Goal: Task Accomplishment & Management: Manage account settings

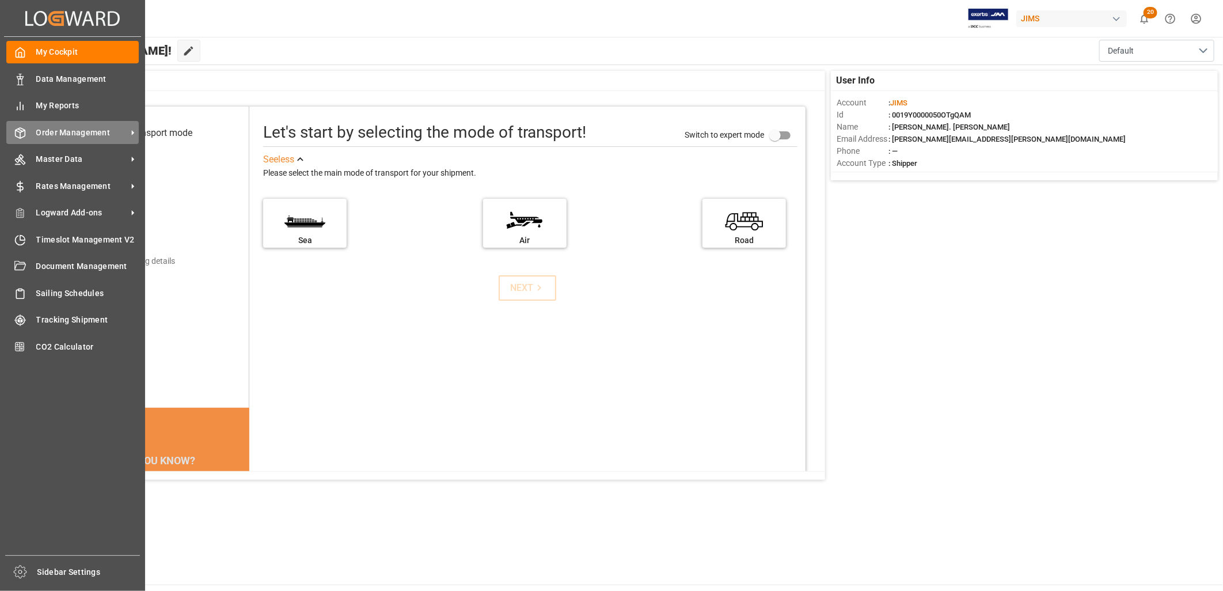
click at [79, 127] on span "Order Management" at bounding box center [81, 133] width 91 height 12
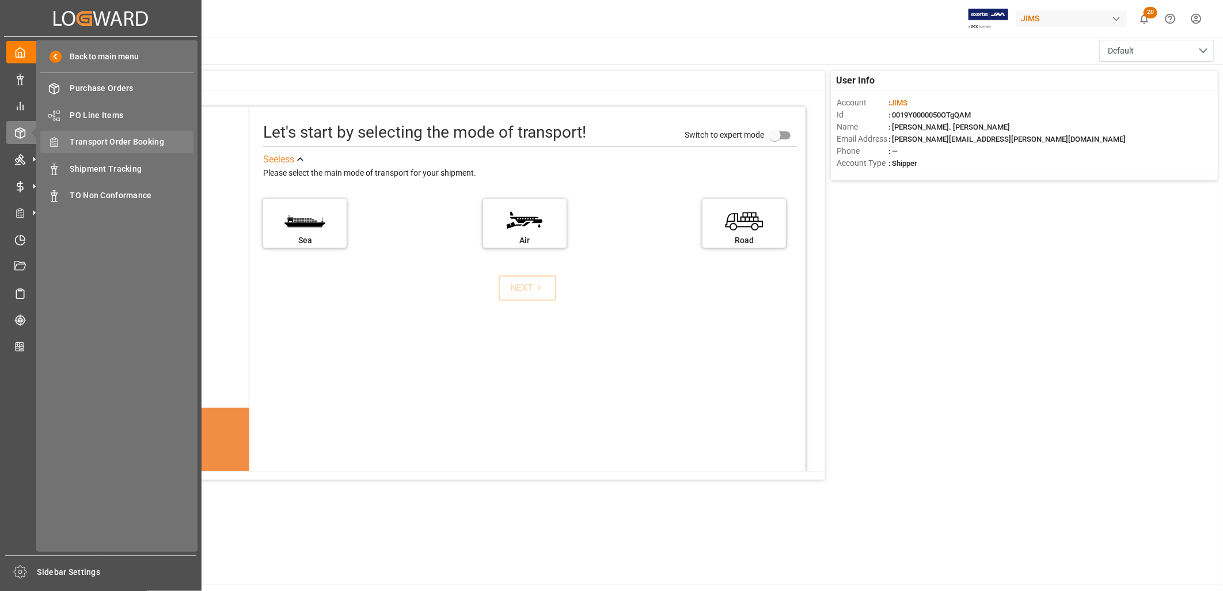
click at [139, 141] on span "Transport Order Booking" at bounding box center [132, 142] width 124 height 12
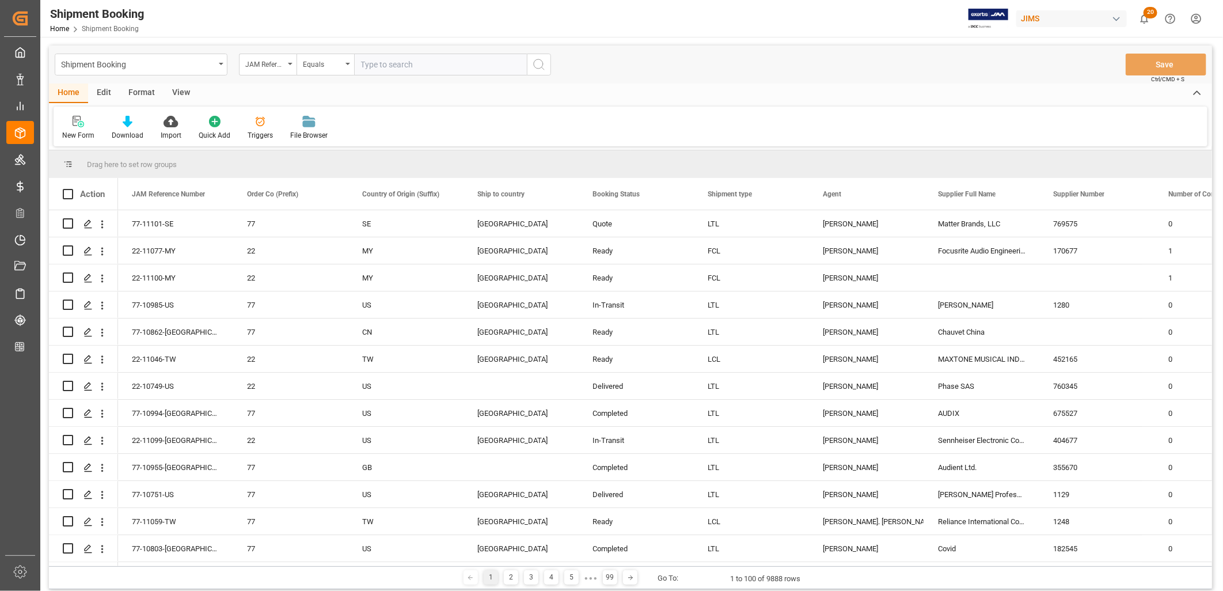
click at [377, 56] on input "text" at bounding box center [440, 65] width 173 height 22
type input "77-10318-CN"
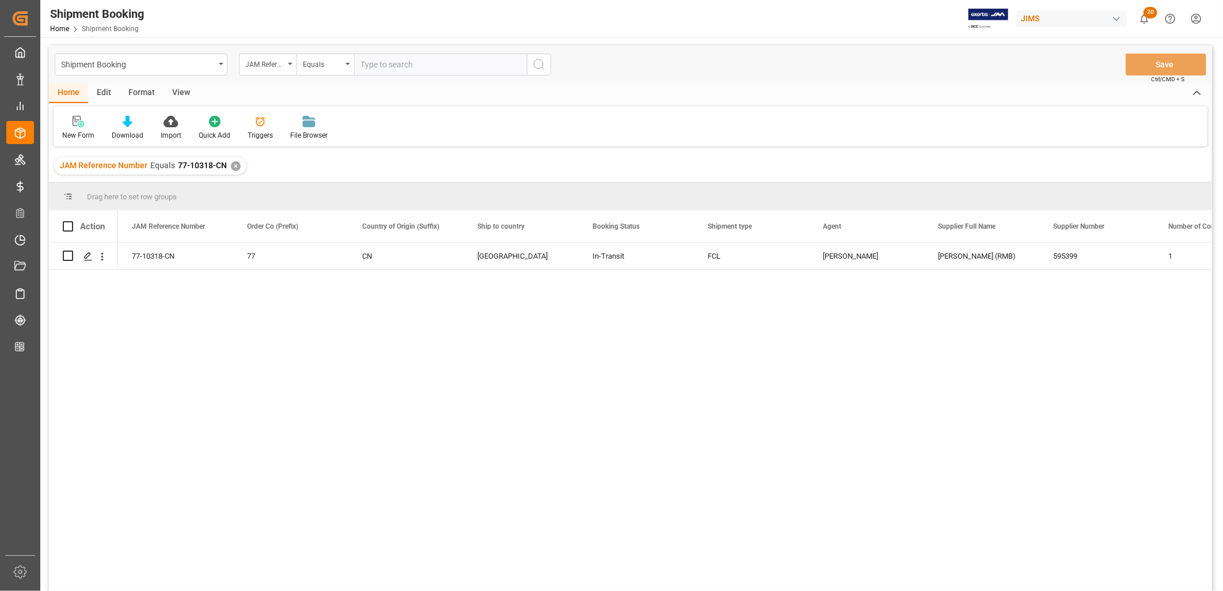
click at [233, 163] on div "✕" at bounding box center [236, 166] width 10 height 10
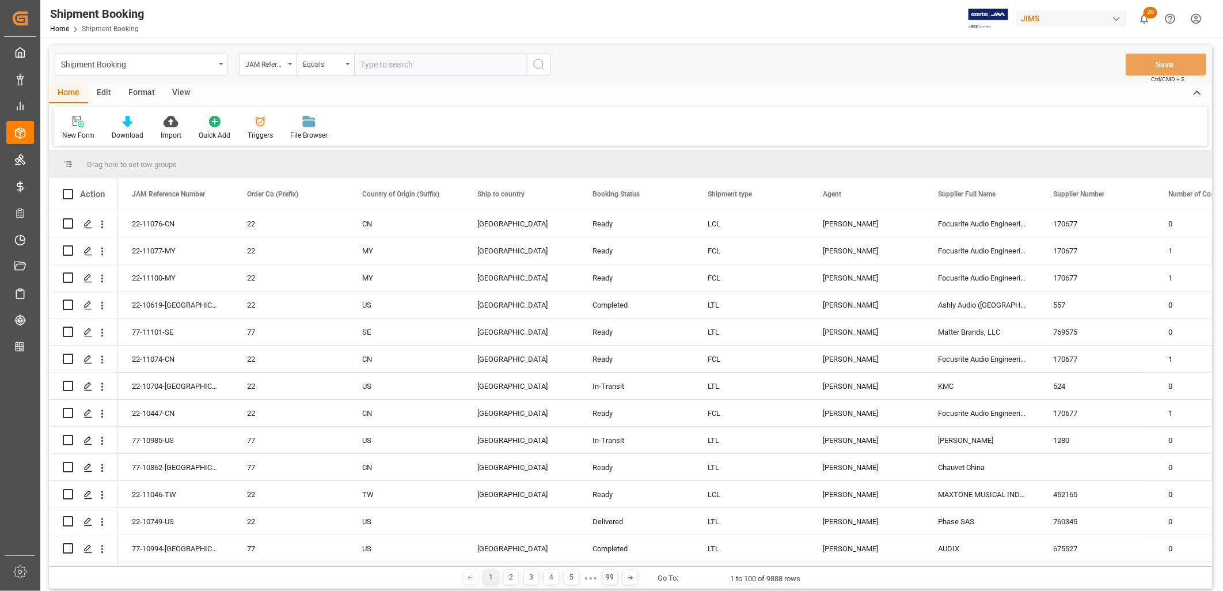
click at [364, 62] on input "text" at bounding box center [440, 65] width 173 height 22
type input "22-10986-ID"
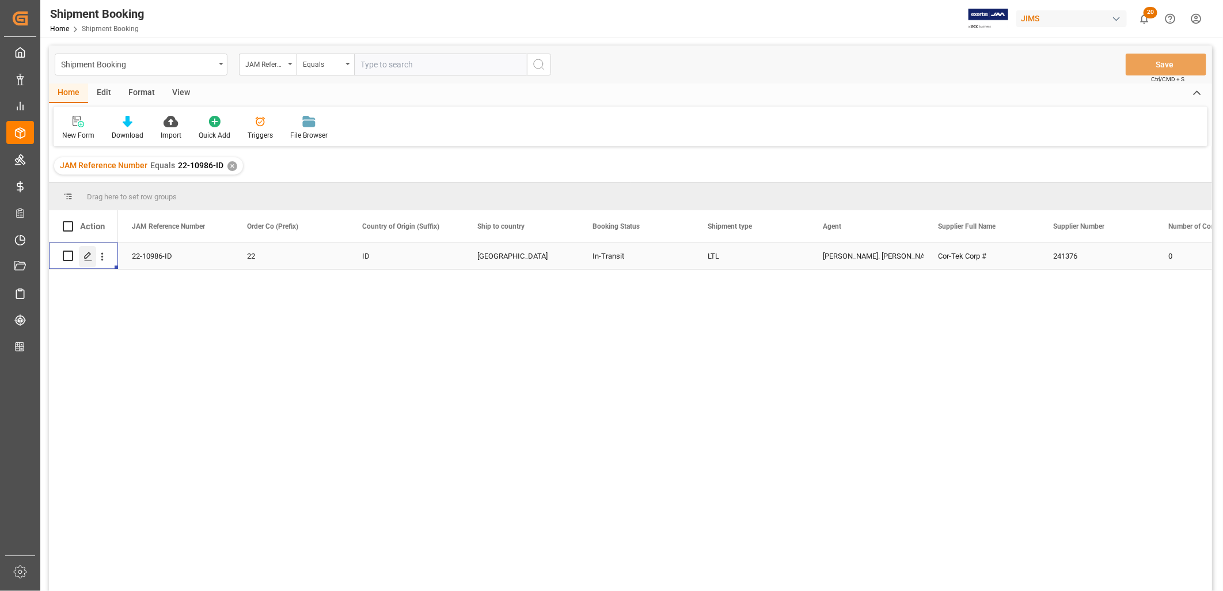
click at [89, 252] on polygon "Press SPACE to select this row." at bounding box center [88, 255] width 6 height 6
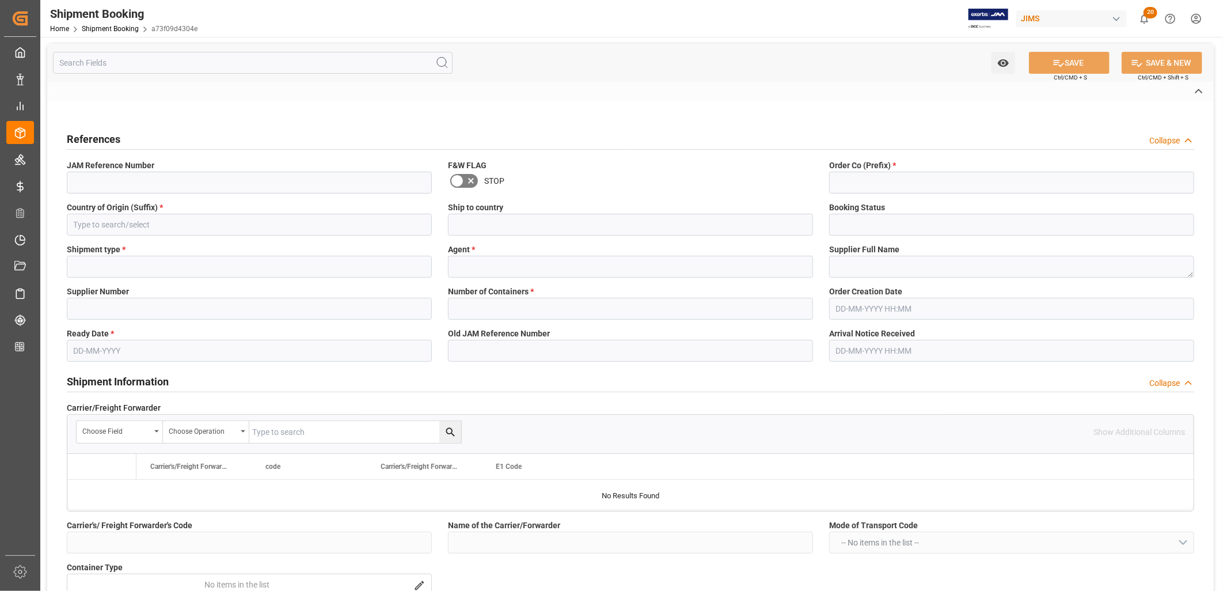
type input "22-10986-ID"
type input "22"
type input "ID"
type input "United States"
type input "In-Transit"
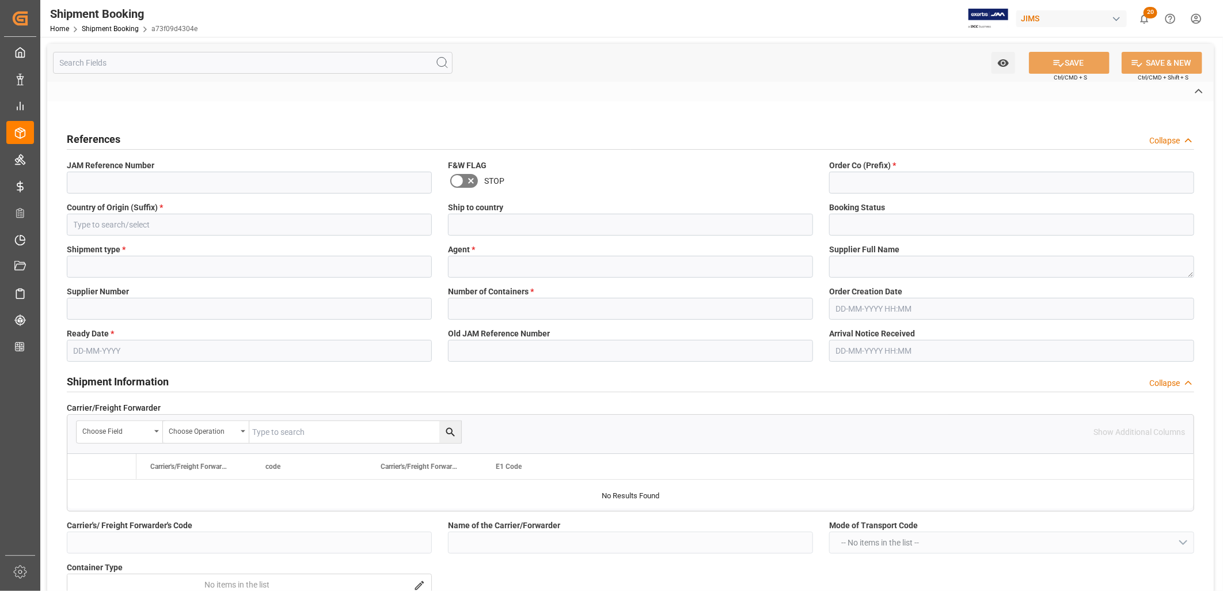
type input "LTL"
type input "Lynne St. Jacques"
type textarea "Cor-Tek Corp #"
type input "241376"
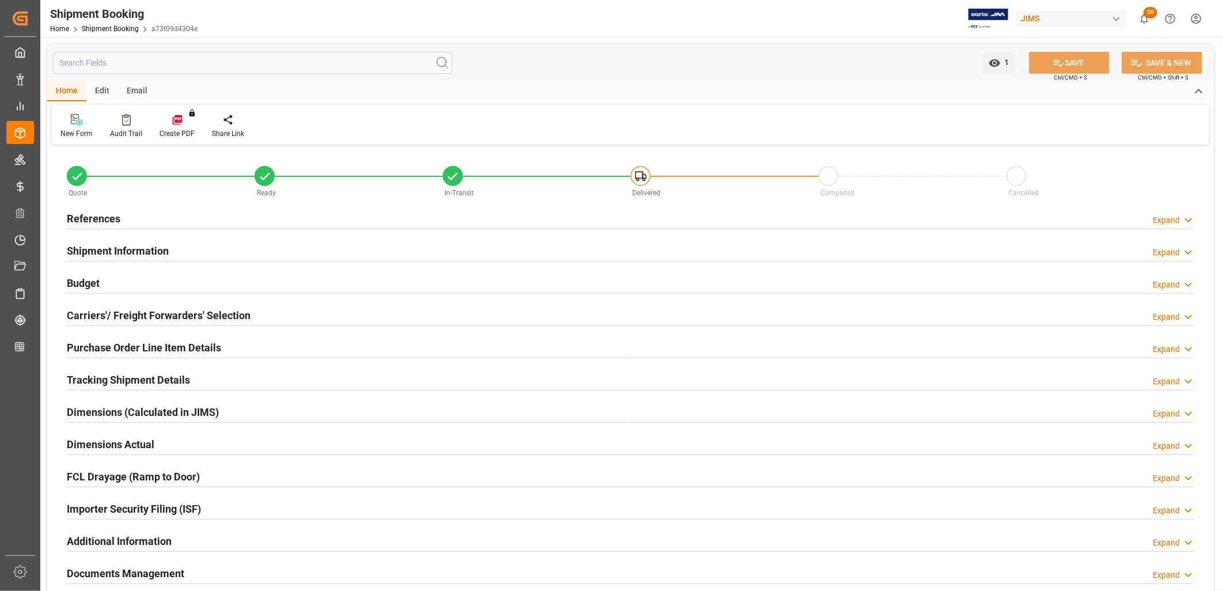
type input "0"
type input "13-09-2025"
click at [101, 217] on h2 "References" at bounding box center [94, 219] width 54 height 16
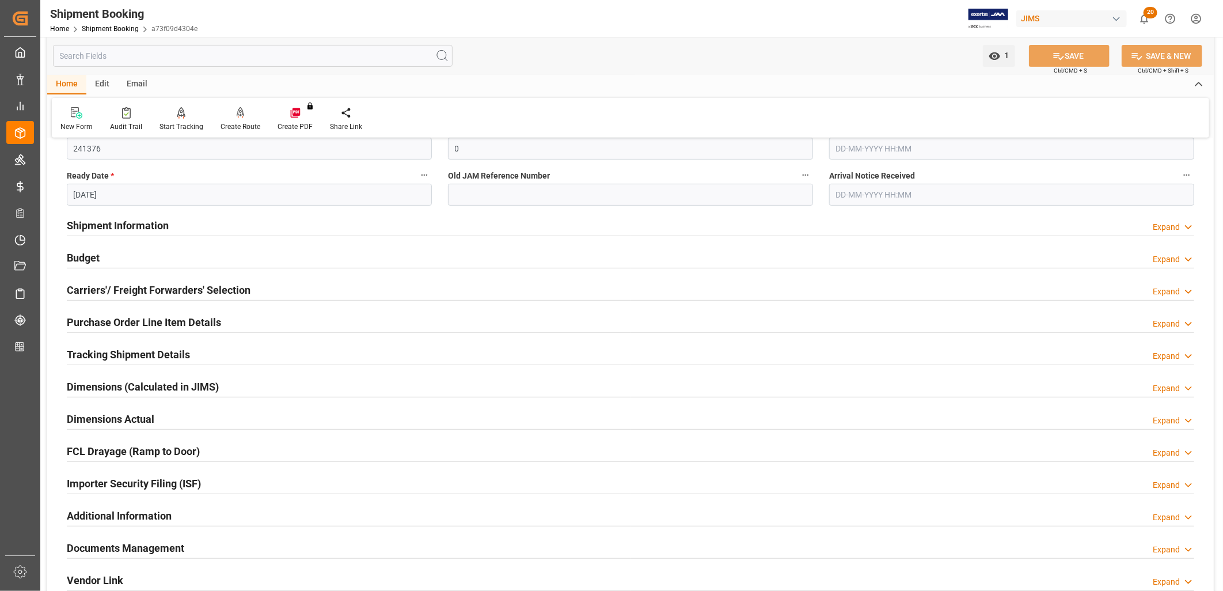
scroll to position [320, 0]
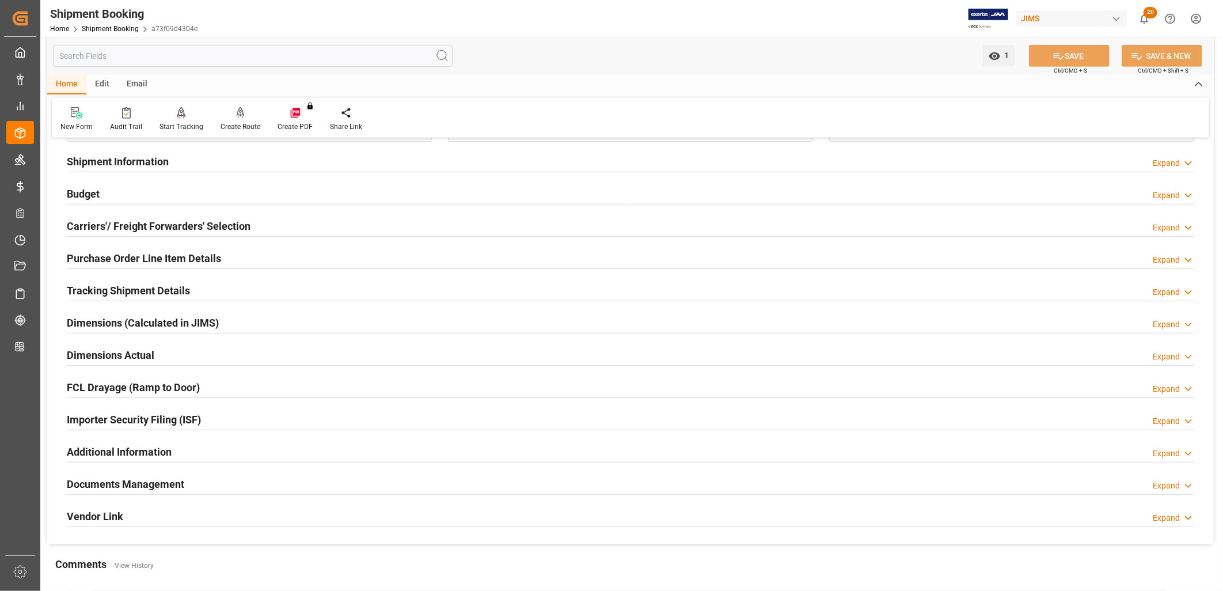
click at [85, 191] on h2 "Budget" at bounding box center [83, 194] width 33 height 16
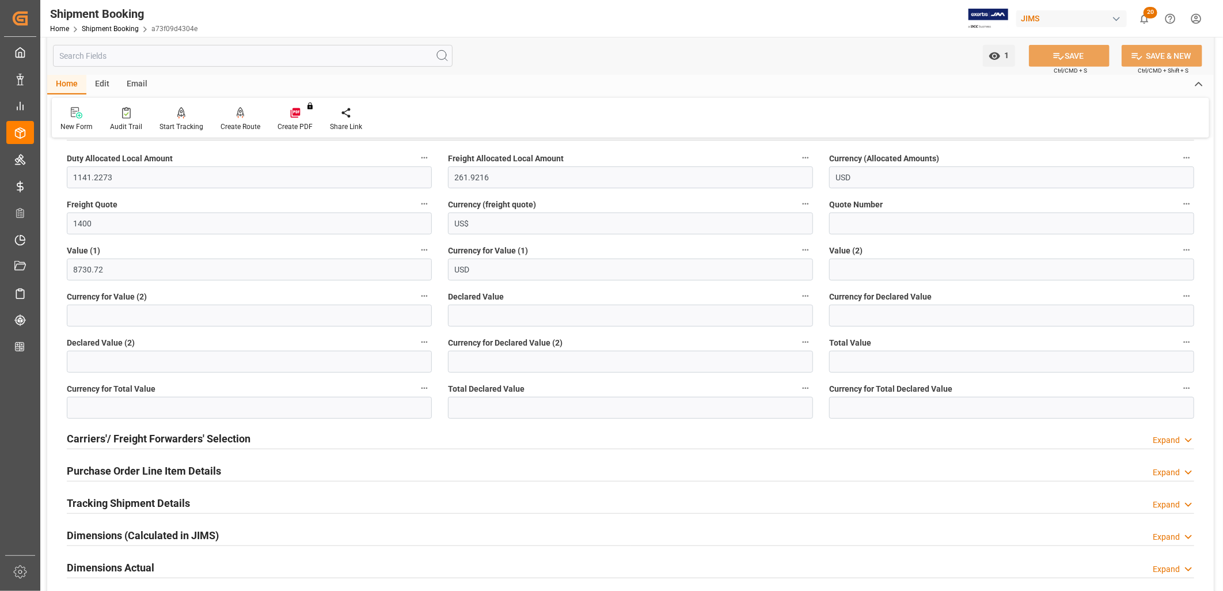
scroll to position [447, 0]
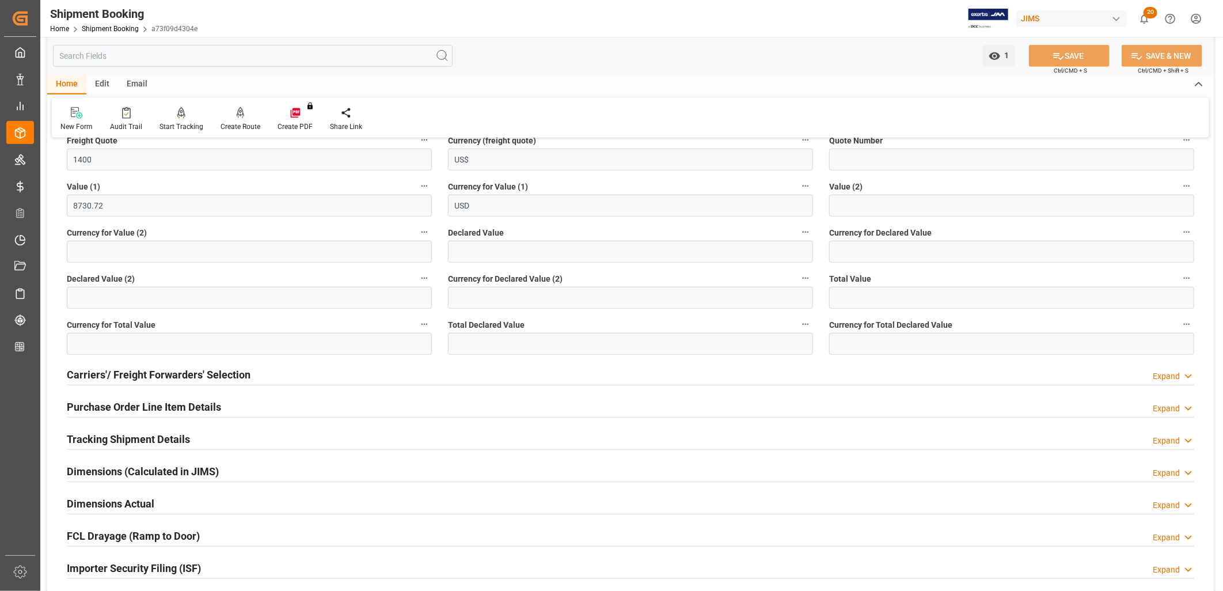
click at [208, 377] on h2 "Carriers'/ Freight Forwarders' Selection" at bounding box center [159, 375] width 184 height 16
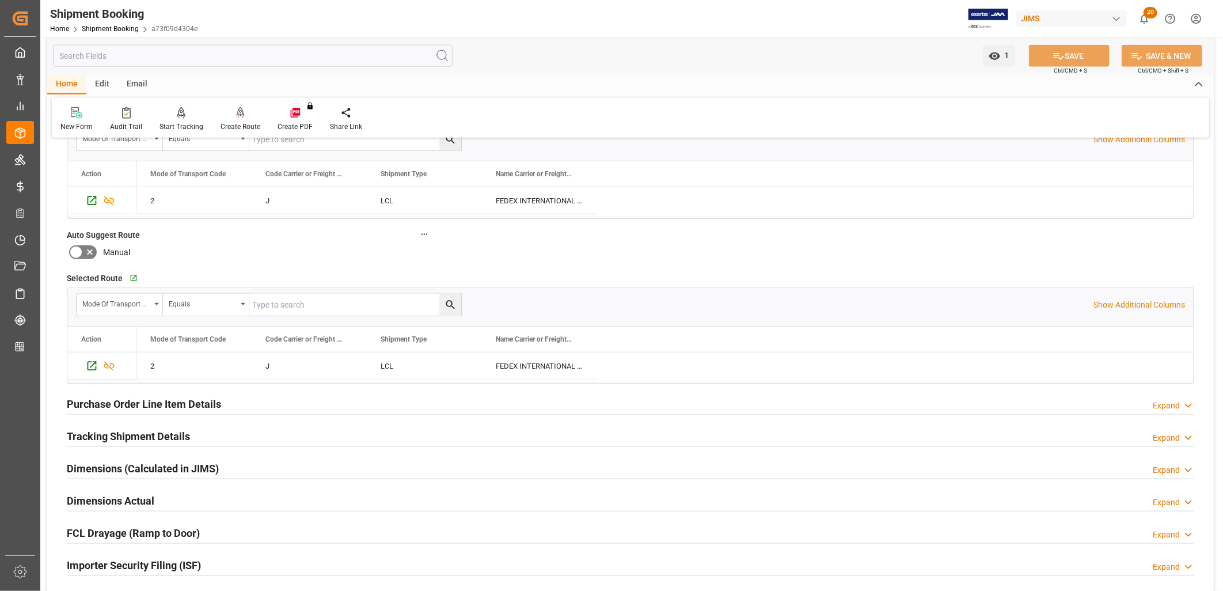
scroll to position [768, 0]
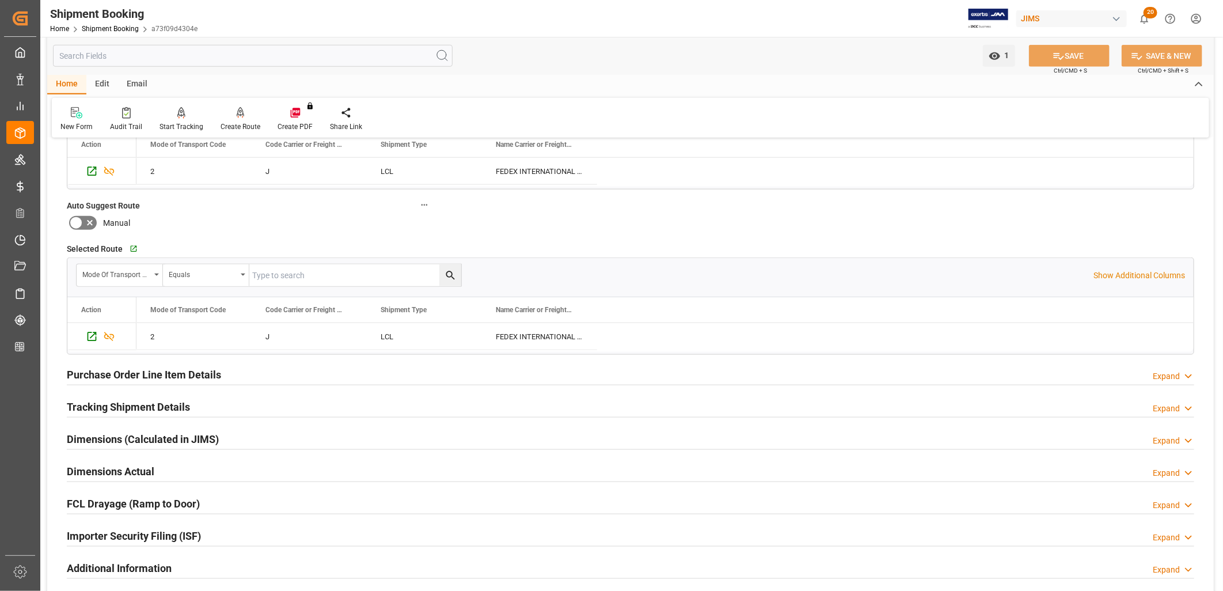
click at [136, 377] on h2 "Purchase Order Line Item Details" at bounding box center [144, 375] width 154 height 16
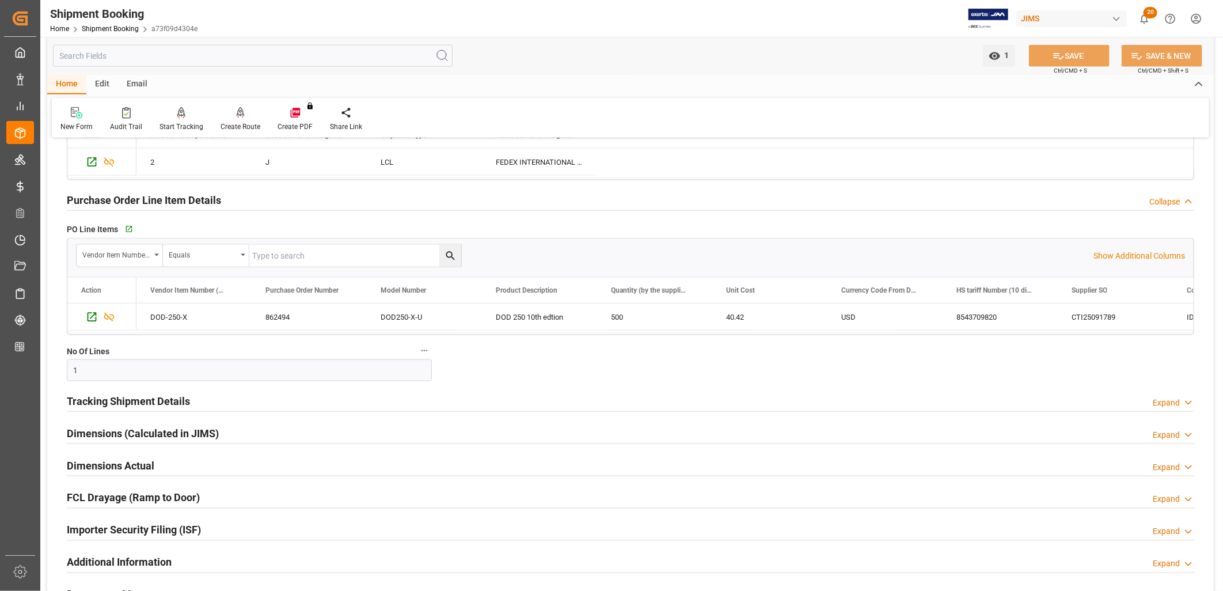
scroll to position [959, 0]
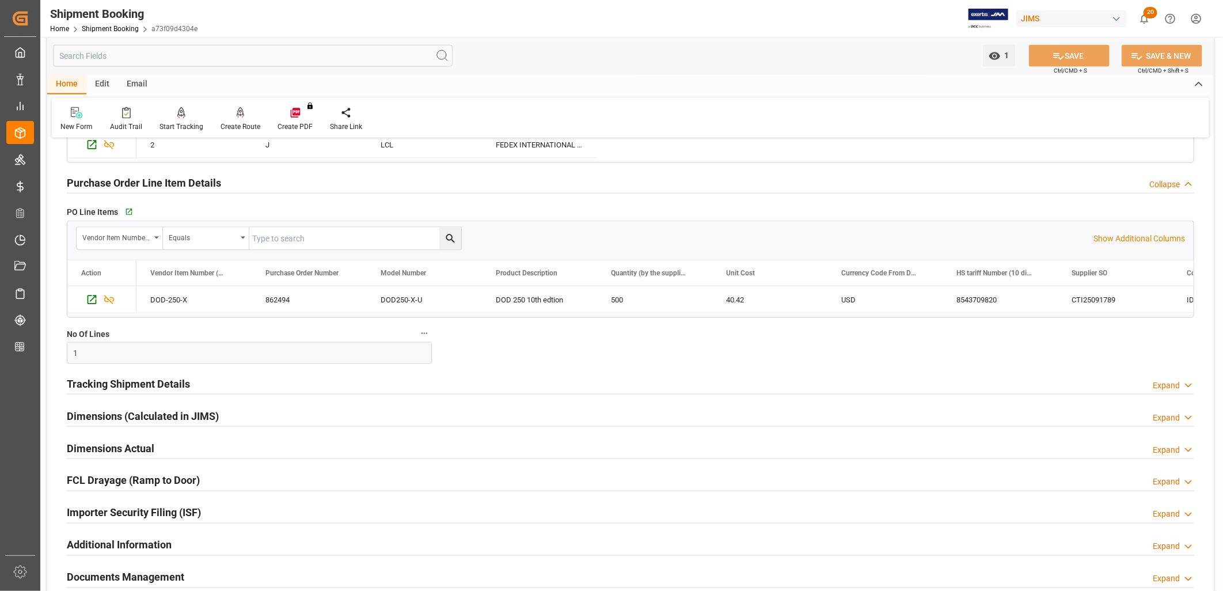
click at [177, 387] on h2 "Tracking Shipment Details" at bounding box center [128, 384] width 123 height 16
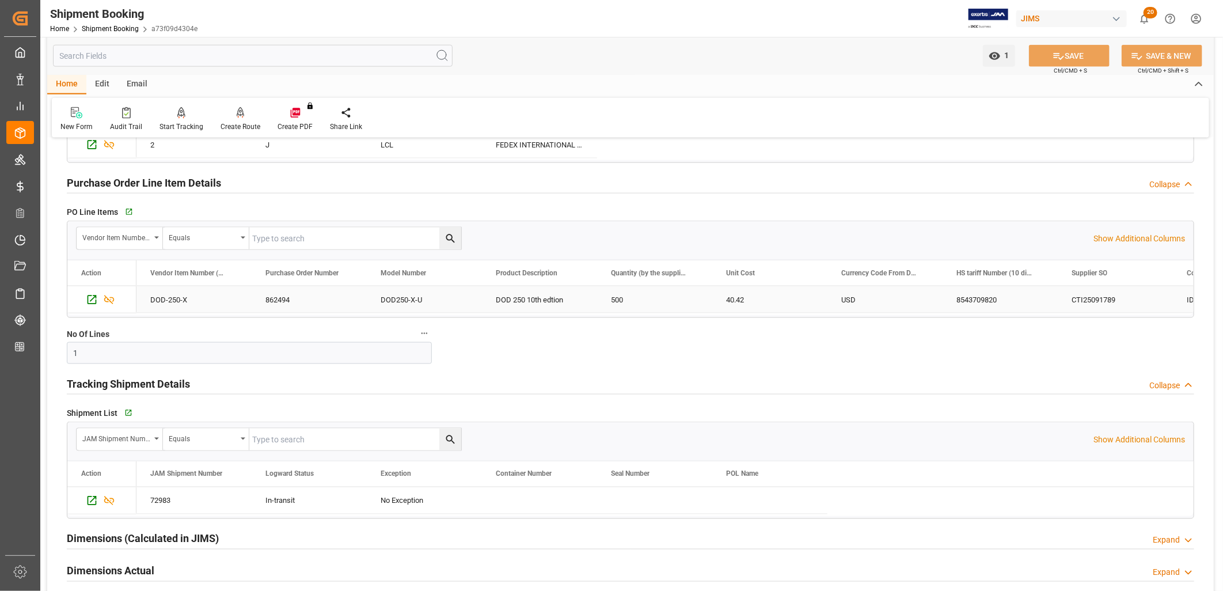
click at [522, 296] on div "DOD 250 10th edtion" at bounding box center [539, 299] width 115 height 26
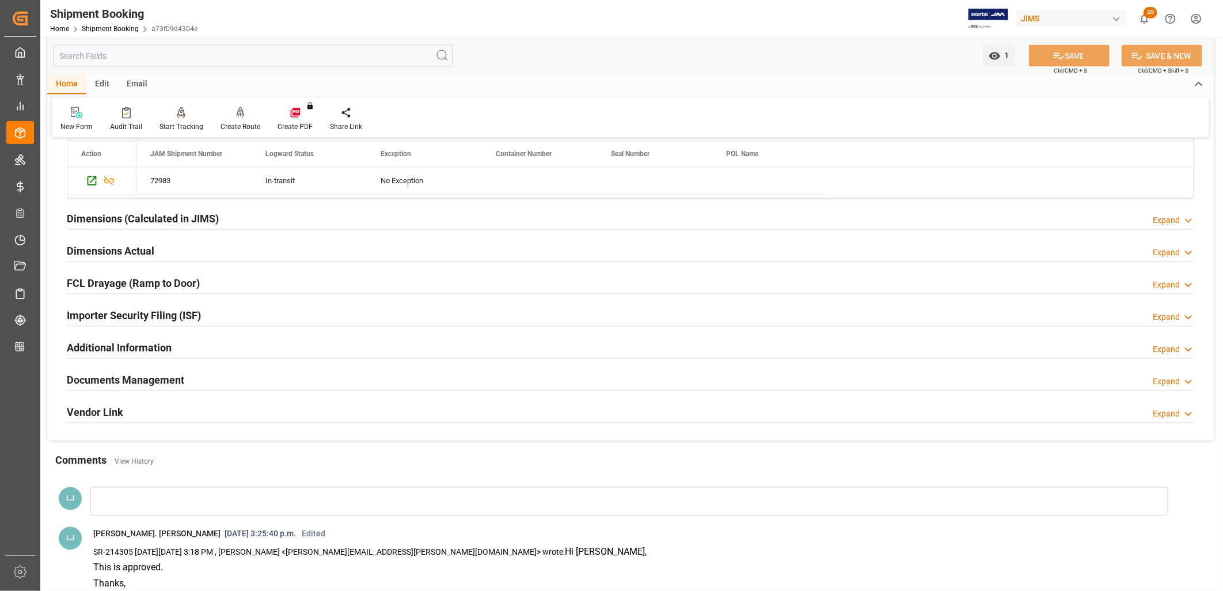
scroll to position [1279, 0]
click at [156, 385] on h2 "Documents Management" at bounding box center [125, 380] width 117 height 16
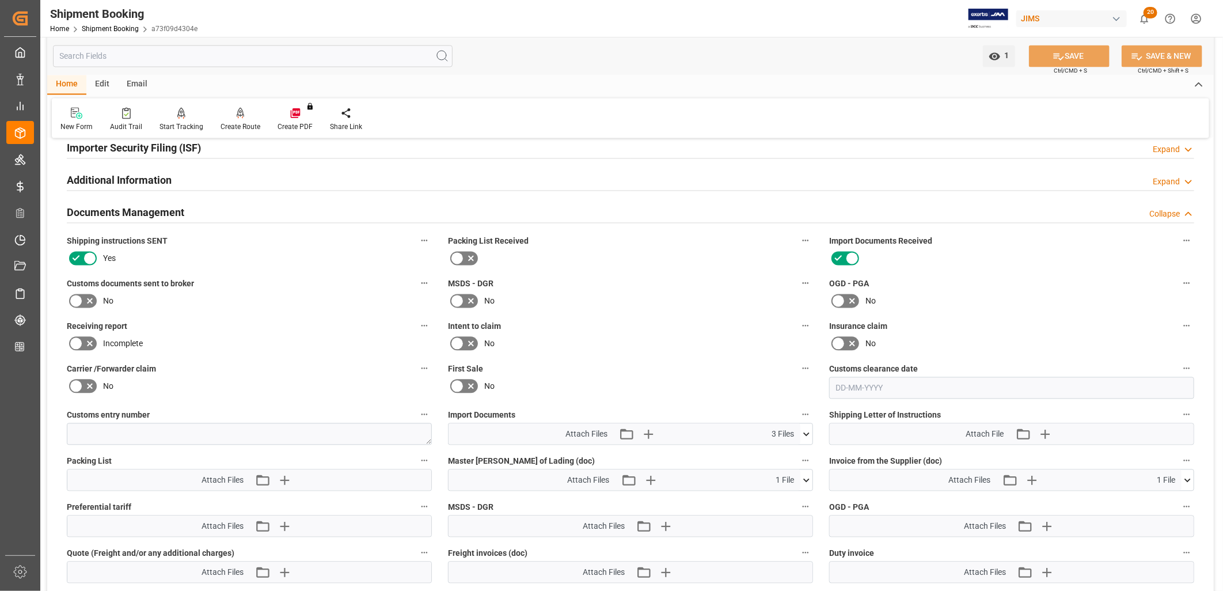
scroll to position [1471, 0]
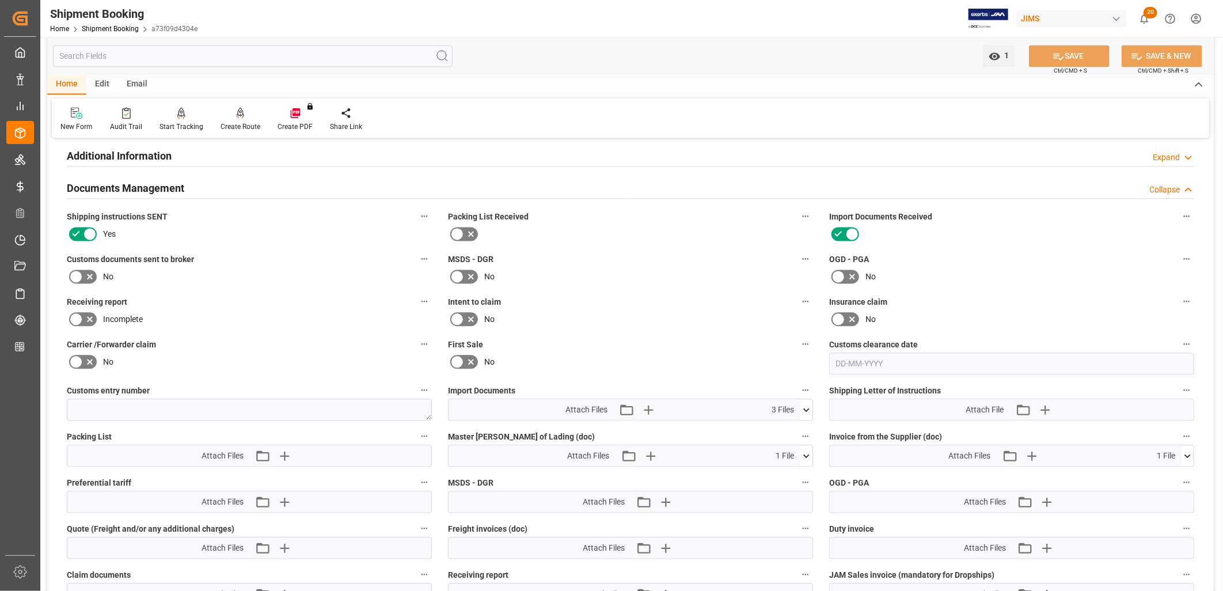
click at [1191, 450] on icon at bounding box center [1188, 456] width 12 height 12
click at [1179, 471] on icon at bounding box center [1181, 477] width 12 height 12
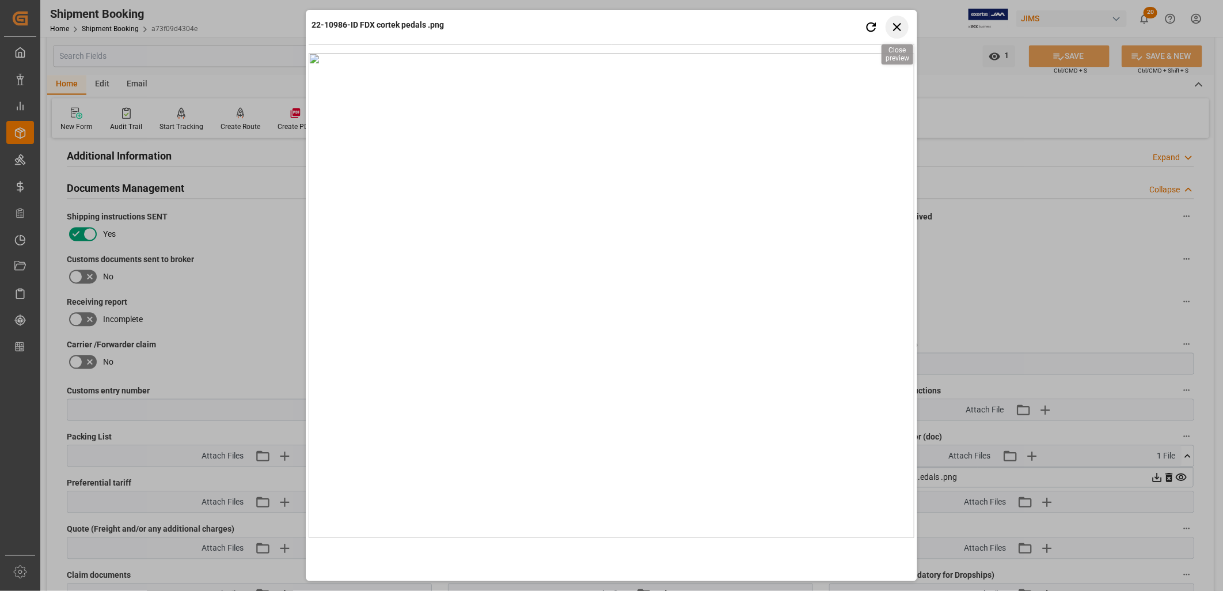
click at [897, 23] on icon "button" at bounding box center [897, 27] width 14 height 14
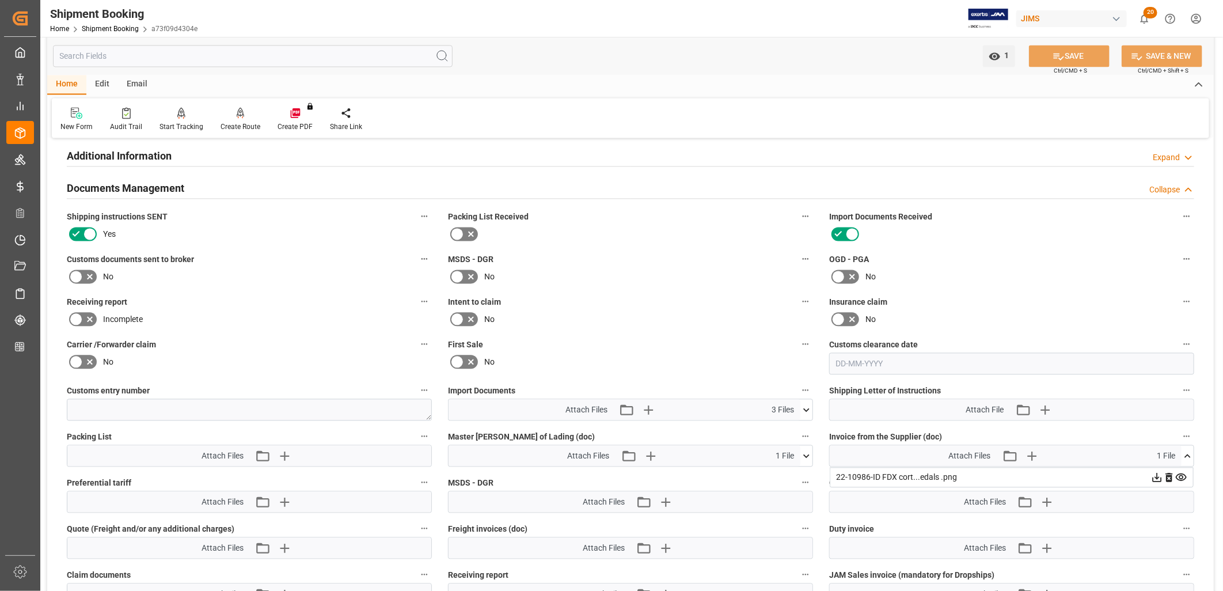
click at [1183, 450] on icon at bounding box center [1188, 456] width 12 height 12
click at [807, 405] on icon at bounding box center [806, 410] width 12 height 12
click at [804, 451] on icon at bounding box center [800, 454] width 11 height 7
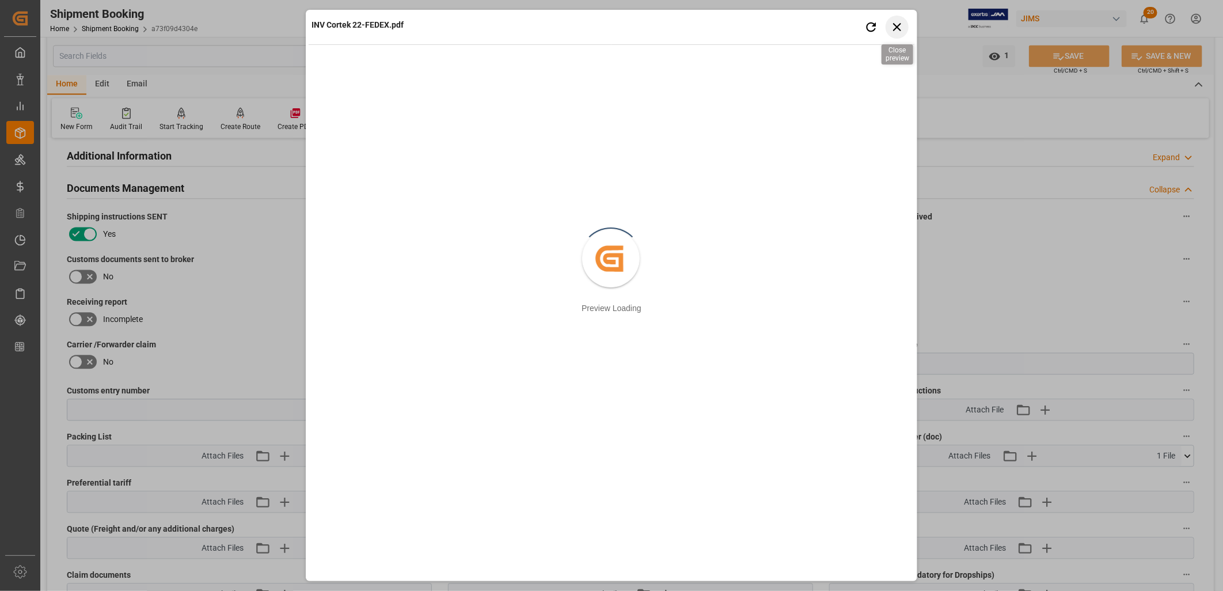
click at [900, 25] on icon "button" at bounding box center [897, 27] width 14 height 14
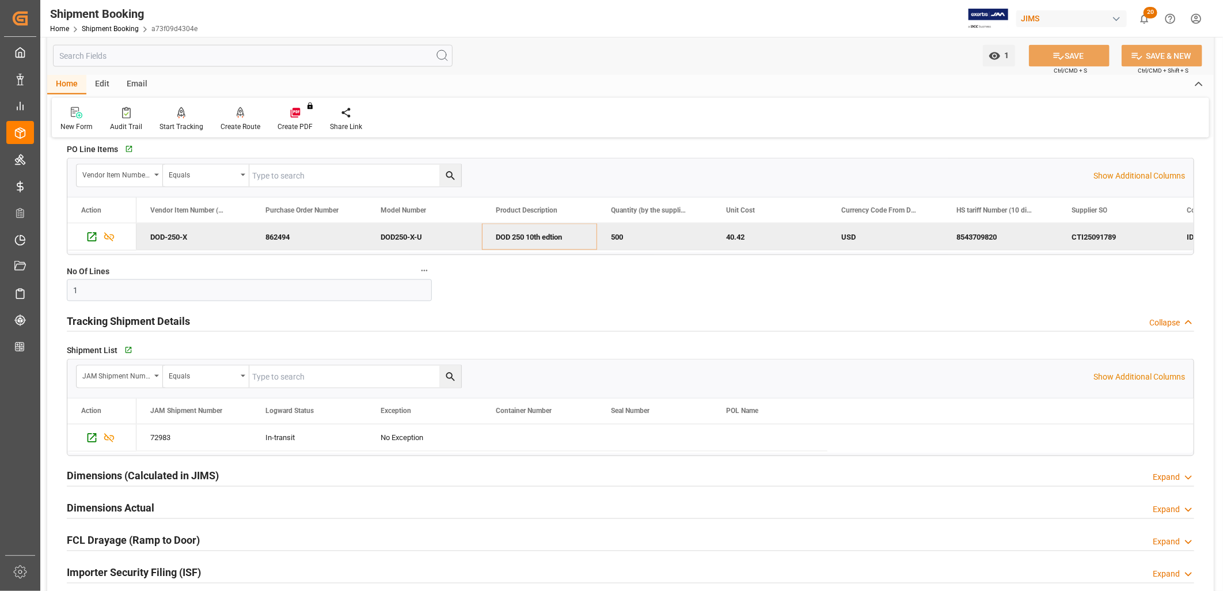
scroll to position [959, 0]
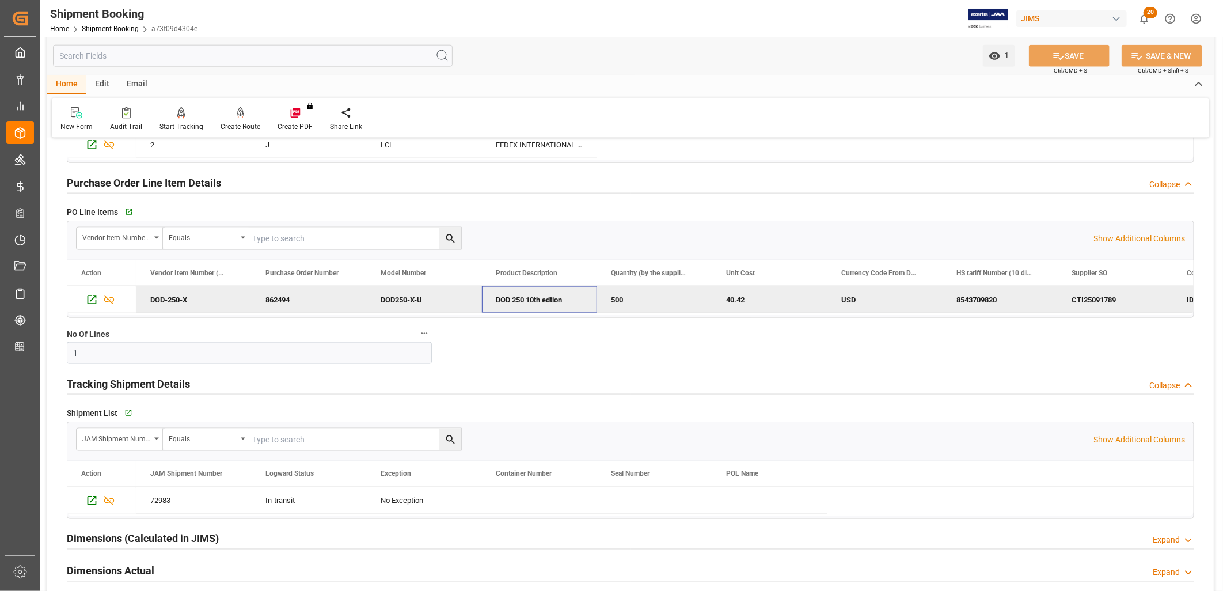
click at [547, 297] on div "DOD 250 10th edtion" at bounding box center [539, 299] width 115 height 26
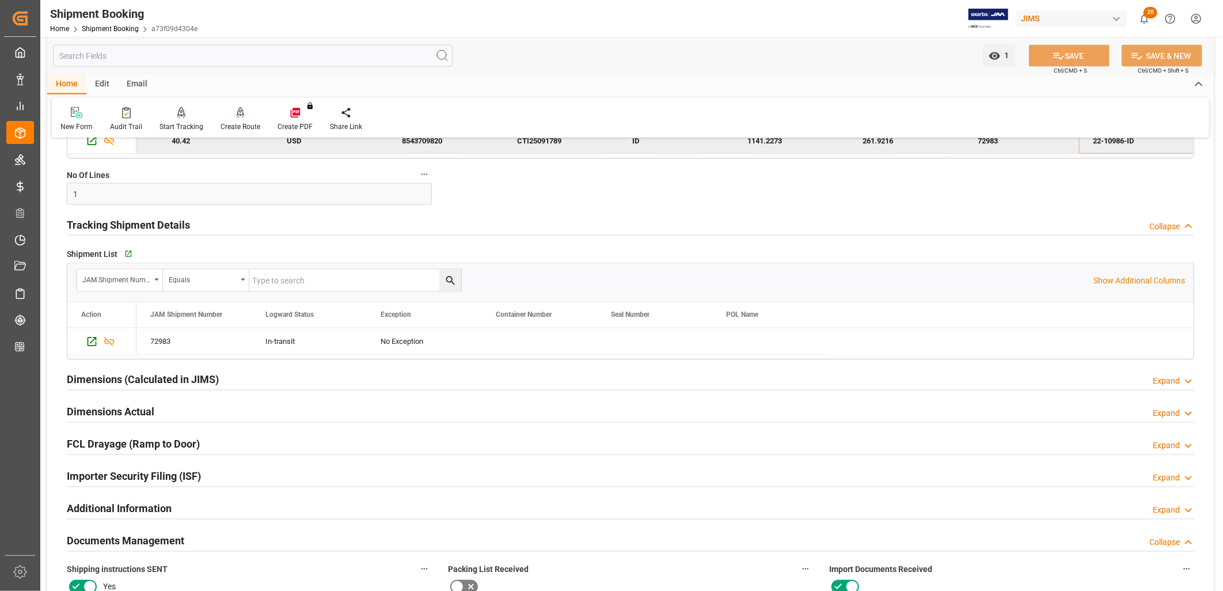
scroll to position [1087, 0]
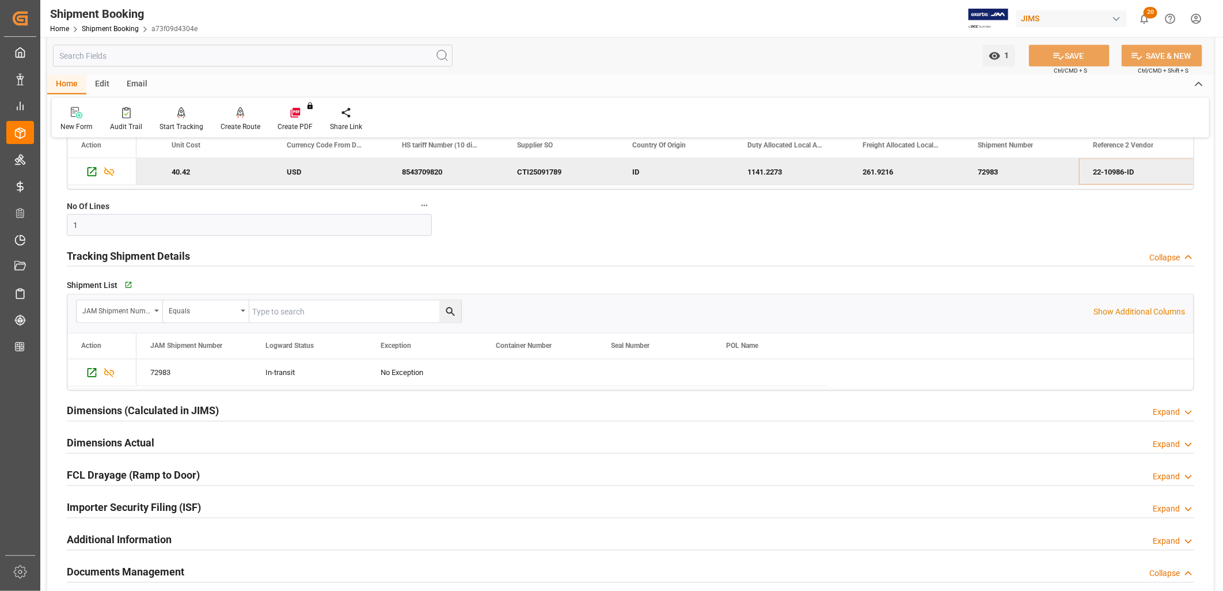
click at [651, 171] on div "ID" at bounding box center [675, 171] width 115 height 26
click at [174, 168] on div "40.42" at bounding box center [215, 171] width 115 height 26
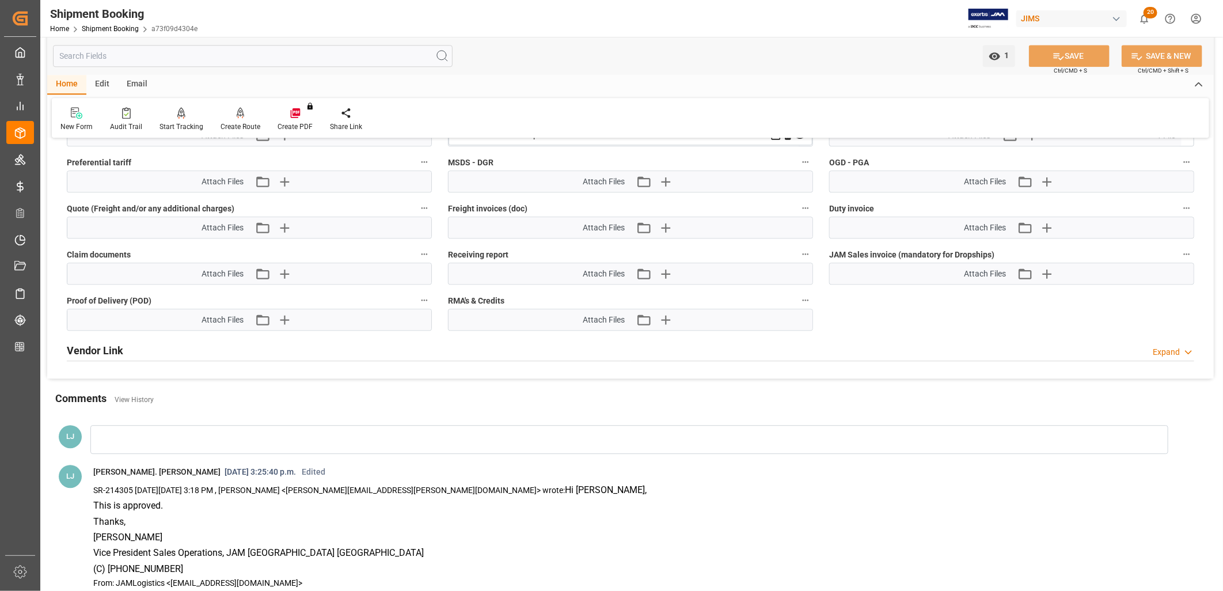
scroll to position [1727, 0]
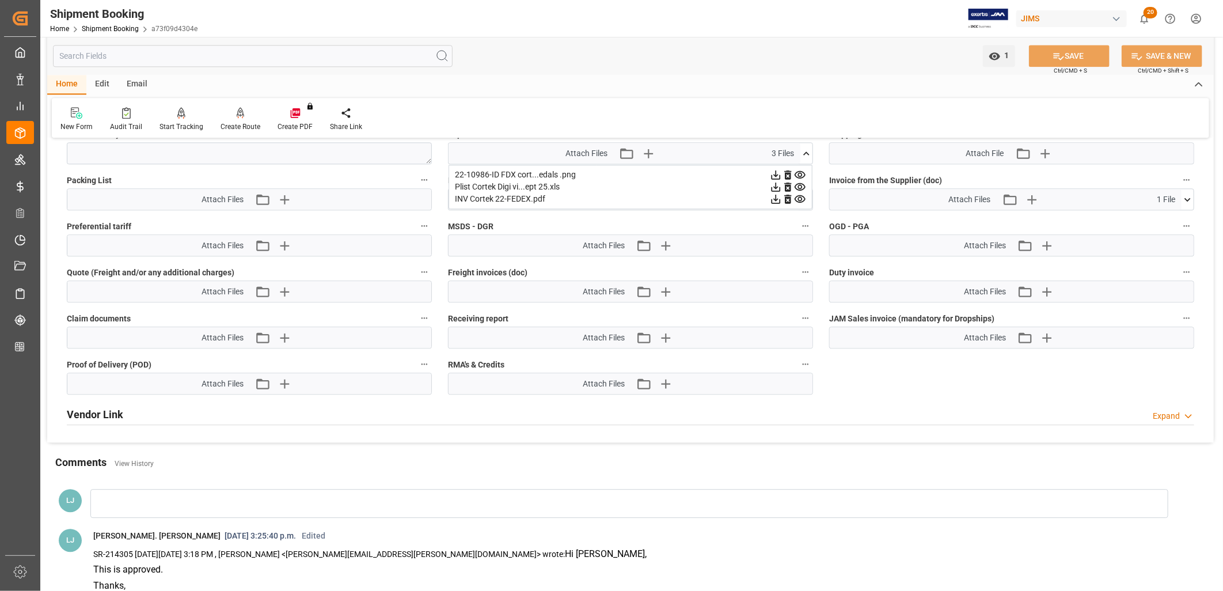
click at [799, 195] on icon at bounding box center [800, 198] width 11 height 7
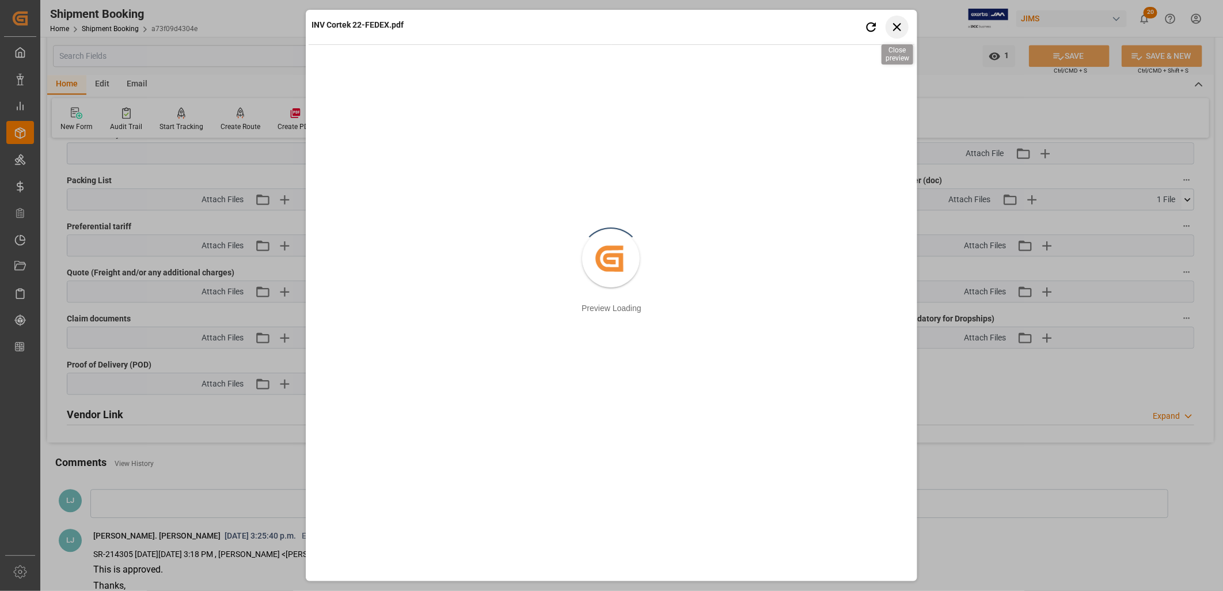
click at [897, 29] on icon "button" at bounding box center [897, 27] width 14 height 14
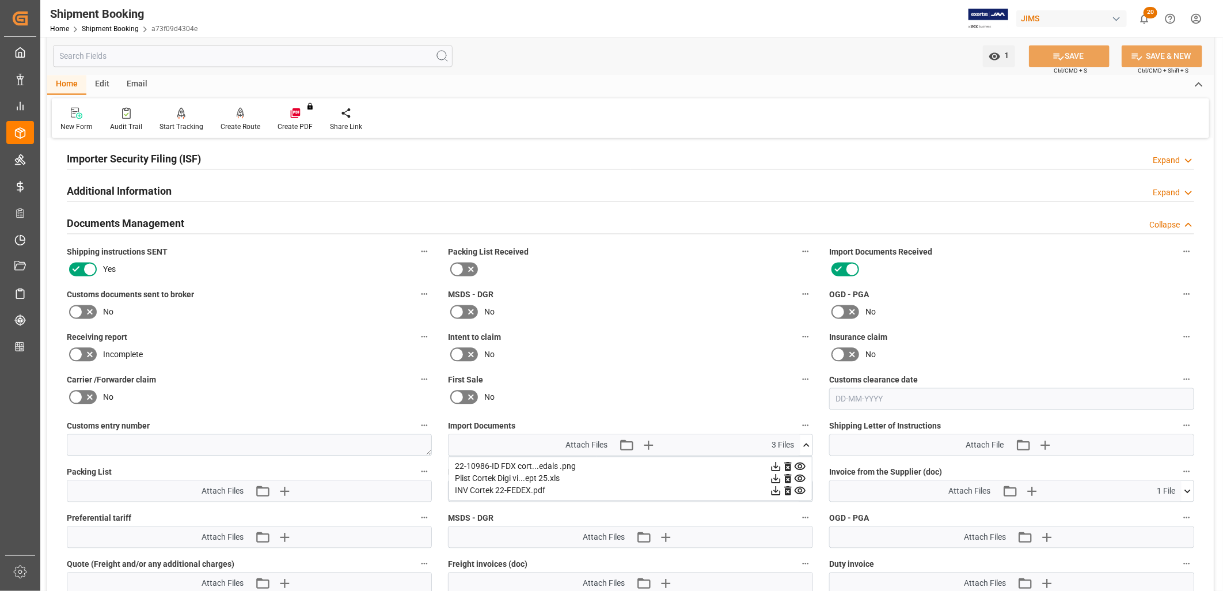
scroll to position [1407, 0]
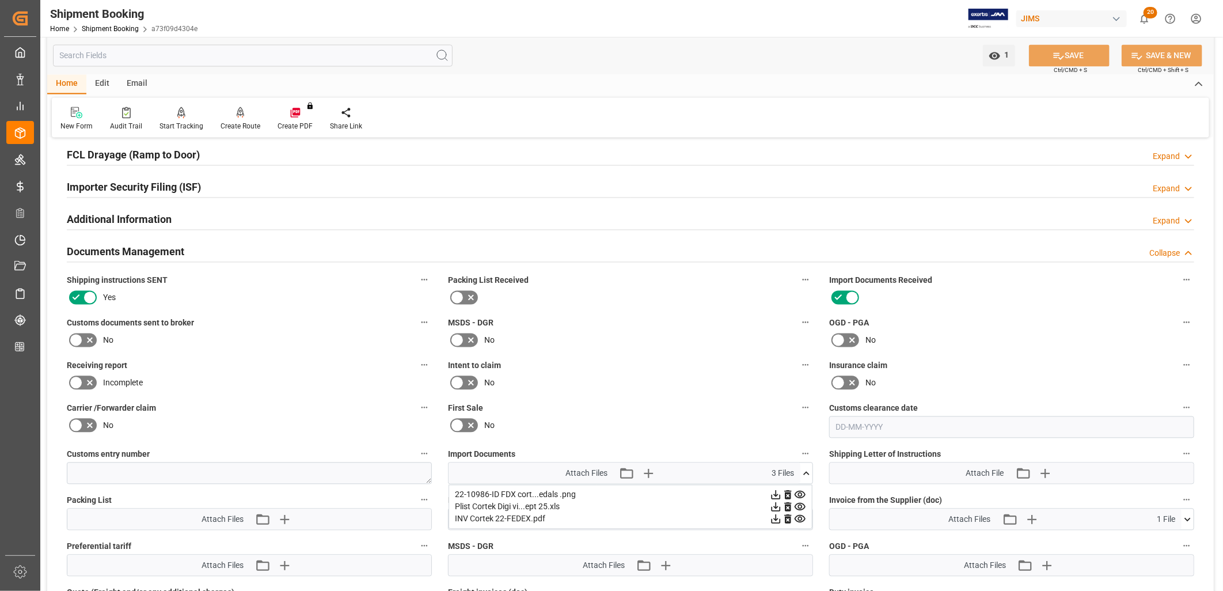
click at [805, 472] on icon at bounding box center [806, 473] width 6 height 3
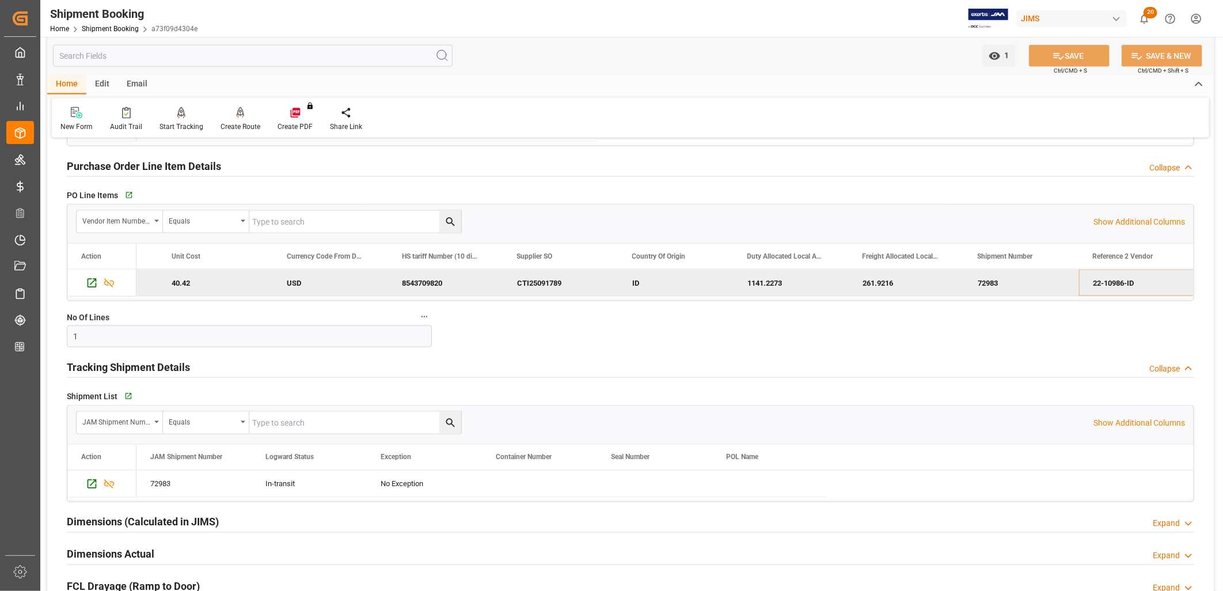
scroll to position [895, 0]
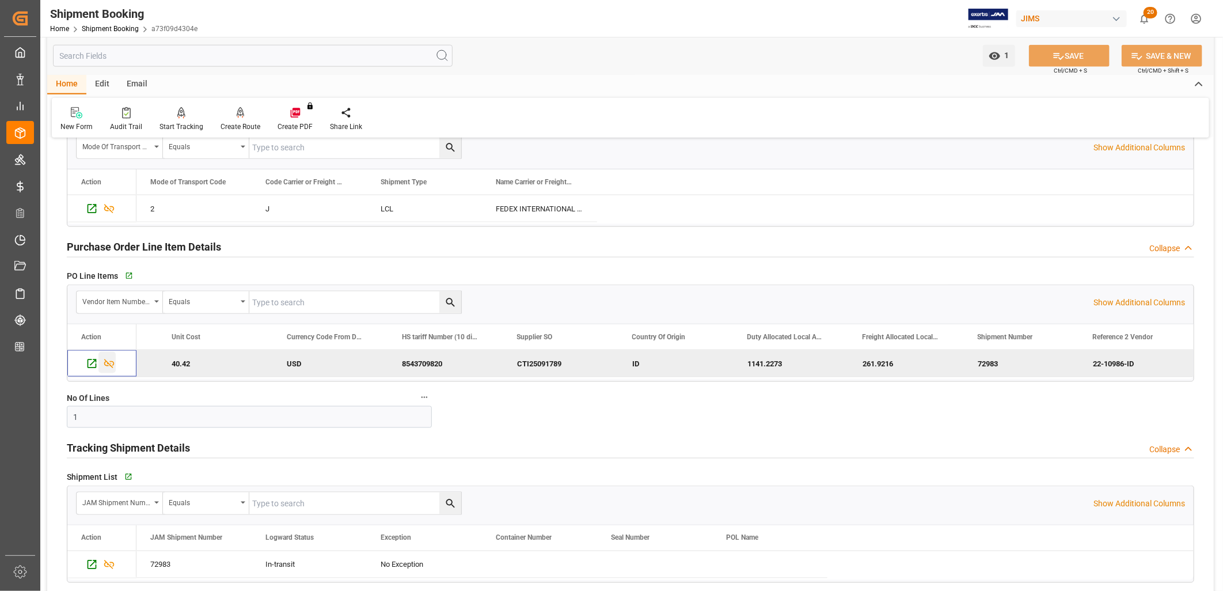
click at [98, 361] on div "Press SPACE to deselect this row." at bounding box center [101, 362] width 41 height 22
click at [92, 360] on icon "Press SPACE to deselect this row." at bounding box center [92, 364] width 12 height 12
click at [127, 275] on icon "button" at bounding box center [127, 275] width 7 height 7
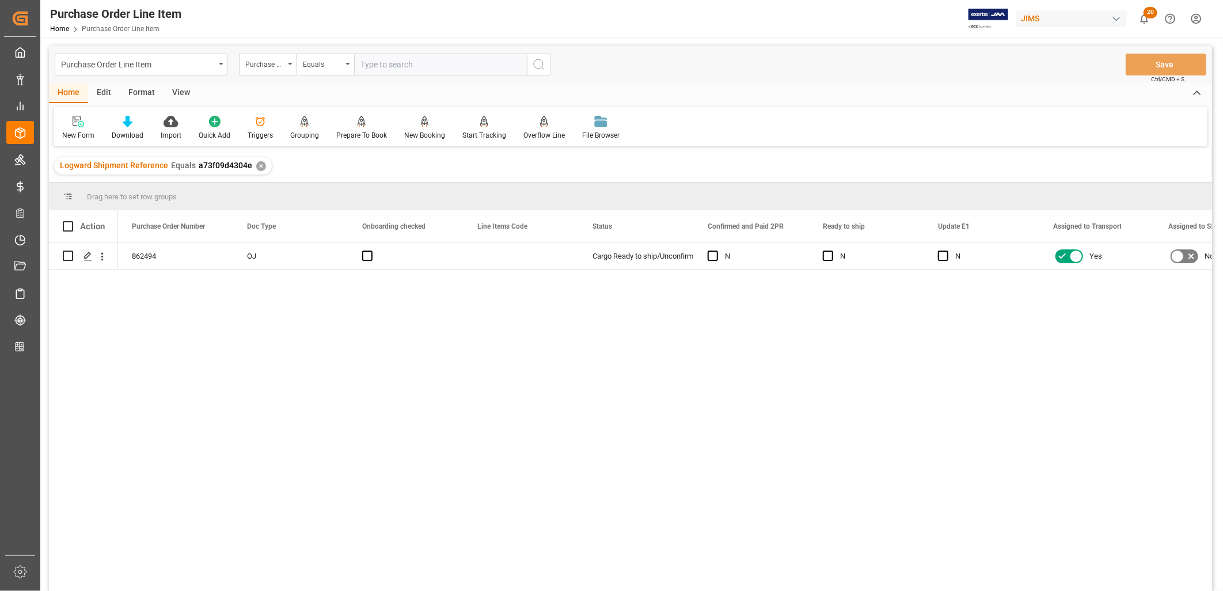
click at [180, 90] on div "View" at bounding box center [181, 93] width 35 height 20
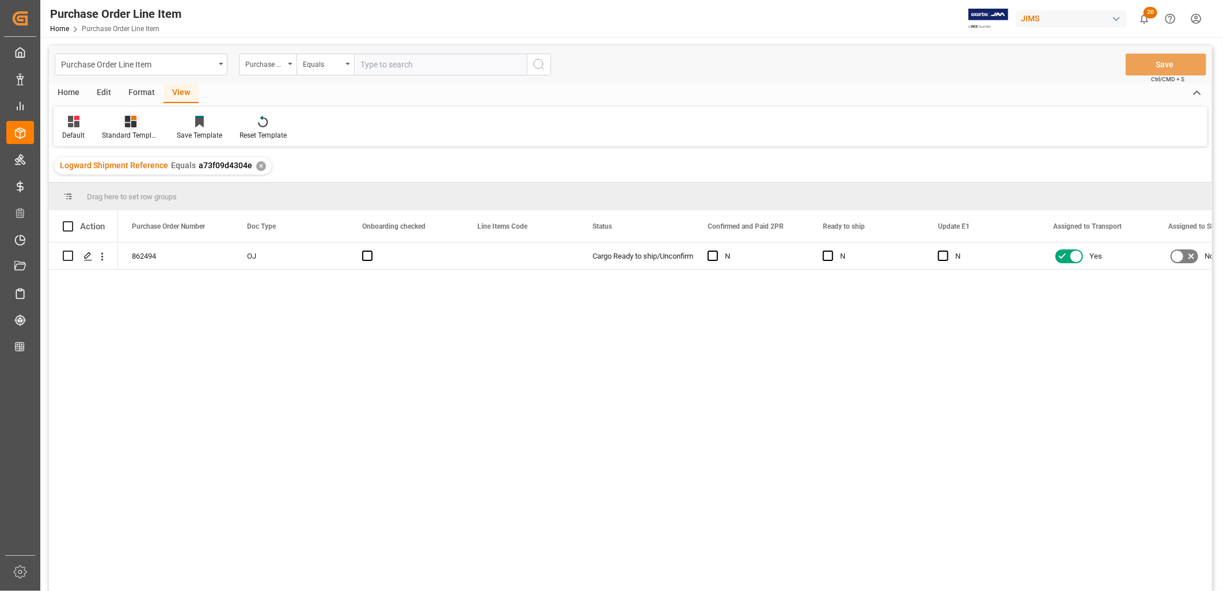
click at [131, 127] on div "Standard Templates" at bounding box center [130, 127] width 75 height 25
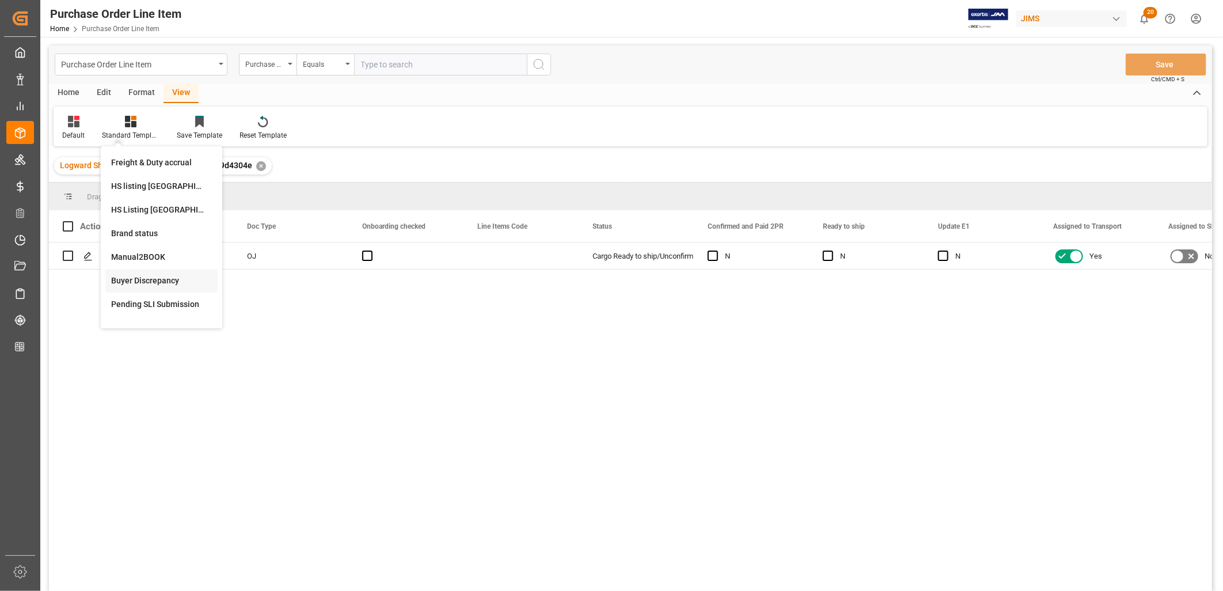
click at [150, 282] on div "Buyer Discrepancy" at bounding box center [161, 281] width 101 height 12
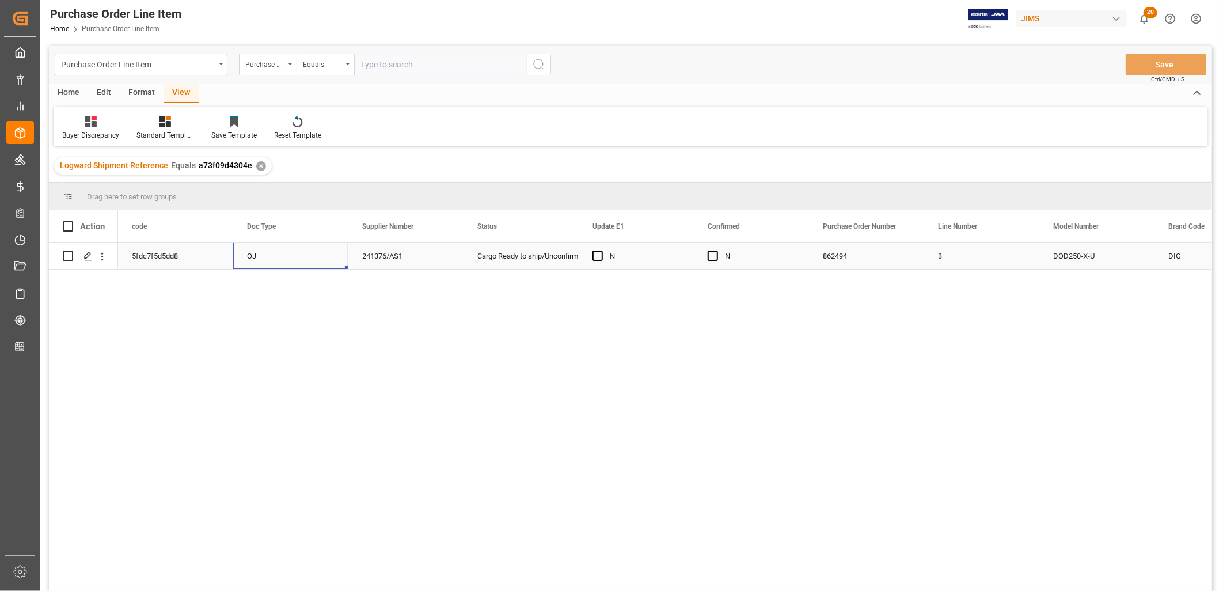
click at [261, 253] on div "OJ" at bounding box center [290, 255] width 115 height 26
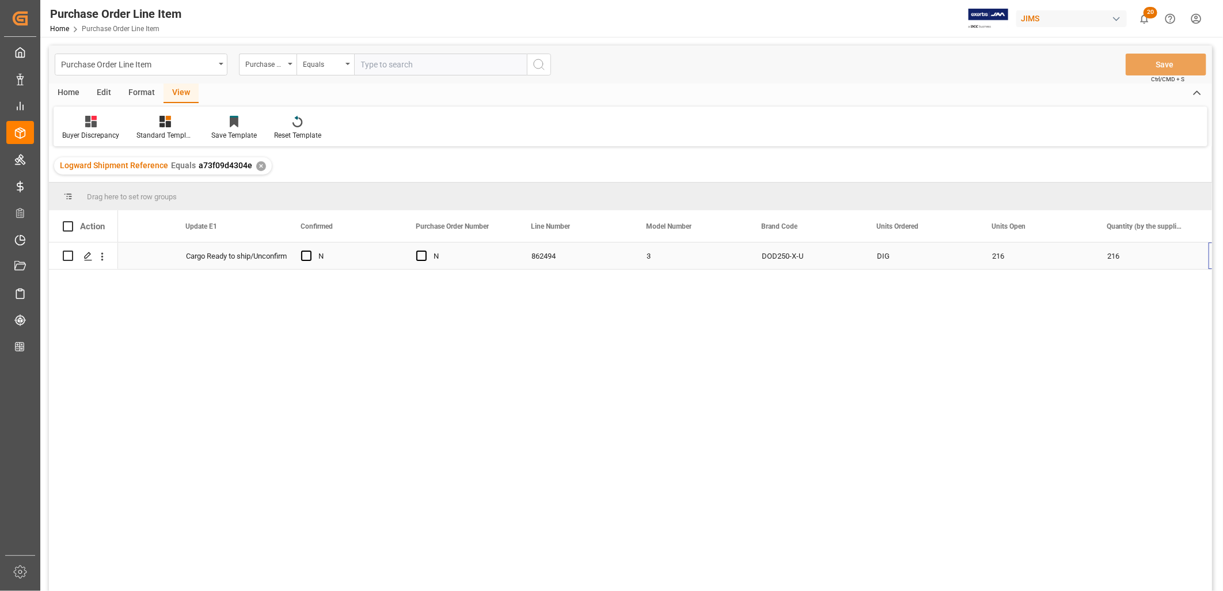
scroll to position [0, 407]
click at [1125, 256] on div "500" at bounding box center [1150, 255] width 115 height 26
click at [1117, 252] on div "500" at bounding box center [1150, 255] width 115 height 26
click at [1120, 256] on div "500" at bounding box center [1150, 255] width 115 height 26
click at [1115, 255] on div "500" at bounding box center [1150, 255] width 115 height 26
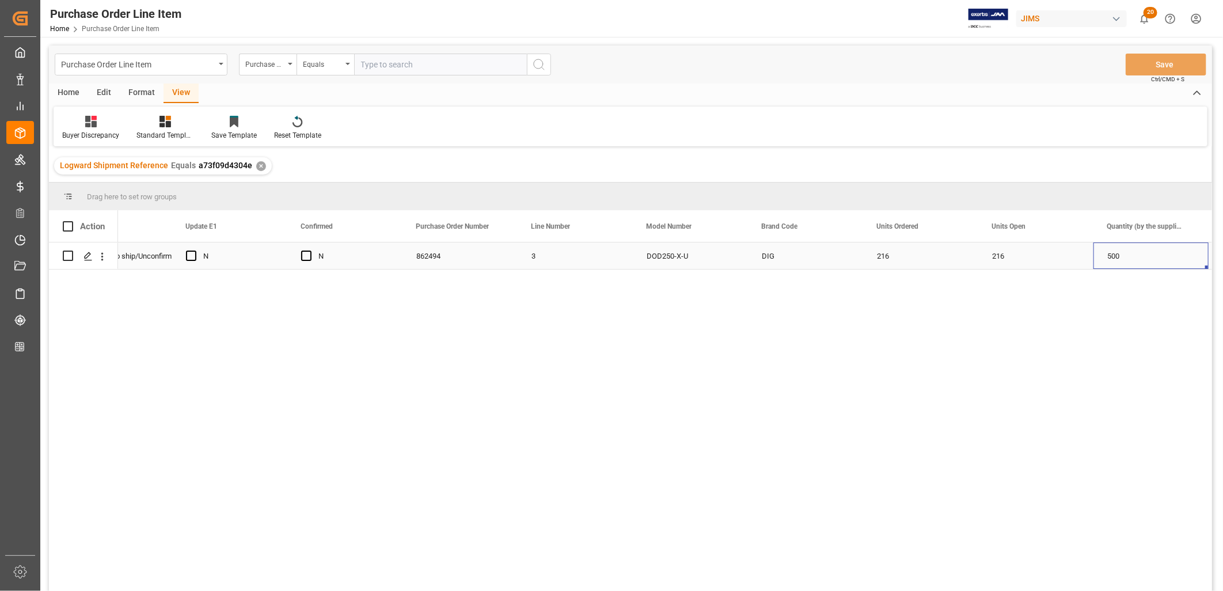
scroll to position [0, 522]
click at [1033, 252] on div "500" at bounding box center [1035, 255] width 115 height 26
click at [1011, 256] on input "500" at bounding box center [1036, 263] width 97 height 22
type input "5"
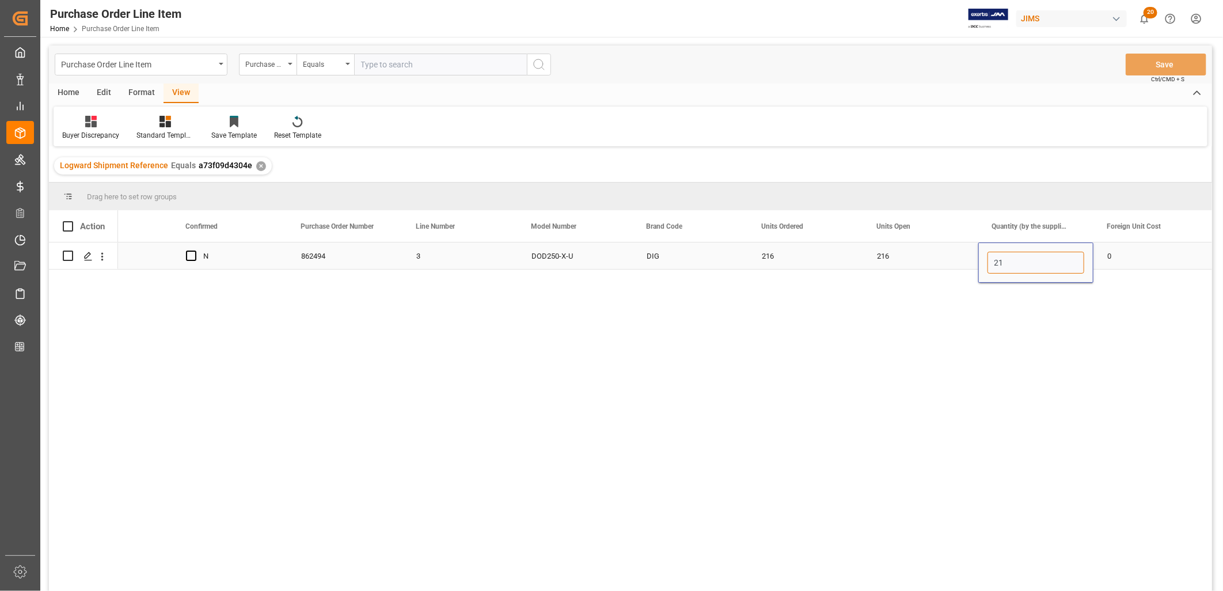
type input "216"
click at [1129, 261] on div "0" at bounding box center [1150, 255] width 115 height 26
click at [1131, 257] on div "0" at bounding box center [1150, 255] width 115 height 26
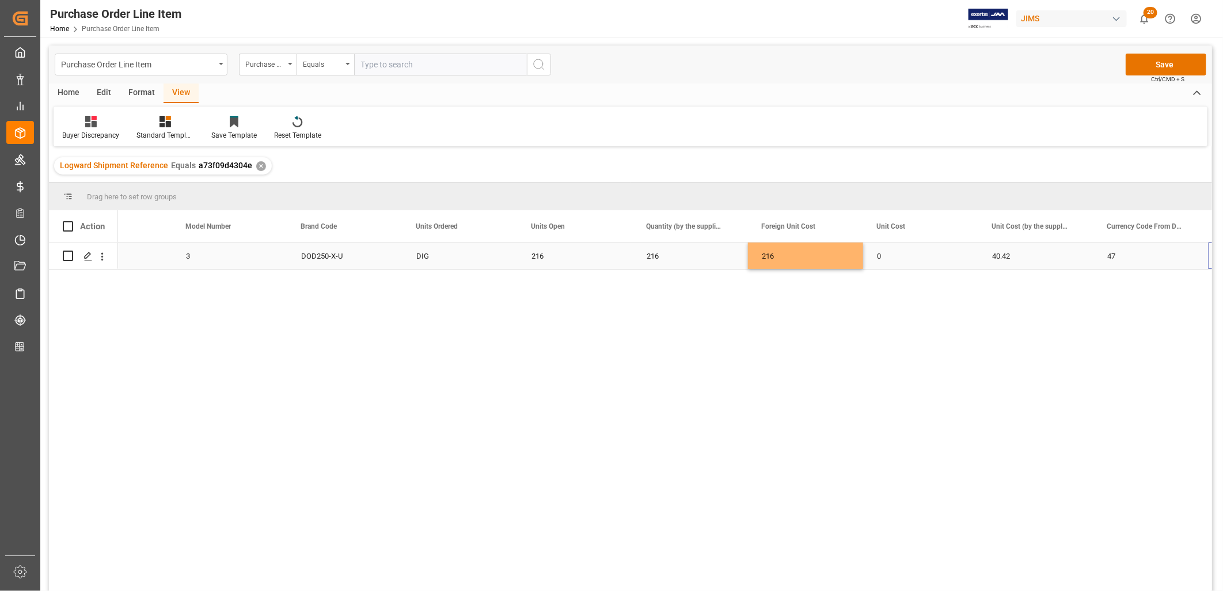
scroll to position [0, 867]
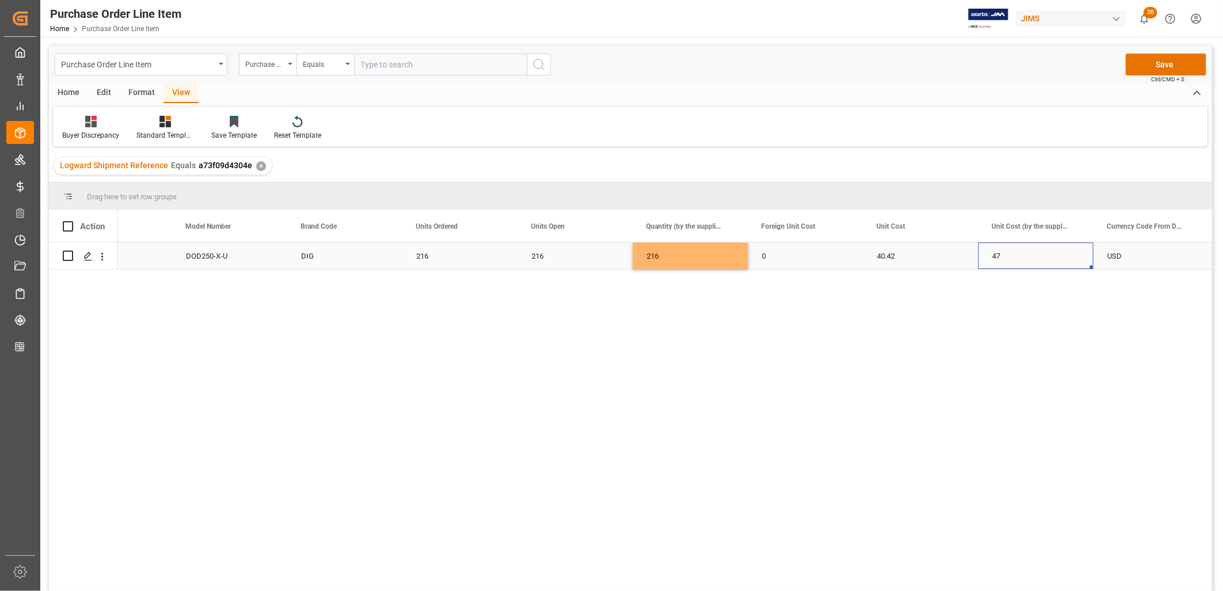
click at [1000, 256] on div "47" at bounding box center [1035, 255] width 115 height 26
click at [1001, 256] on div "47" at bounding box center [1035, 255] width 115 height 26
drag, startPoint x: 1005, startPoint y: 263, endPoint x: 996, endPoint y: 262, distance: 9.3
click at [996, 262] on input "47" at bounding box center [1036, 263] width 97 height 22
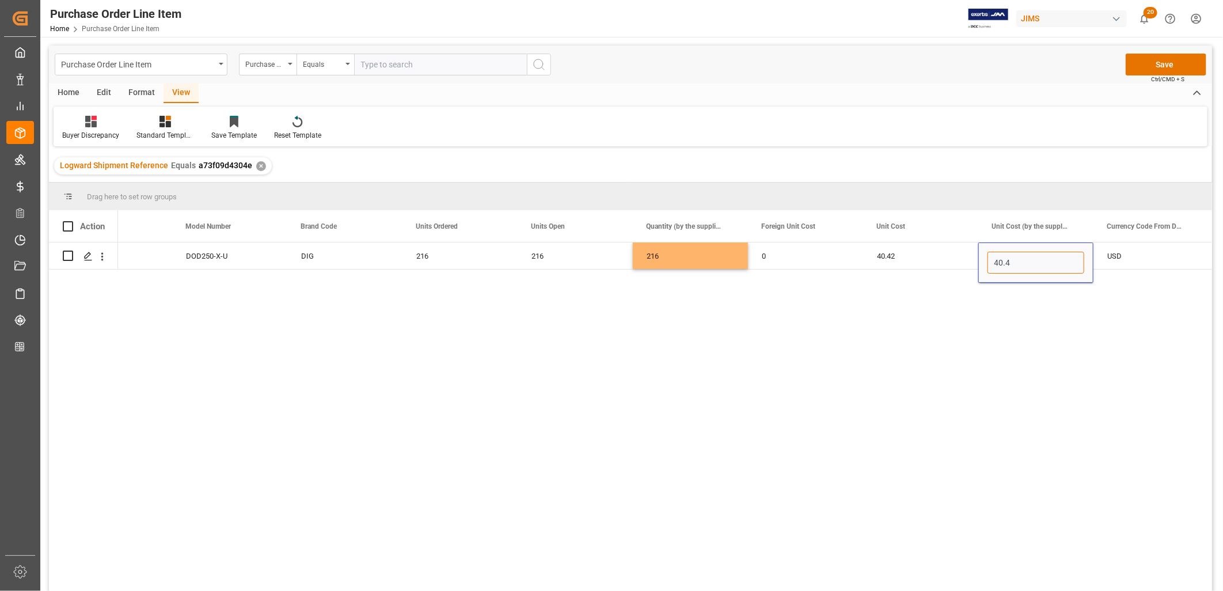
type input "40.42"
click at [1123, 257] on div "USD" at bounding box center [1150, 255] width 115 height 26
click at [1194, 63] on button "Save" at bounding box center [1166, 65] width 81 height 22
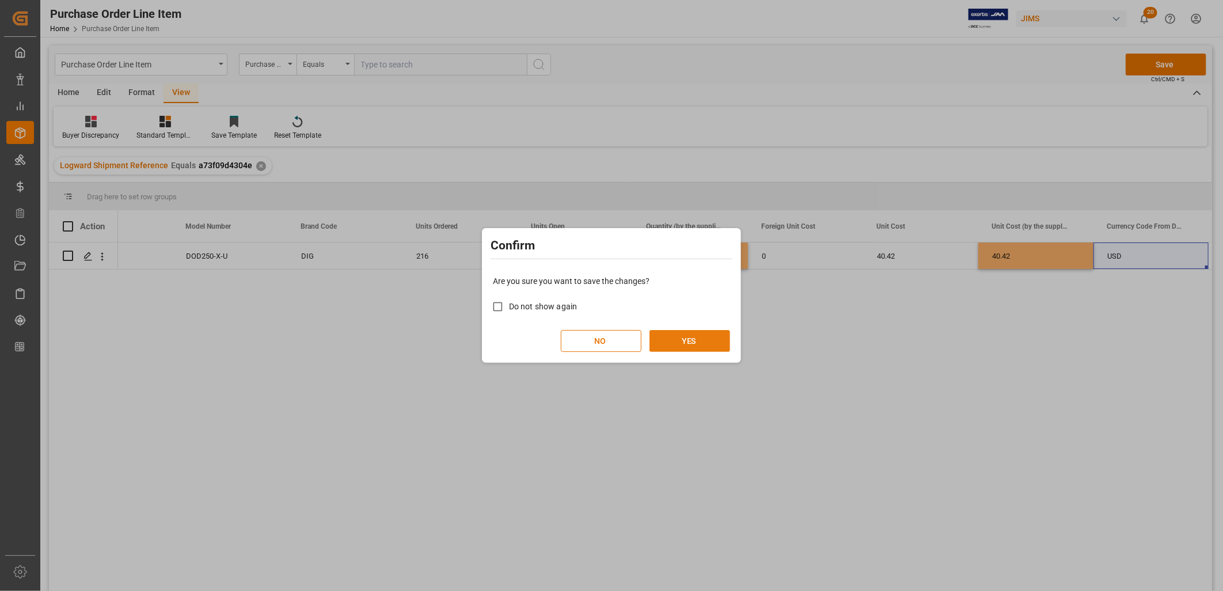
click at [673, 340] on button "YES" at bounding box center [690, 341] width 81 height 22
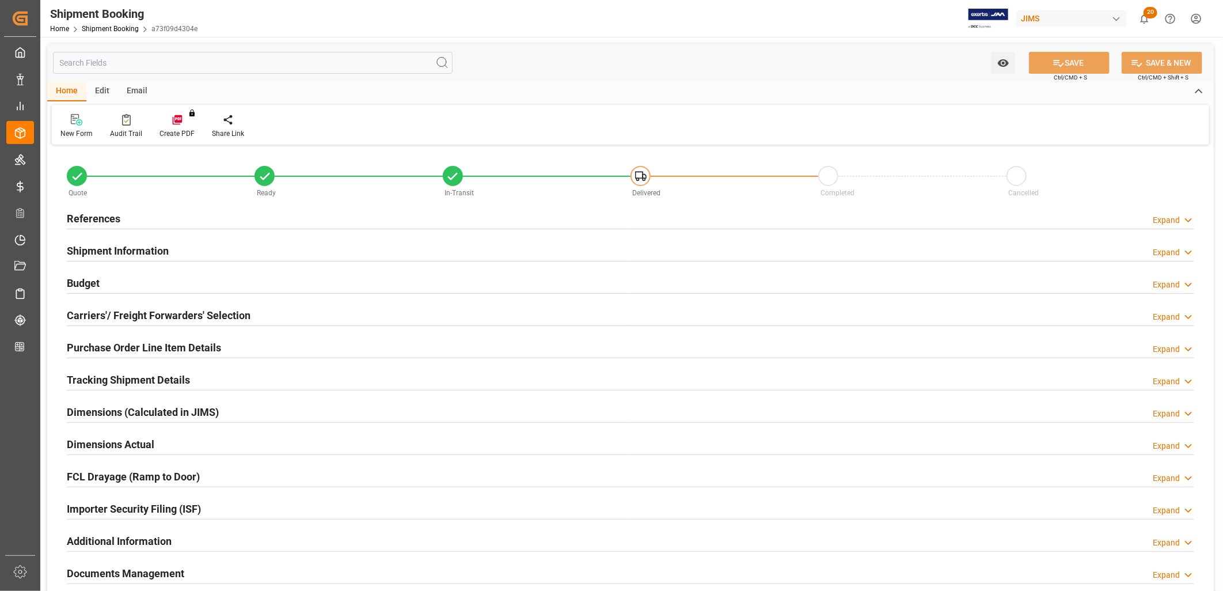
type input "1141.2273"
type input "261.9216"
type input "1400"
type input "8730.72"
click at [93, 286] on h2 "Budget" at bounding box center [83, 283] width 33 height 16
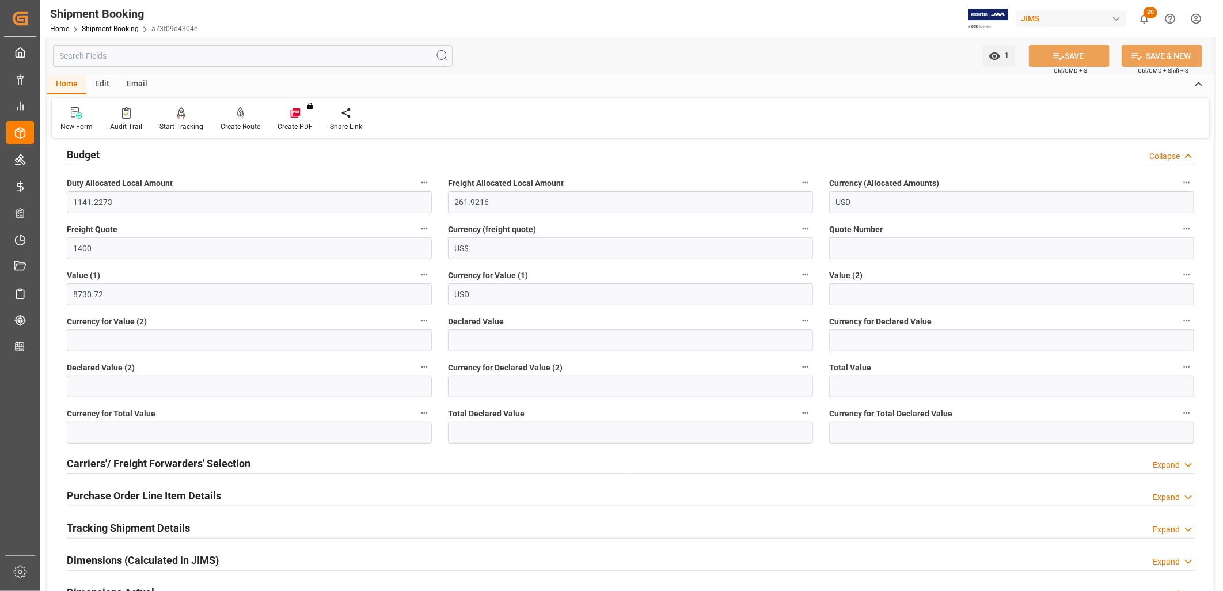
scroll to position [128, 0]
click at [335, 249] on input "1400" at bounding box center [249, 249] width 365 height 22
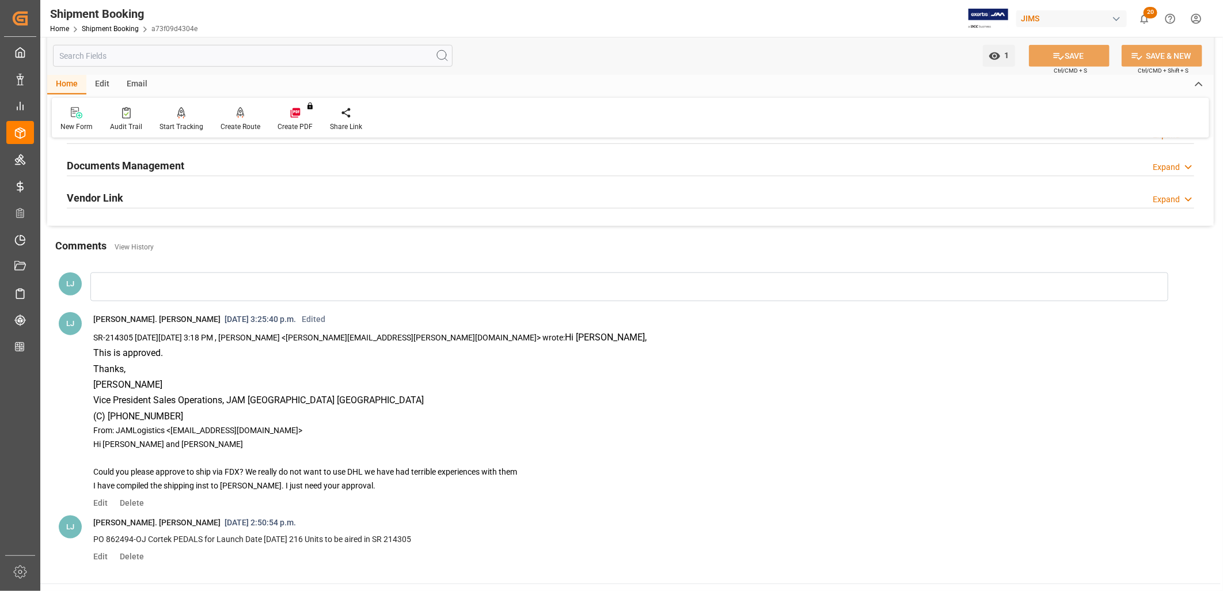
scroll to position [679, 0]
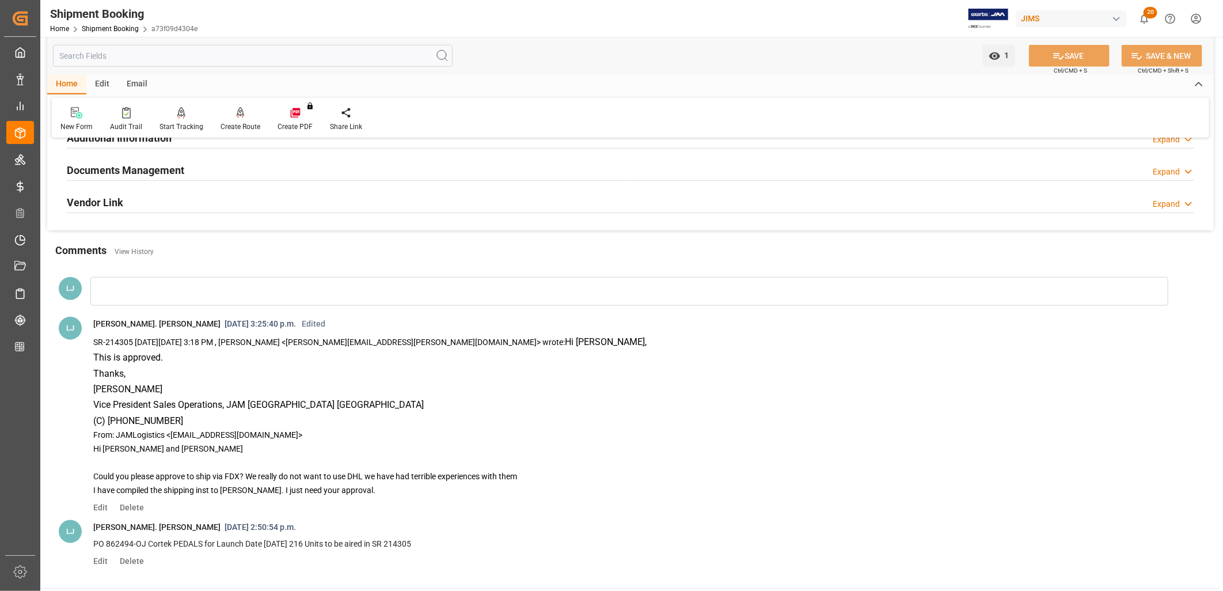
click at [135, 294] on div at bounding box center [629, 291] width 1078 height 29
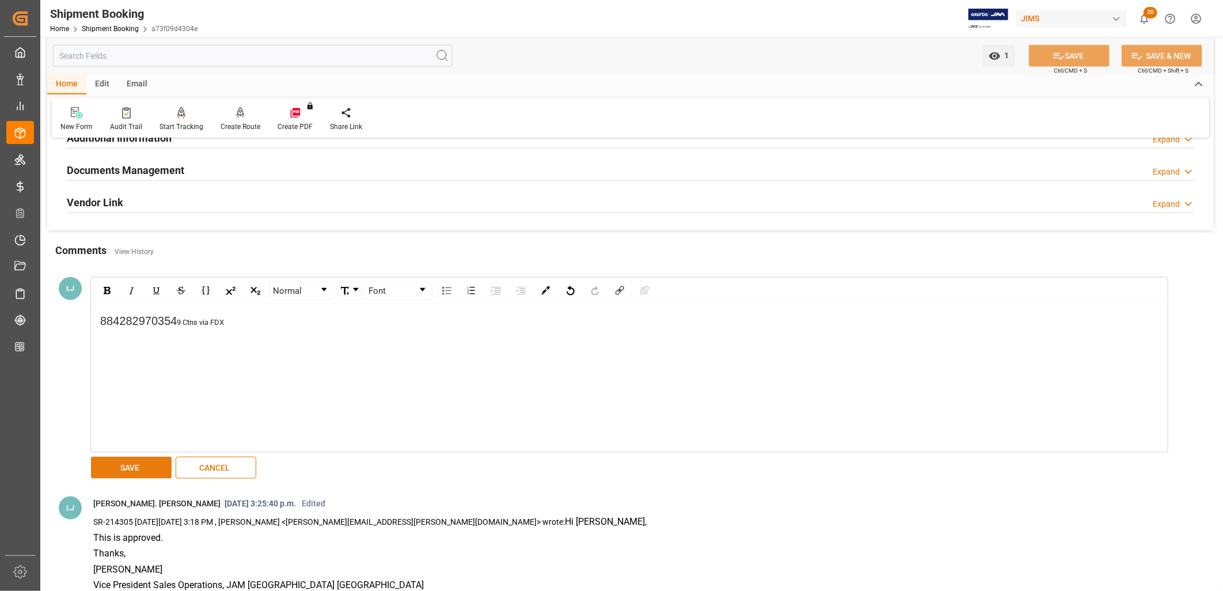
click at [143, 461] on button "SAVE" at bounding box center [131, 468] width 81 height 22
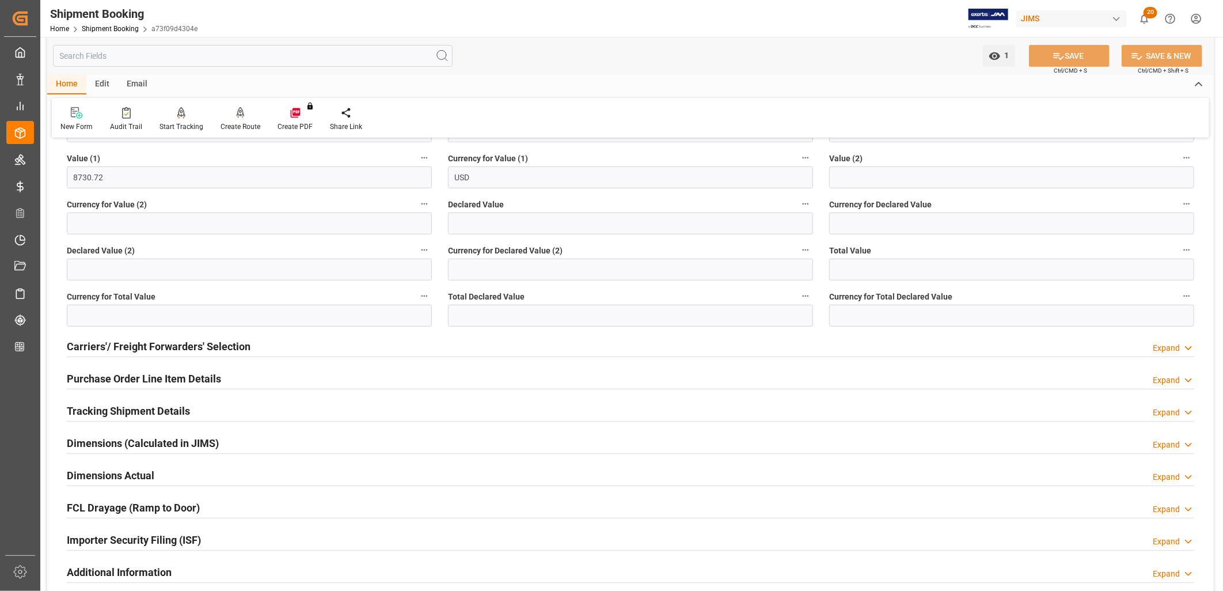
scroll to position [295, 0]
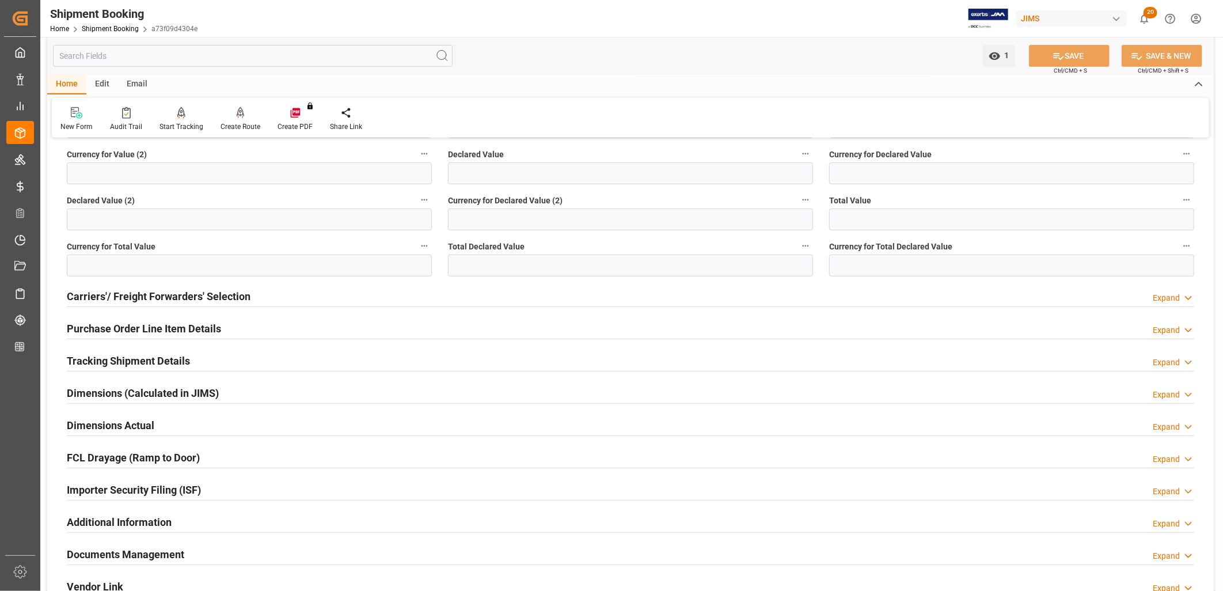
click at [175, 331] on h2 "Purchase Order Line Item Details" at bounding box center [144, 329] width 154 height 16
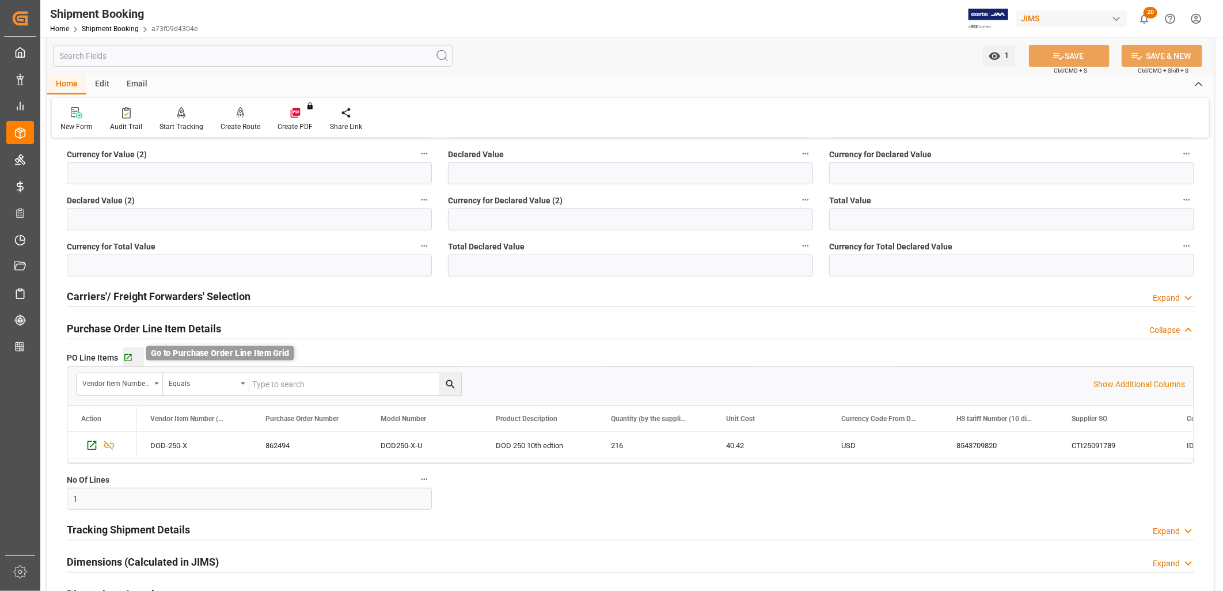
click at [126, 353] on icon "button" at bounding box center [128, 358] width 10 height 10
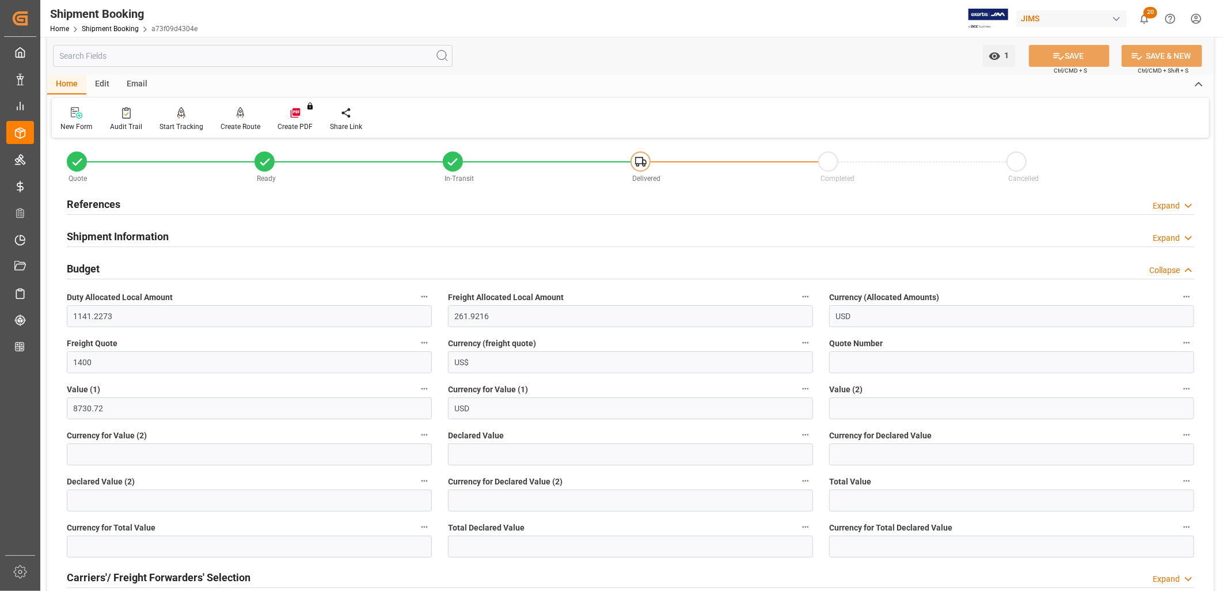
scroll to position [0, 0]
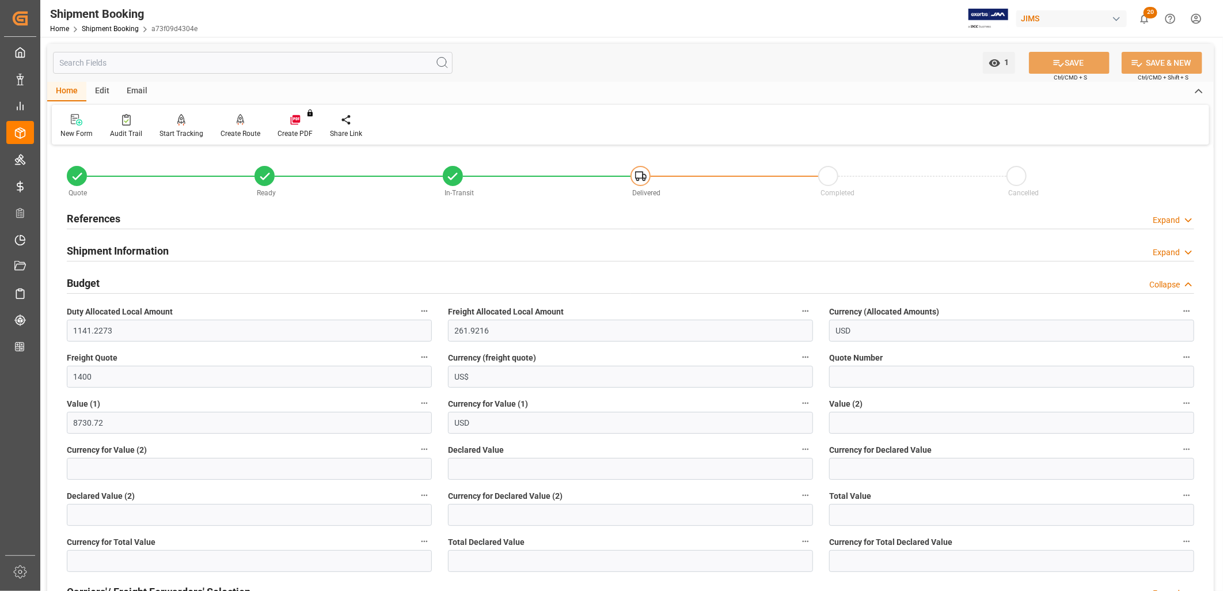
click at [121, 214] on div "References Expand" at bounding box center [630, 218] width 1127 height 22
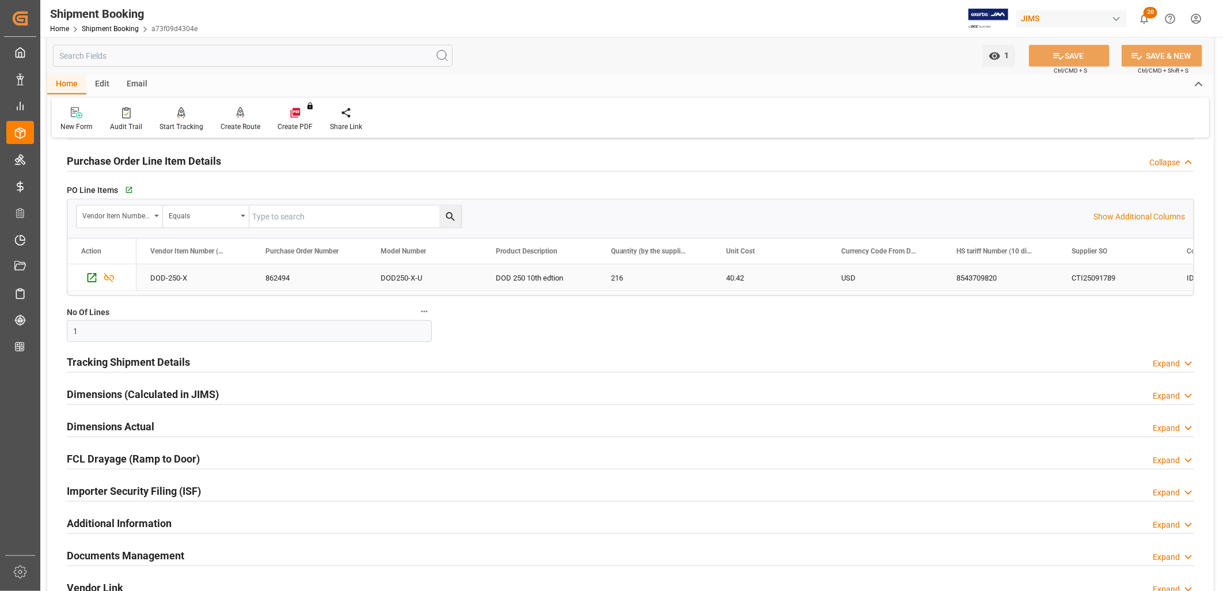
scroll to position [768, 0]
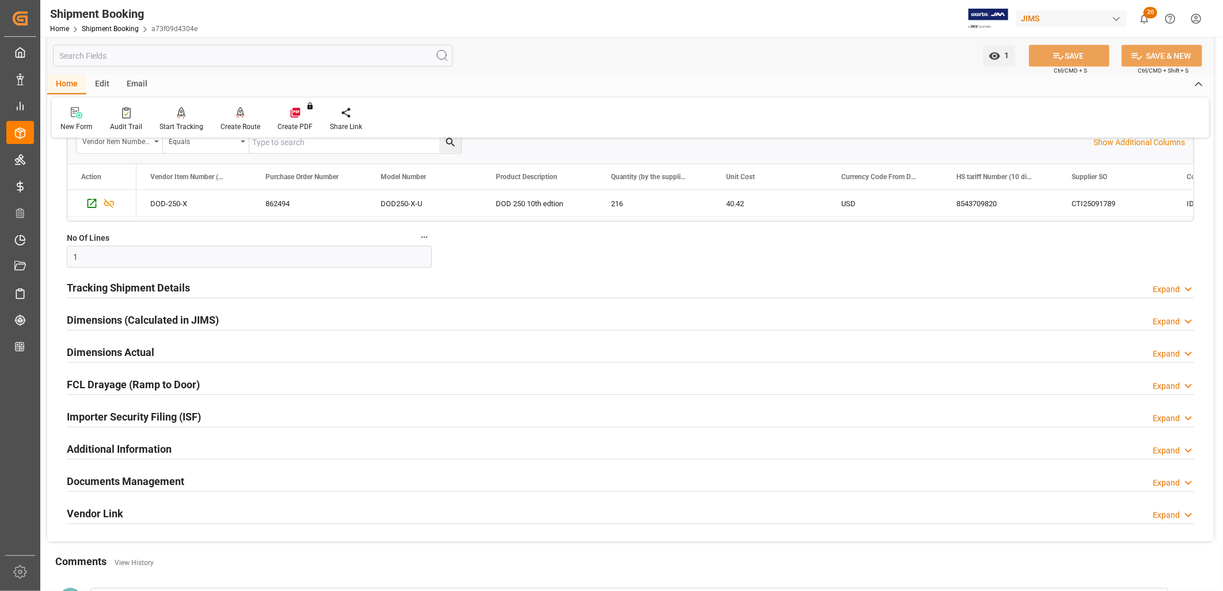
click at [162, 479] on h2 "Documents Management" at bounding box center [125, 481] width 117 height 16
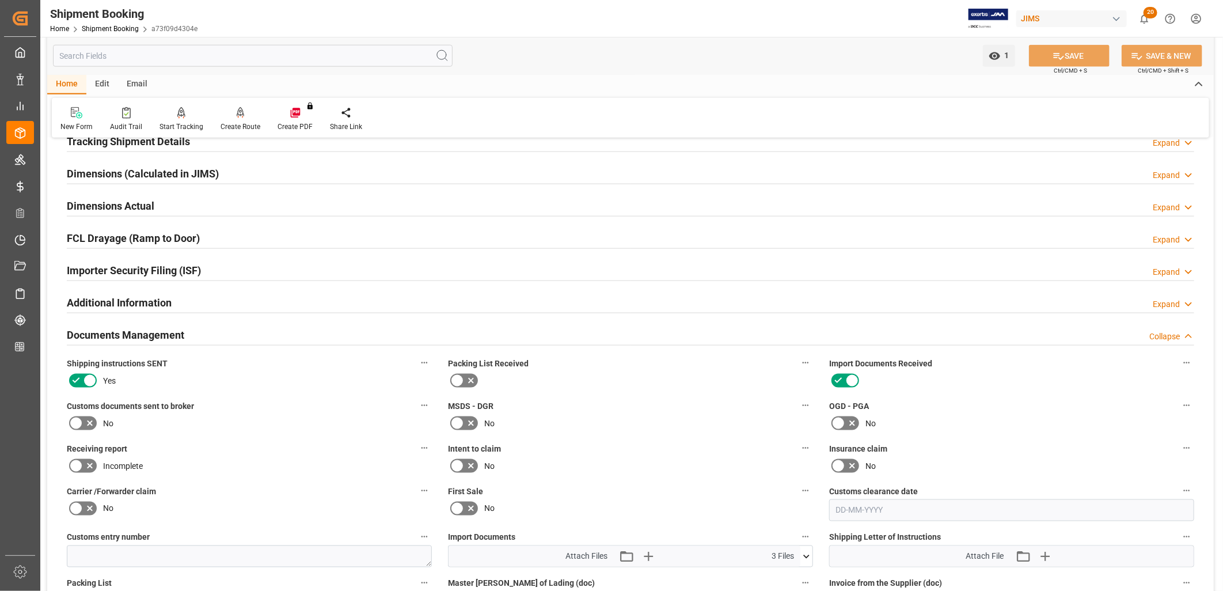
scroll to position [959, 0]
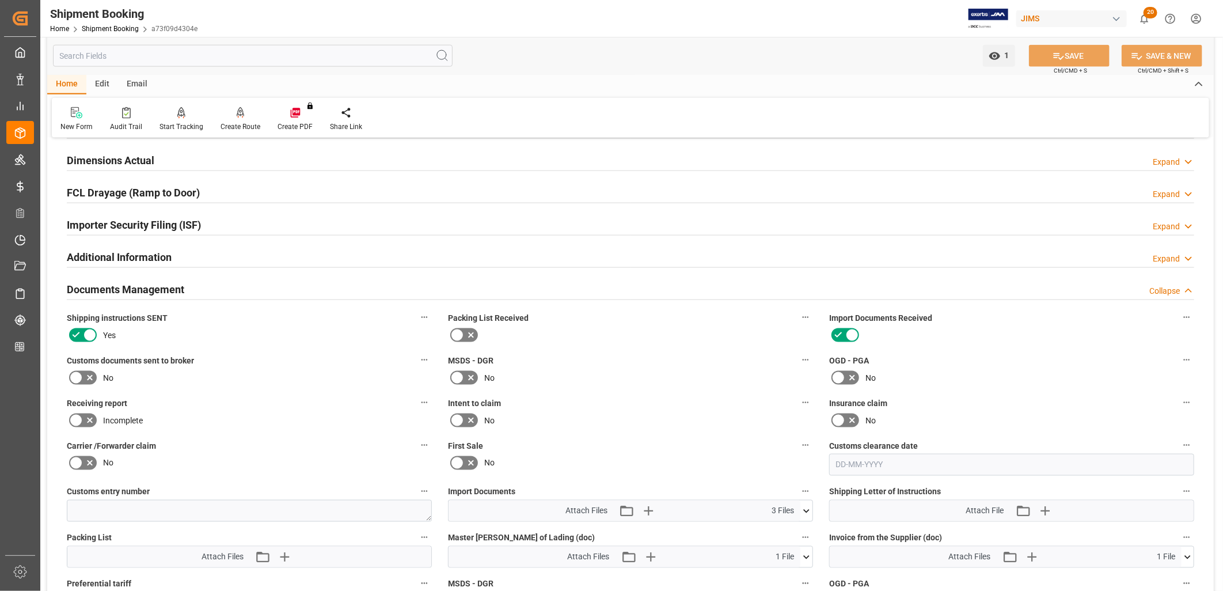
click at [460, 335] on icon at bounding box center [457, 335] width 14 height 14
click at [0, 0] on input "checkbox" at bounding box center [0, 0] width 0 height 0
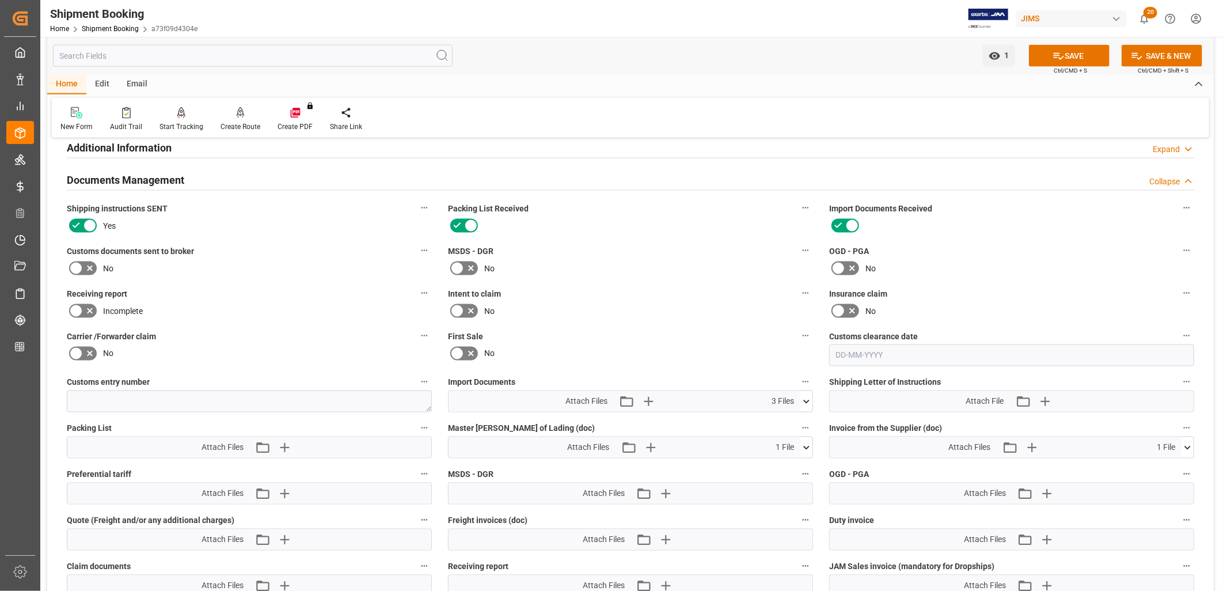
scroll to position [1087, 0]
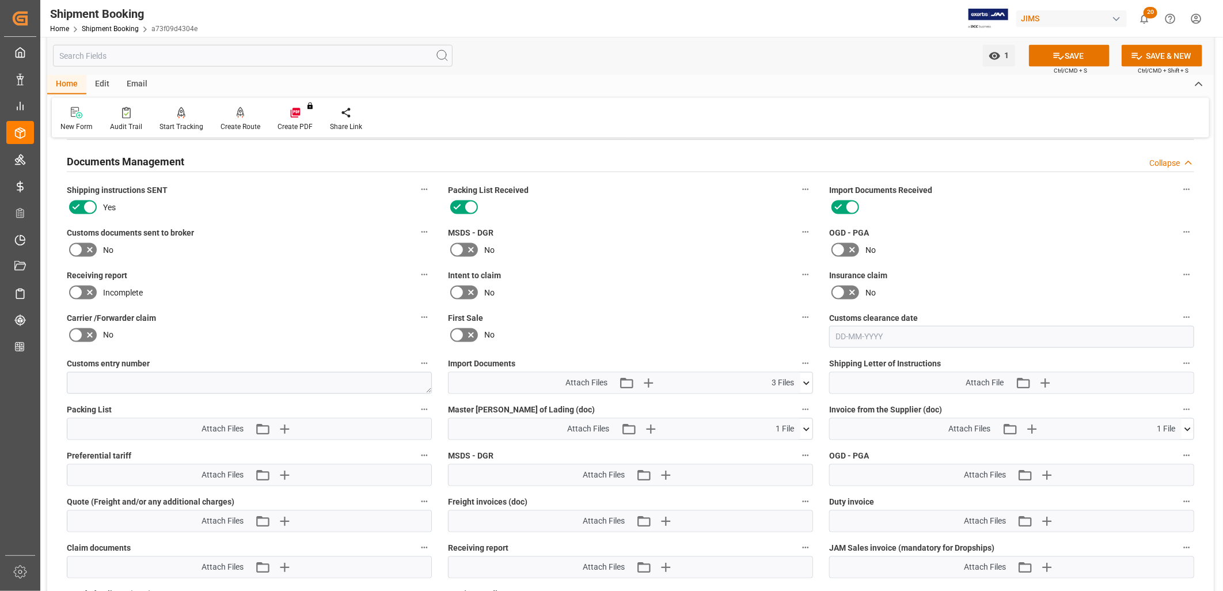
click at [805, 379] on icon at bounding box center [806, 383] width 12 height 12
click at [805, 381] on icon at bounding box center [806, 382] width 6 height 3
click at [805, 379] on icon at bounding box center [806, 383] width 12 height 12
click at [646, 379] on icon "button" at bounding box center [648, 383] width 11 height 11
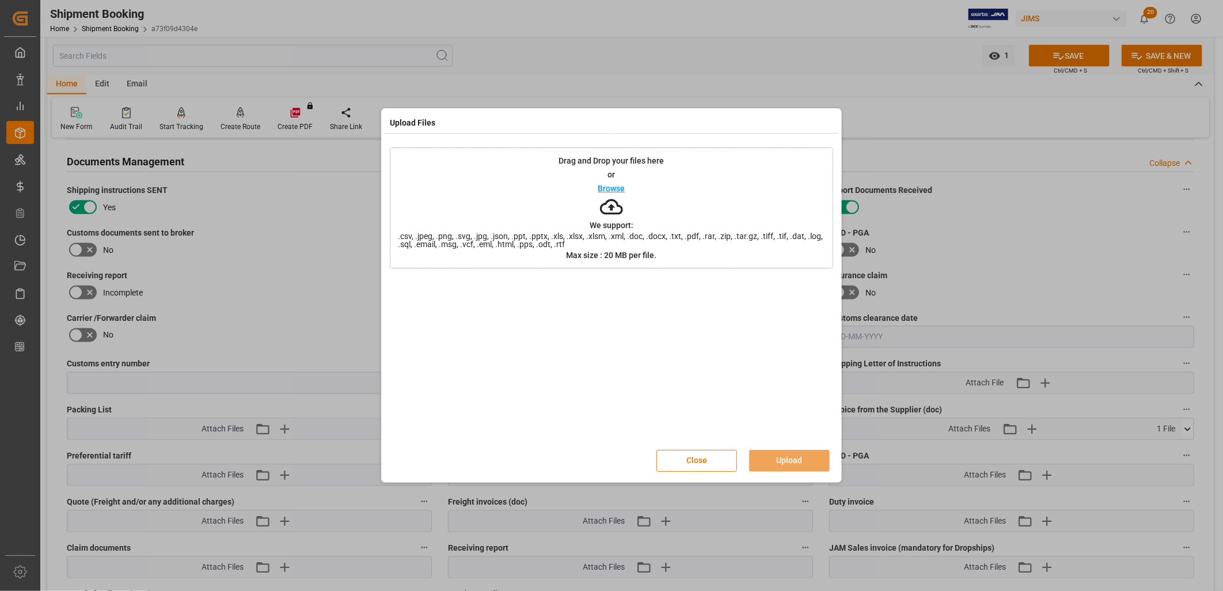
click at [602, 185] on p "Browse" at bounding box center [611, 188] width 27 height 8
click at [802, 458] on button "Upload" at bounding box center [789, 461] width 81 height 22
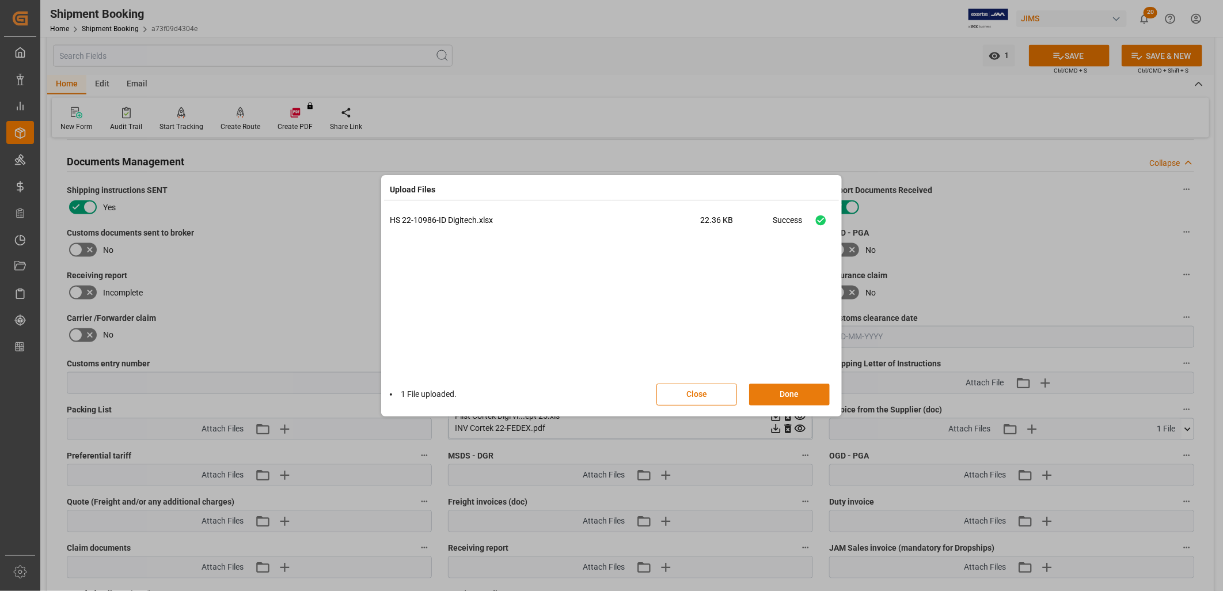
click at [819, 396] on button "Done" at bounding box center [789, 394] width 81 height 22
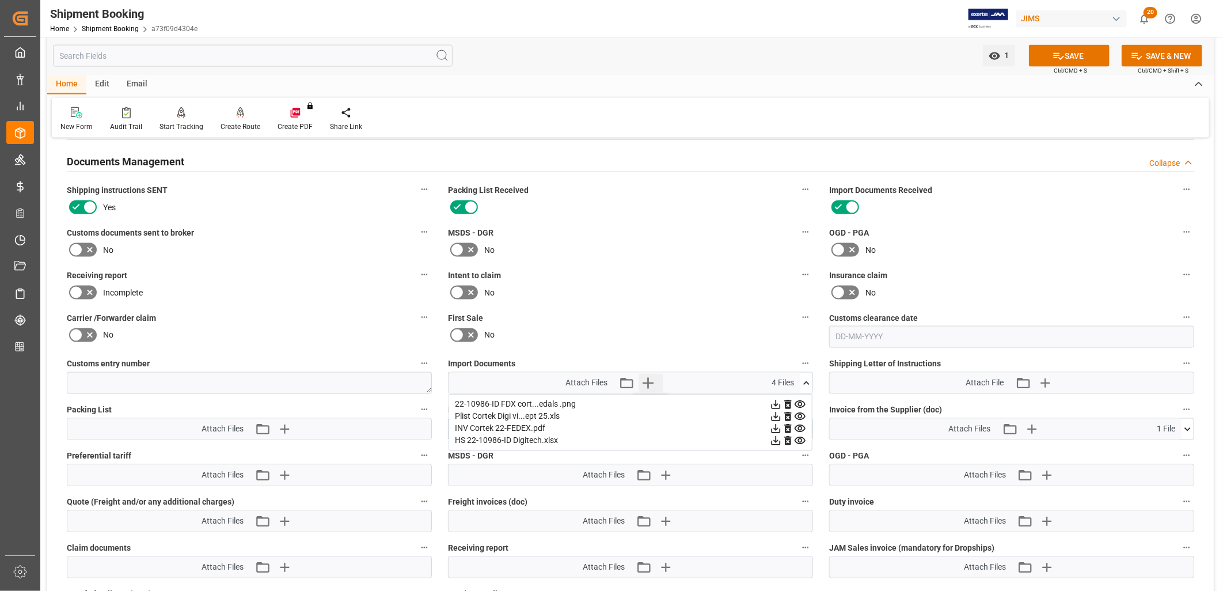
click at [646, 380] on icon "button" at bounding box center [648, 383] width 11 height 11
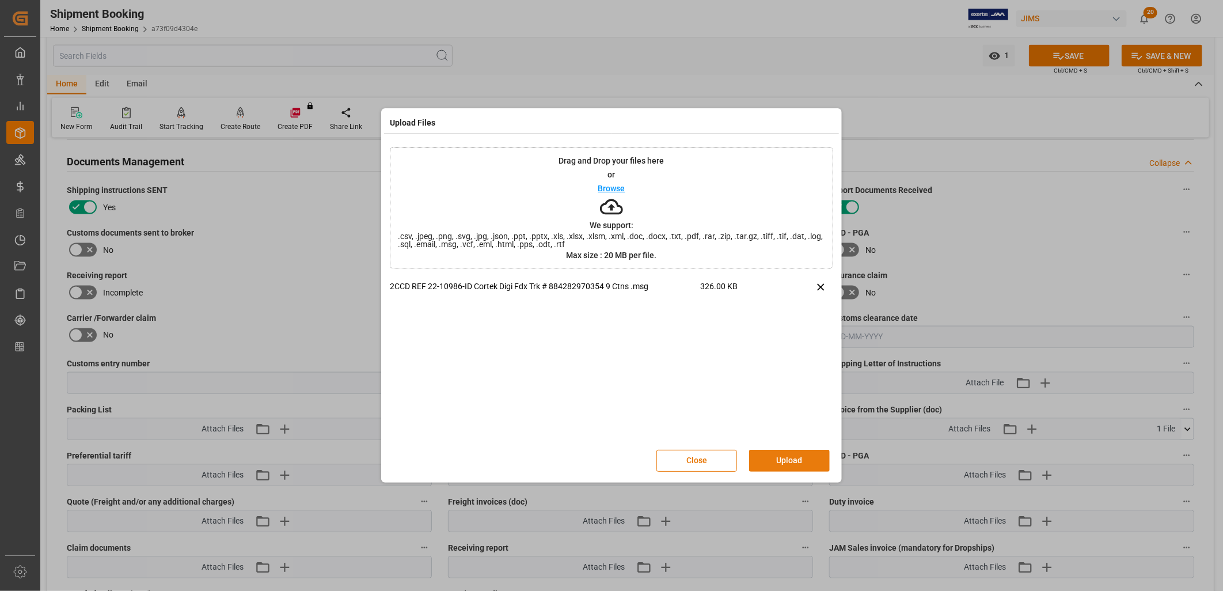
click at [782, 459] on button "Upload" at bounding box center [789, 461] width 81 height 22
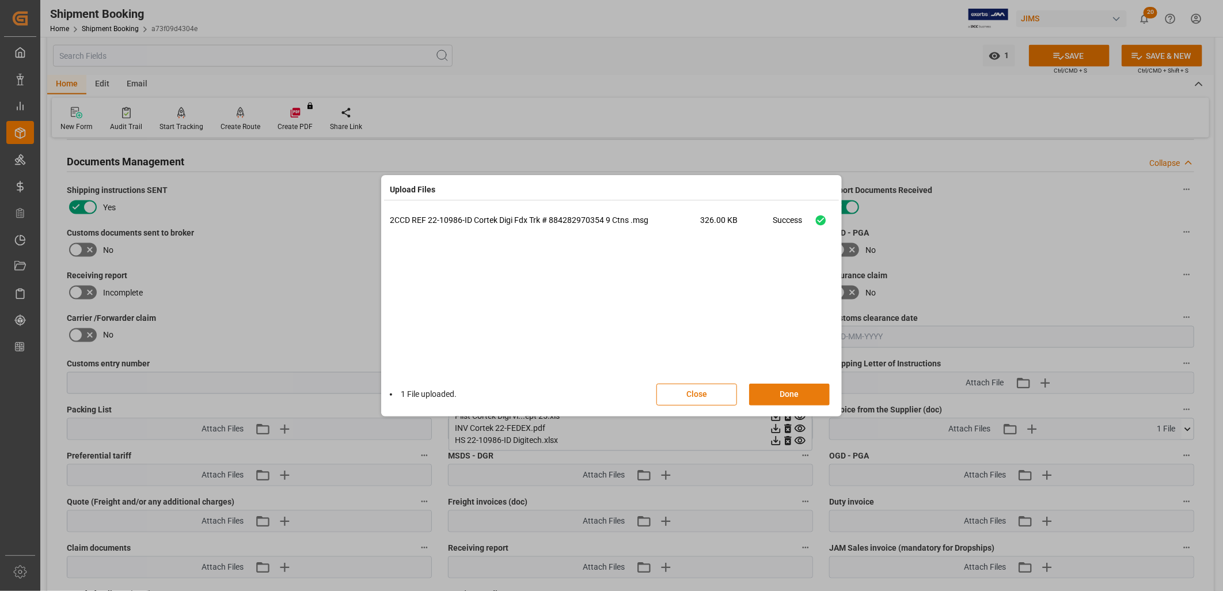
click at [796, 394] on button "Done" at bounding box center [789, 394] width 81 height 22
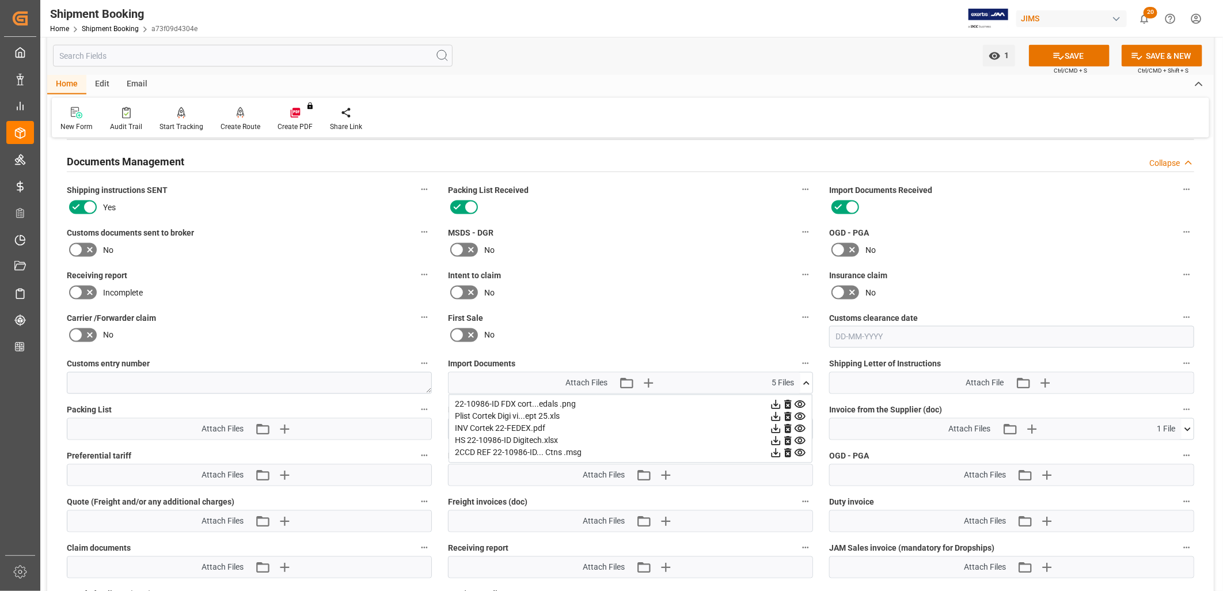
click at [799, 412] on icon at bounding box center [800, 417] width 12 height 12
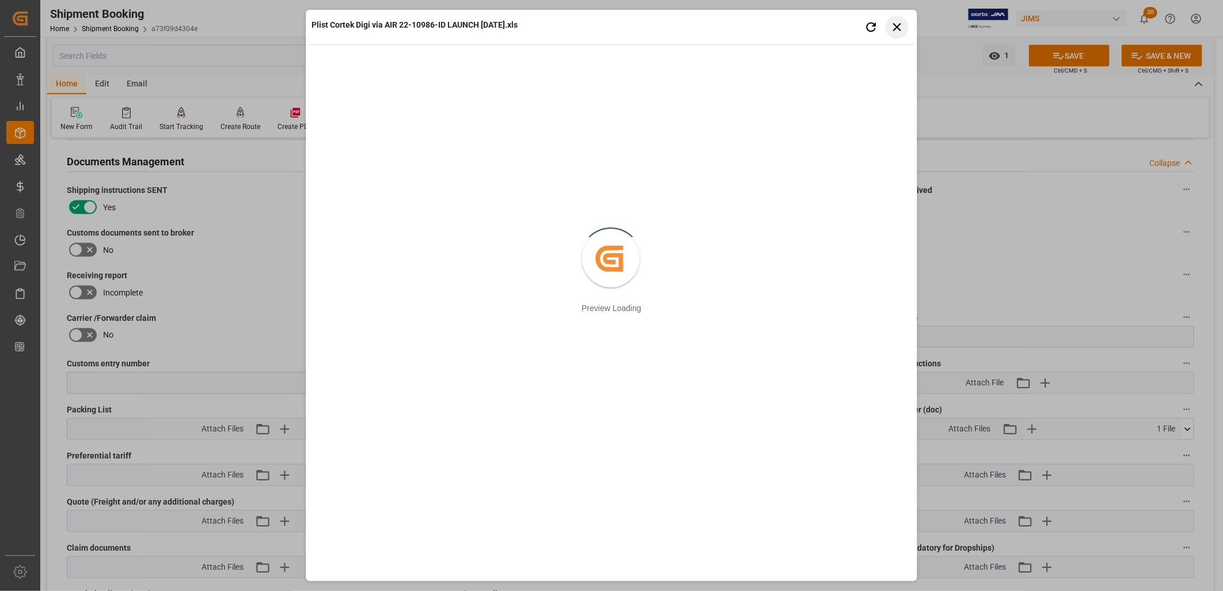
click at [896, 25] on icon "button" at bounding box center [897, 27] width 14 height 14
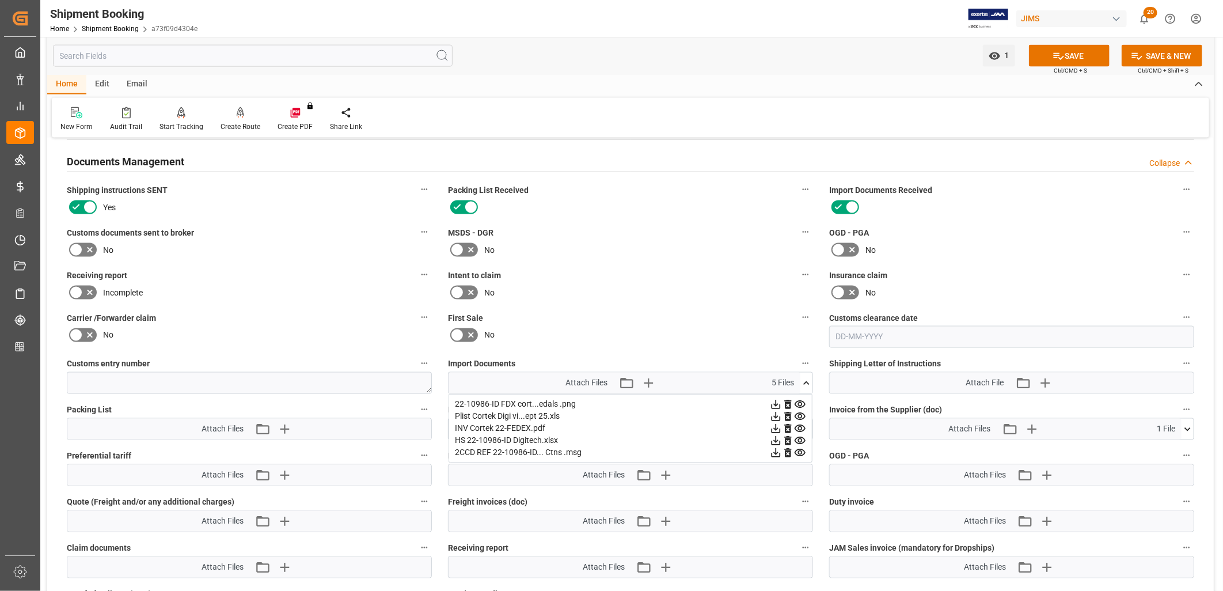
click at [774, 417] on icon at bounding box center [776, 416] width 9 height 9
click at [1068, 54] on button "SAVE" at bounding box center [1069, 56] width 81 height 22
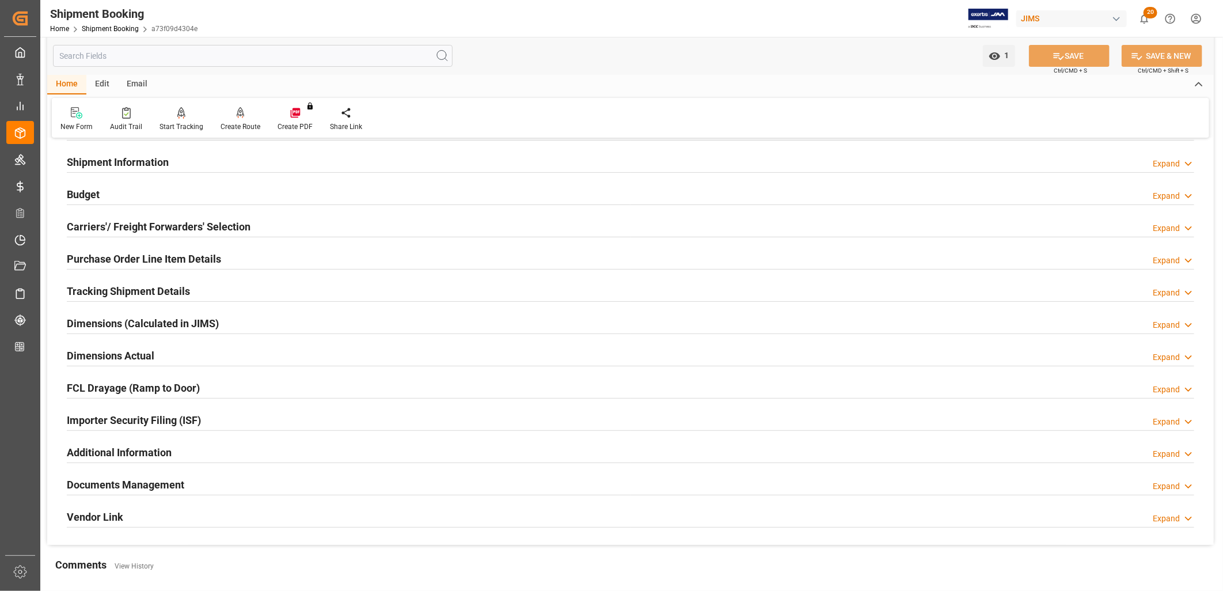
scroll to position [0, 0]
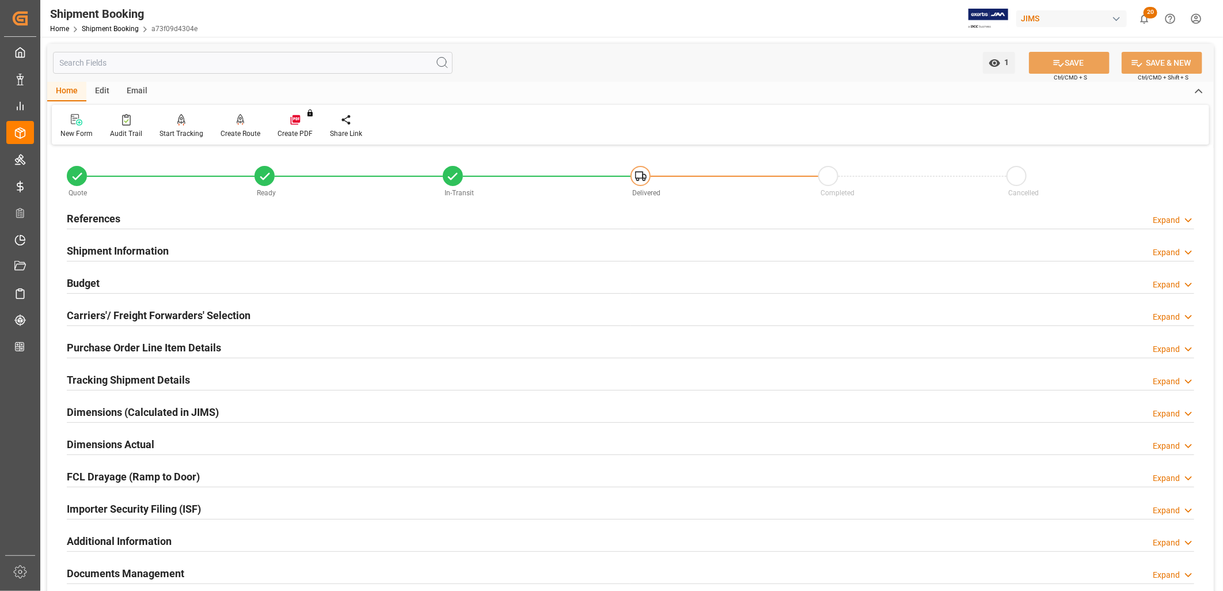
click at [131, 576] on h2 "Documents Management" at bounding box center [125, 573] width 117 height 16
click at [135, 572] on h2 "Documents Management" at bounding box center [125, 573] width 117 height 16
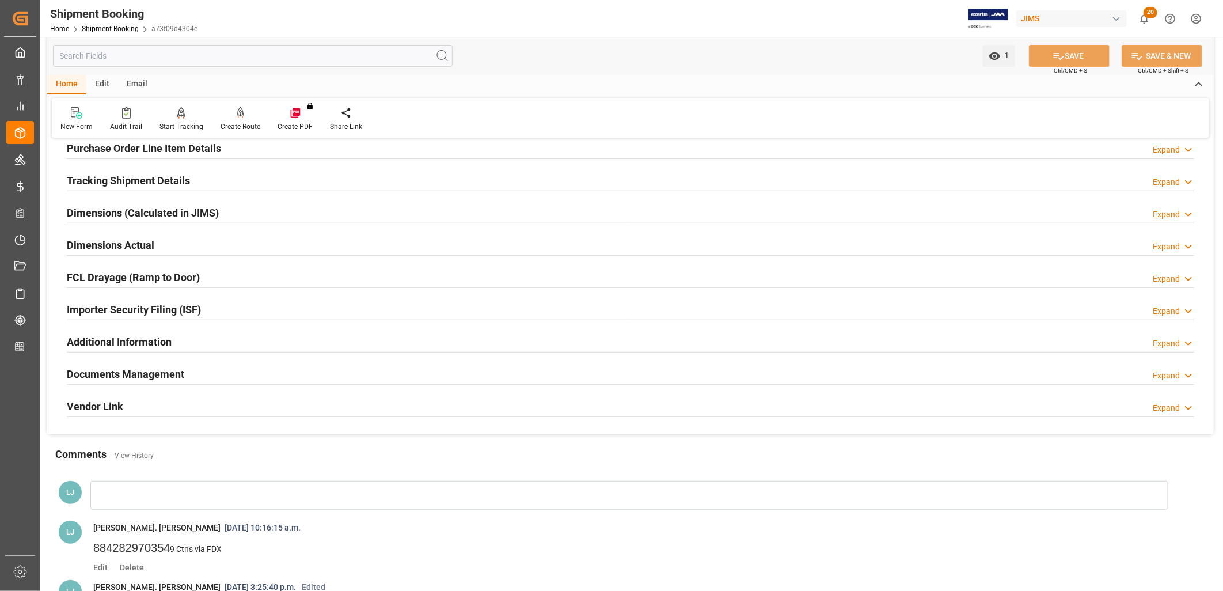
scroll to position [256, 0]
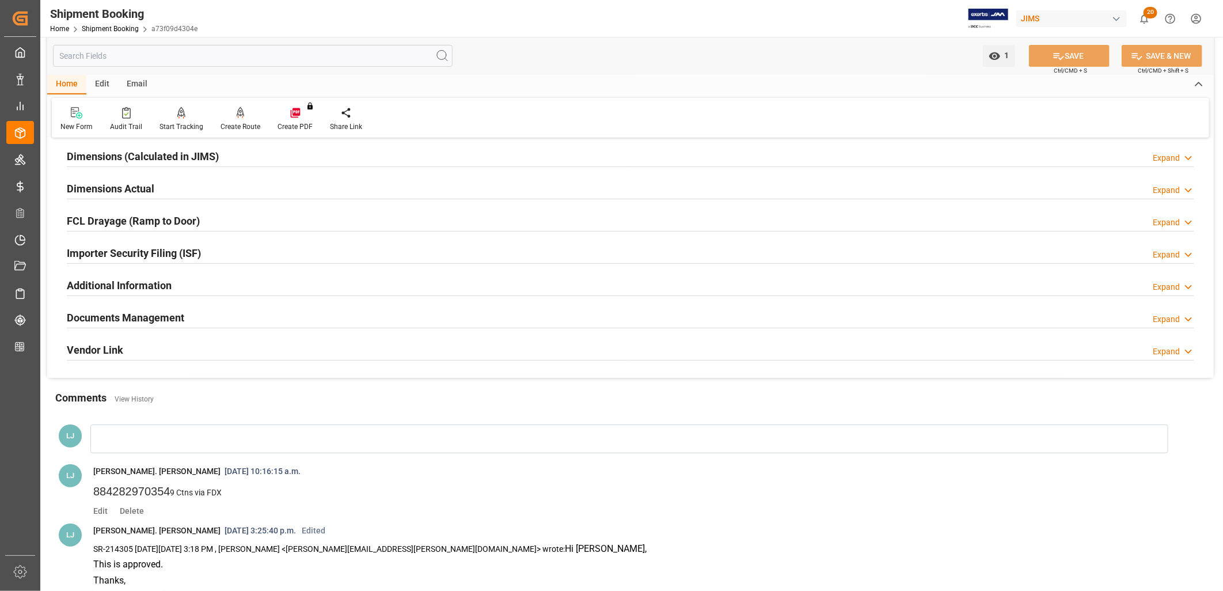
click at [156, 314] on h2 "Documents Management" at bounding box center [125, 318] width 117 height 16
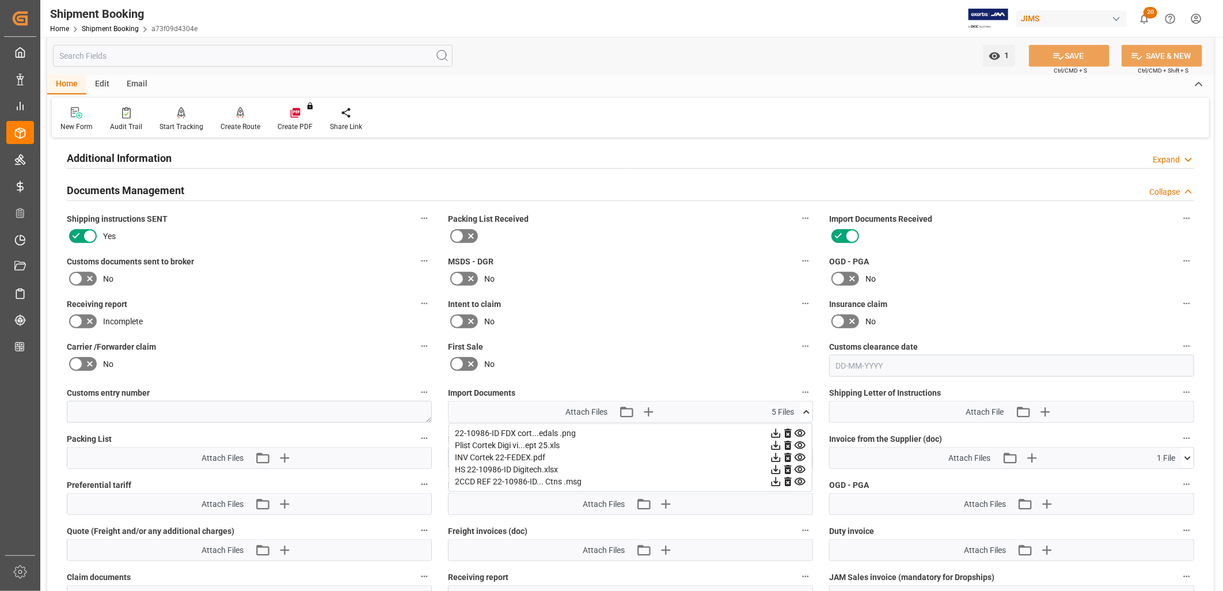
scroll to position [383, 0]
click at [802, 441] on icon at bounding box center [800, 445] width 12 height 12
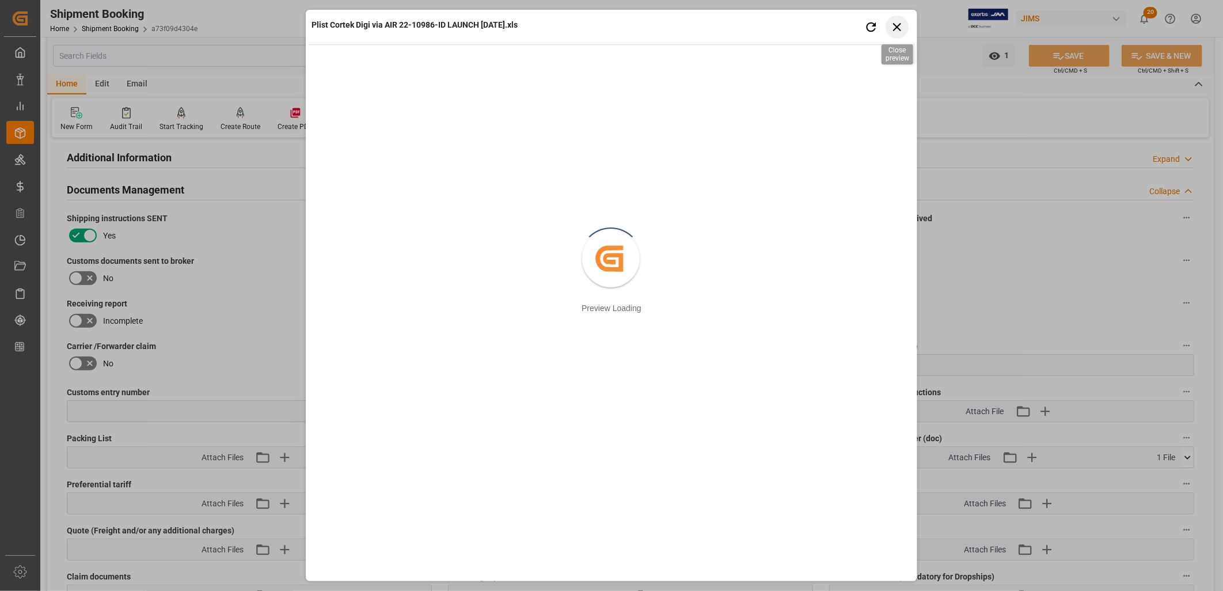
click at [897, 26] on icon "button" at bounding box center [897, 27] width 8 height 8
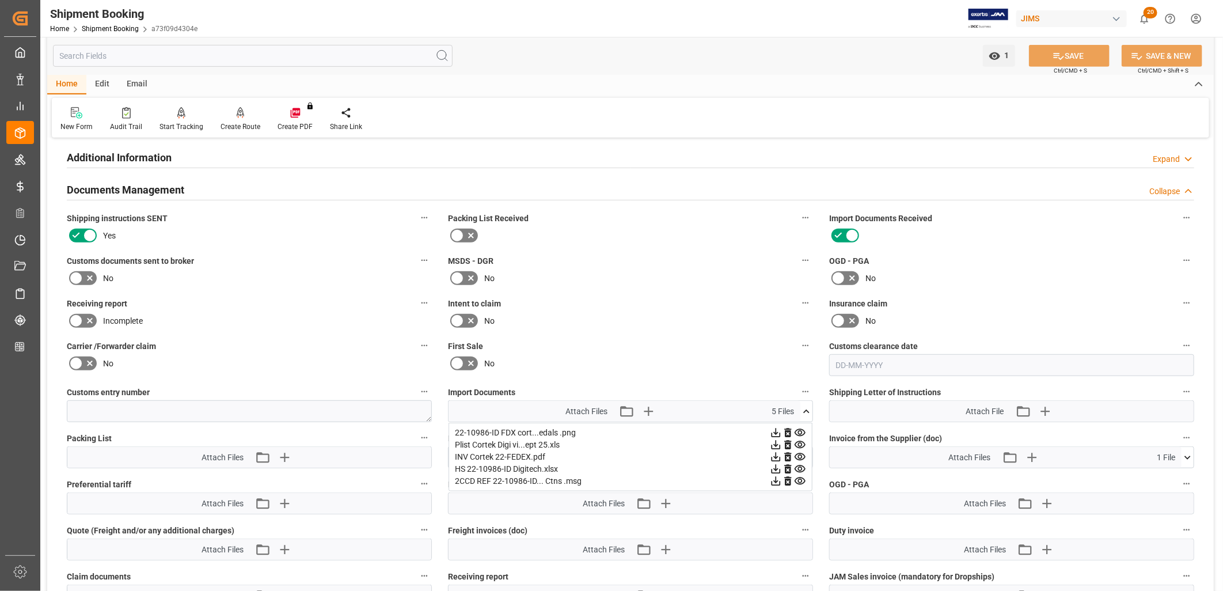
click at [775, 439] on icon at bounding box center [776, 445] width 12 height 12
click at [283, 452] on icon "button" at bounding box center [284, 457] width 18 height 18
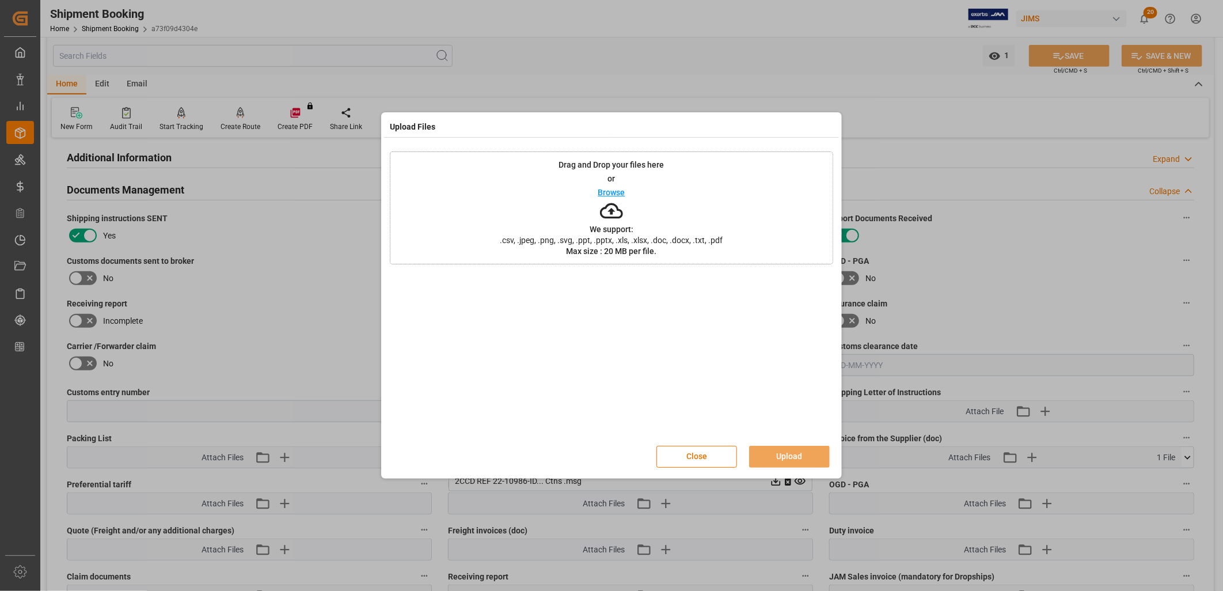
click at [608, 192] on p "Browse" at bounding box center [611, 192] width 27 height 8
click at [788, 450] on button "Upload" at bounding box center [789, 457] width 81 height 22
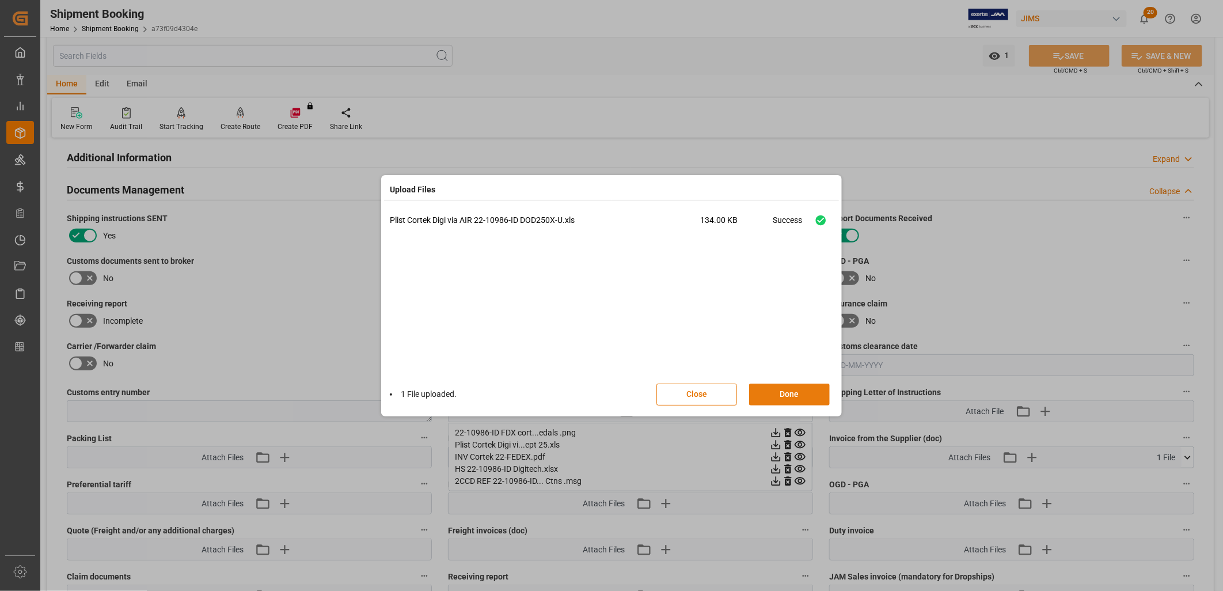
click at [812, 392] on button "Done" at bounding box center [789, 394] width 81 height 22
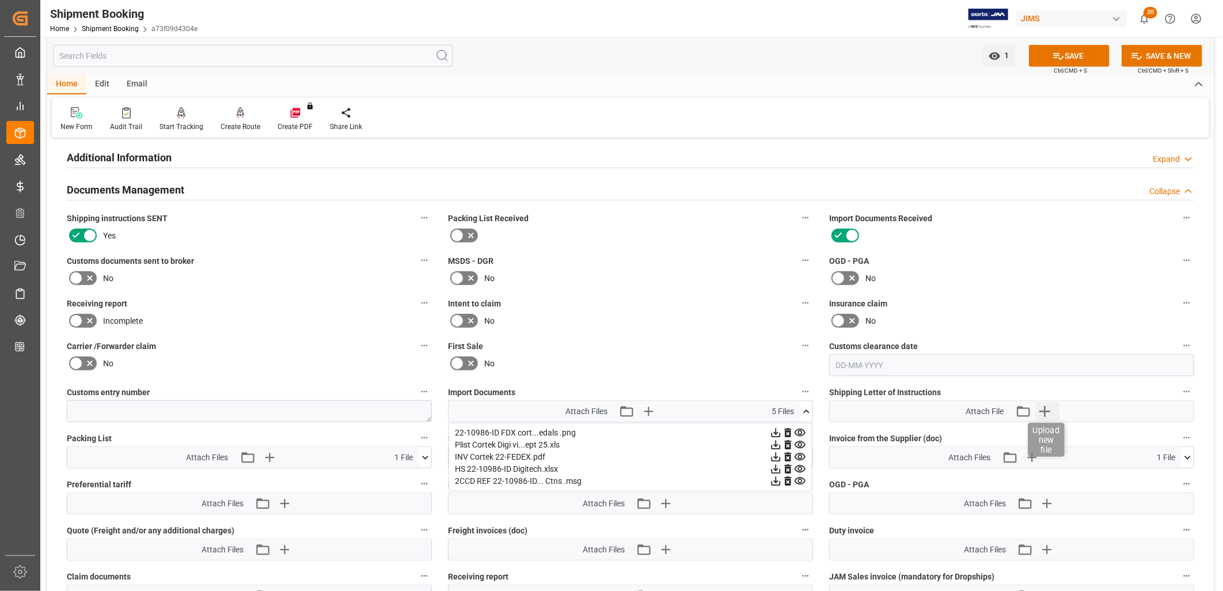
click at [1047, 410] on icon "button" at bounding box center [1044, 411] width 18 height 18
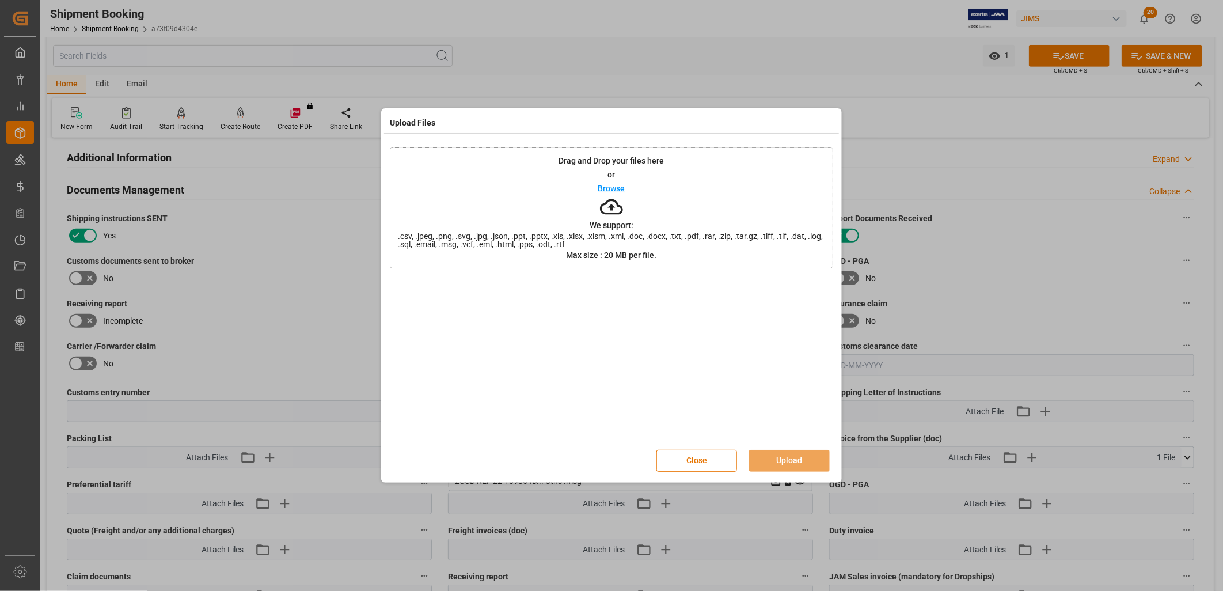
click at [616, 185] on p "Browse" at bounding box center [611, 188] width 27 height 8
click at [811, 459] on button "Upload" at bounding box center [789, 461] width 81 height 22
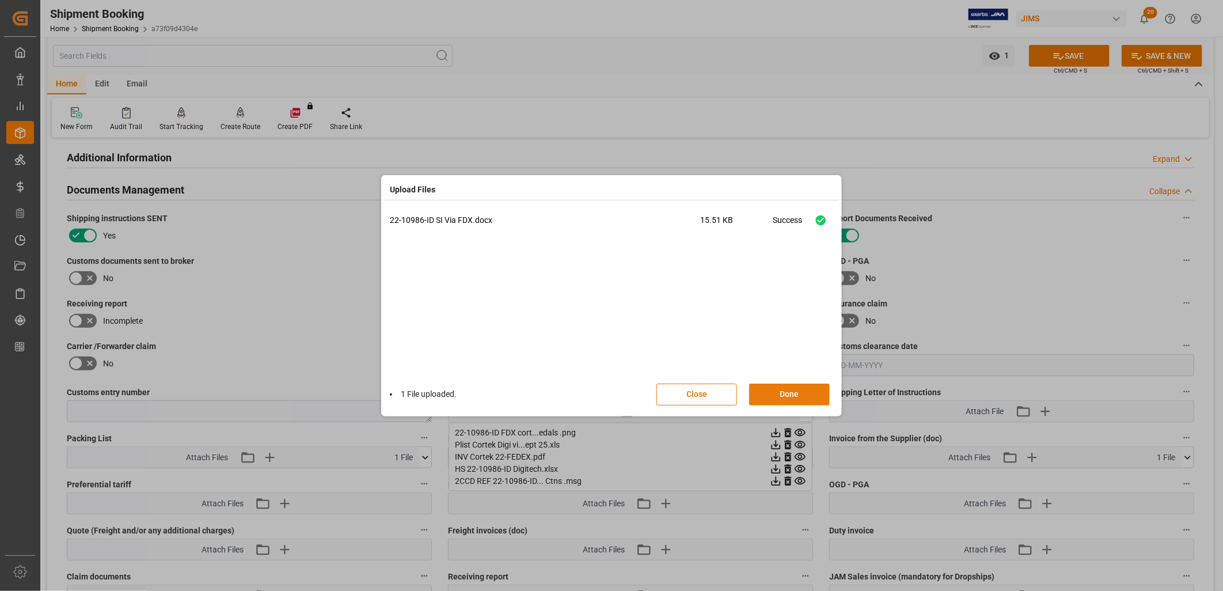
click at [792, 392] on button "Done" at bounding box center [789, 394] width 81 height 22
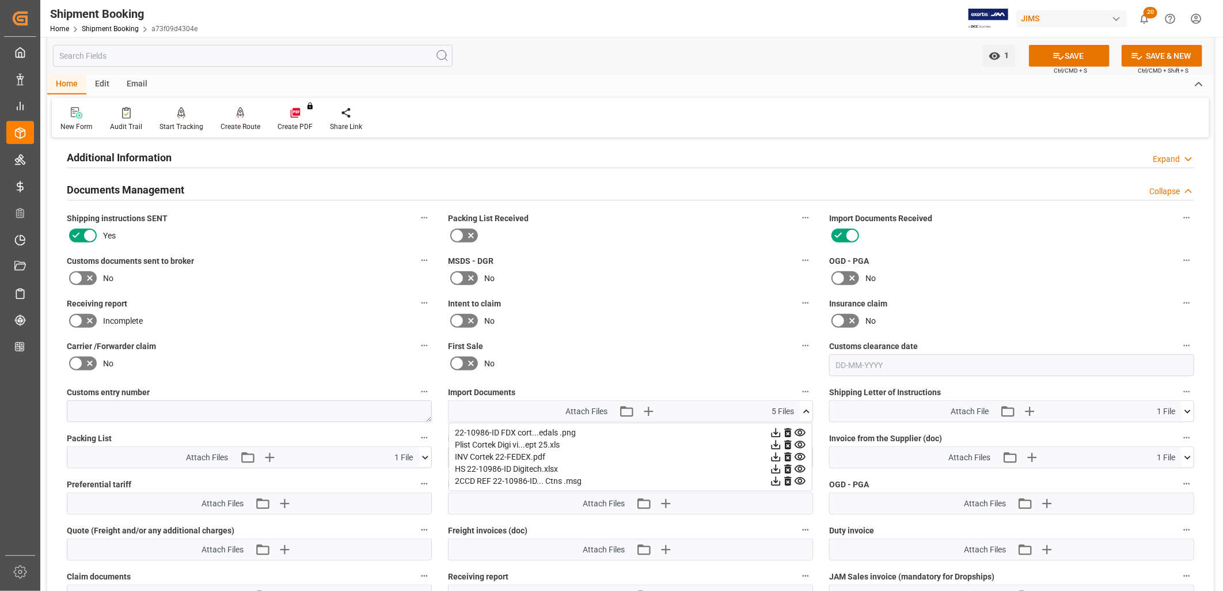
click at [806, 409] on icon at bounding box center [806, 410] width 6 height 3
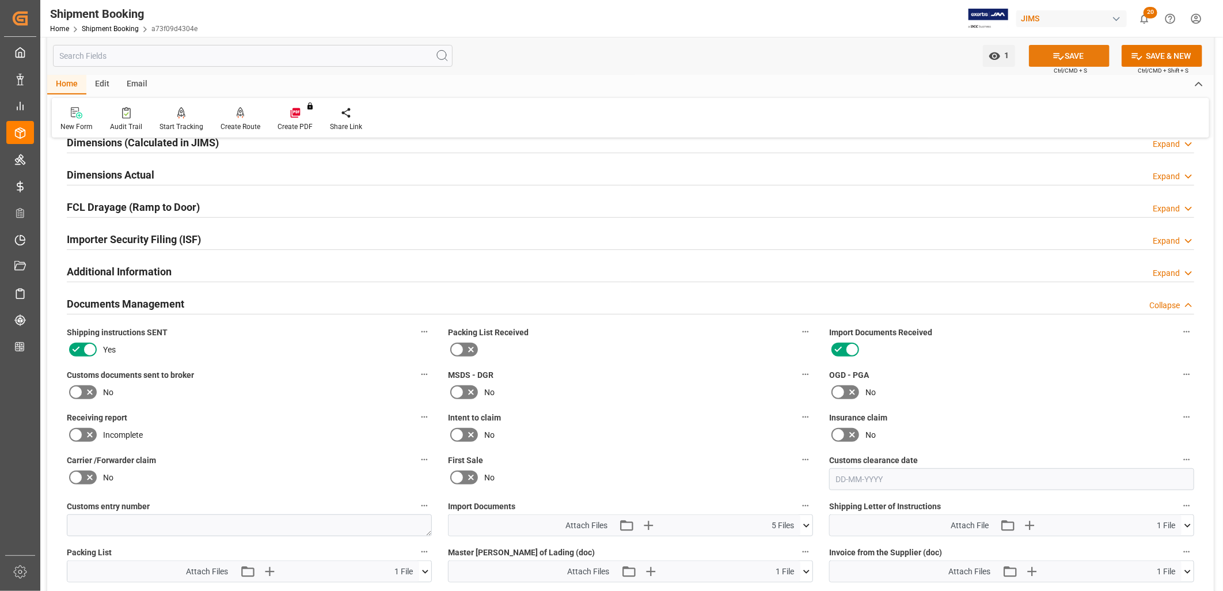
scroll to position [256, 0]
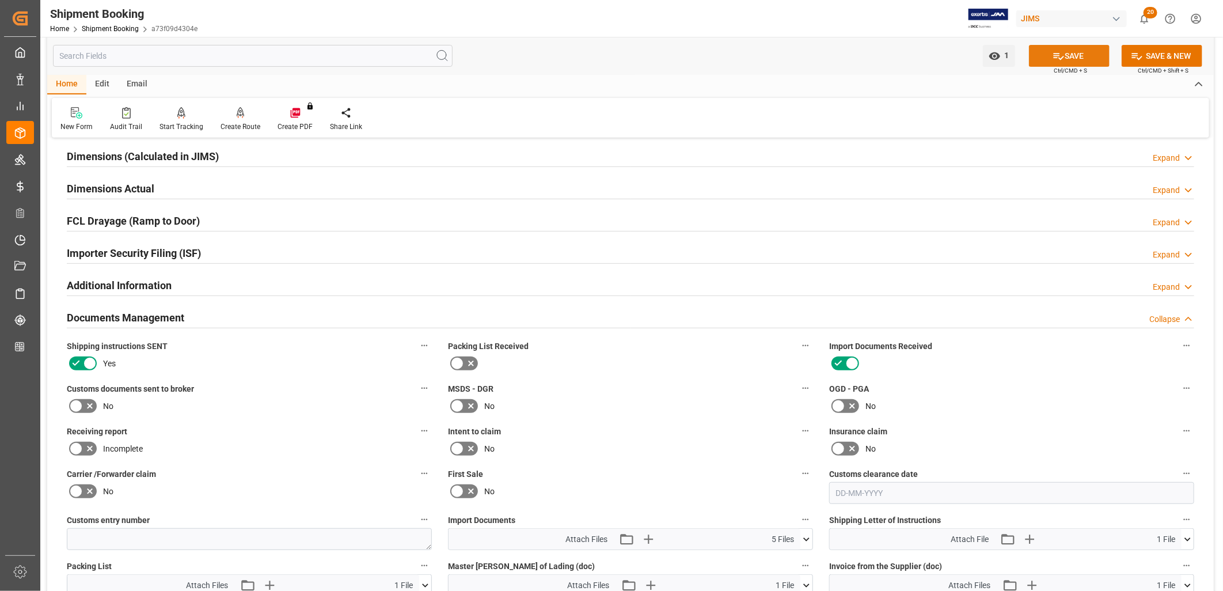
click at [1078, 56] on button "SAVE" at bounding box center [1069, 56] width 81 height 22
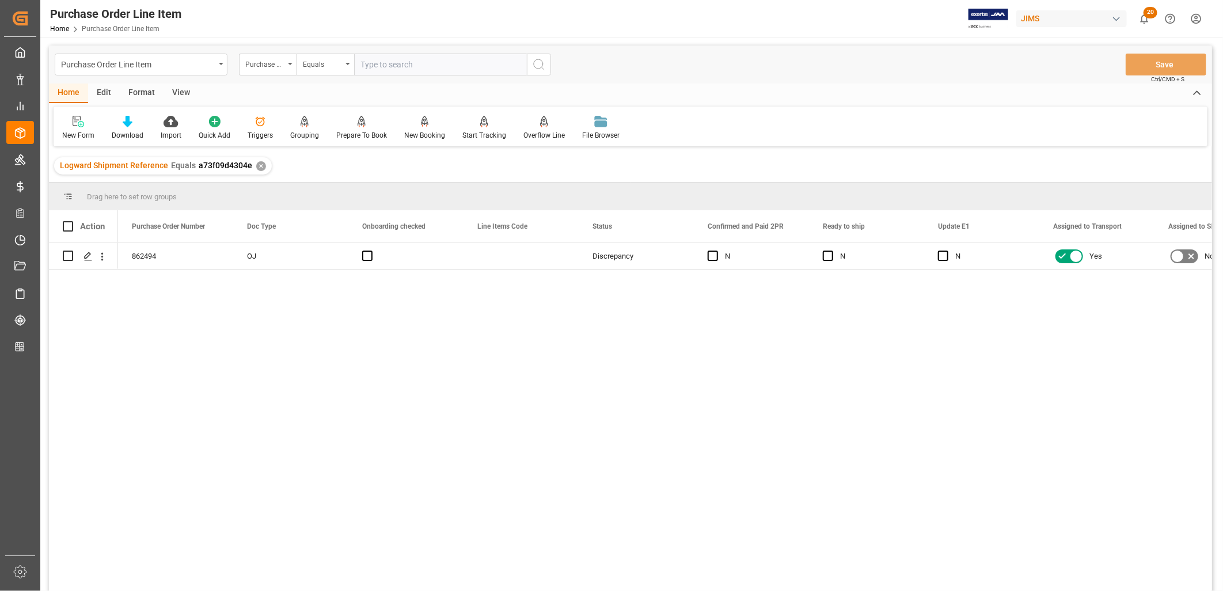
click at [68, 93] on div "Home" at bounding box center [68, 93] width 39 height 20
click at [179, 89] on div "View" at bounding box center [181, 93] width 35 height 20
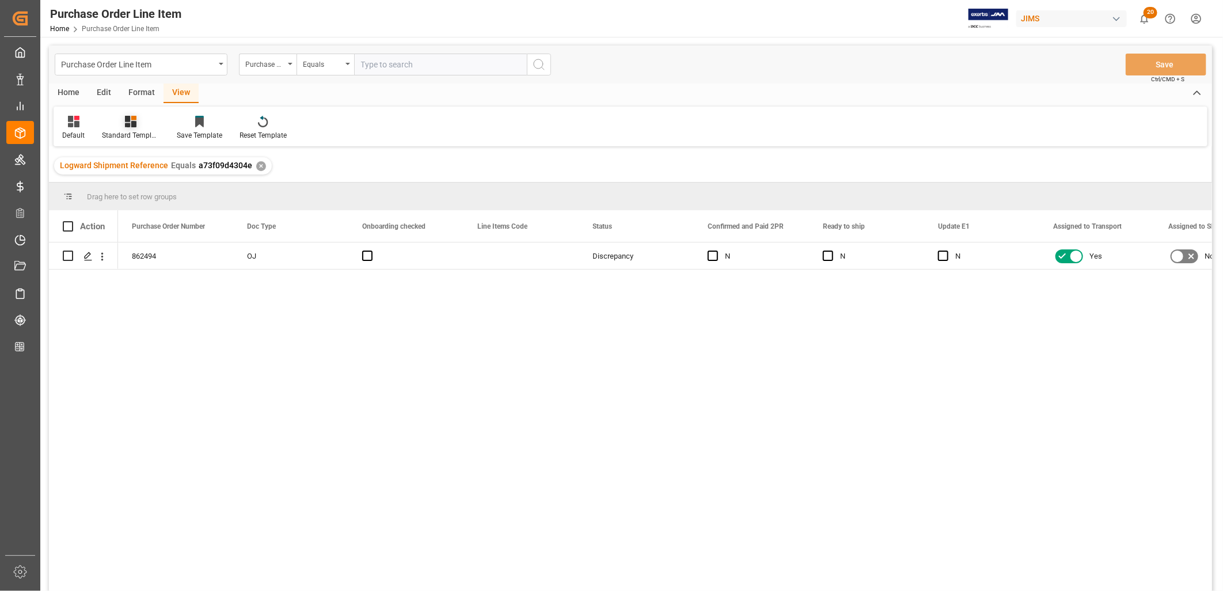
click at [130, 124] on icon at bounding box center [131, 122] width 12 height 12
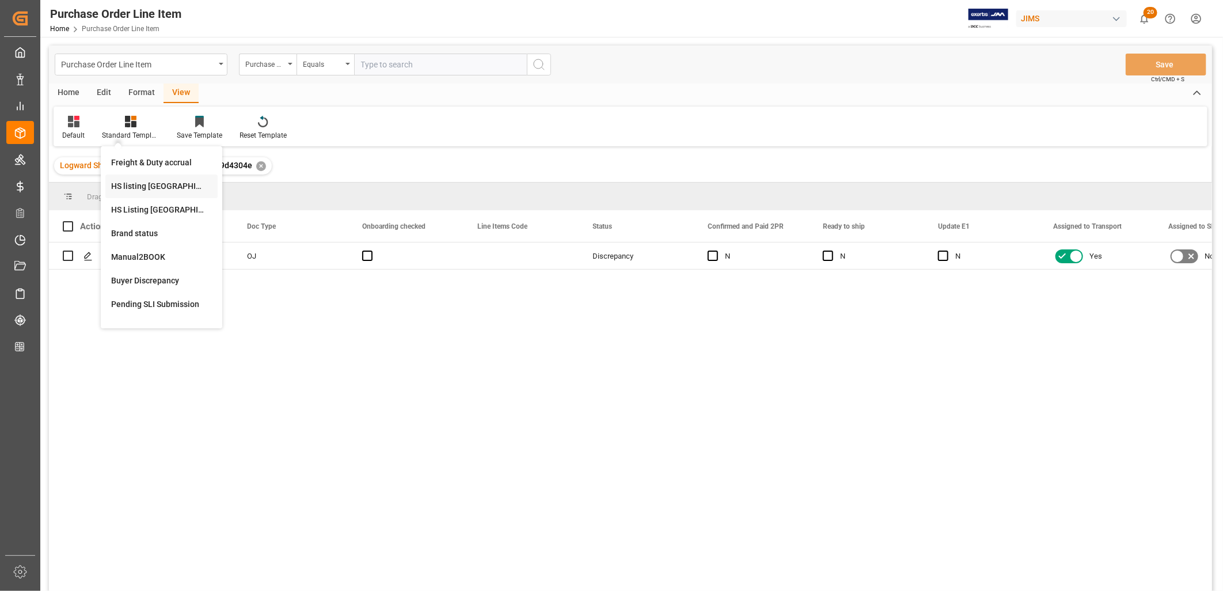
click at [151, 183] on div "HS listing [GEOGRAPHIC_DATA]" at bounding box center [161, 186] width 101 height 12
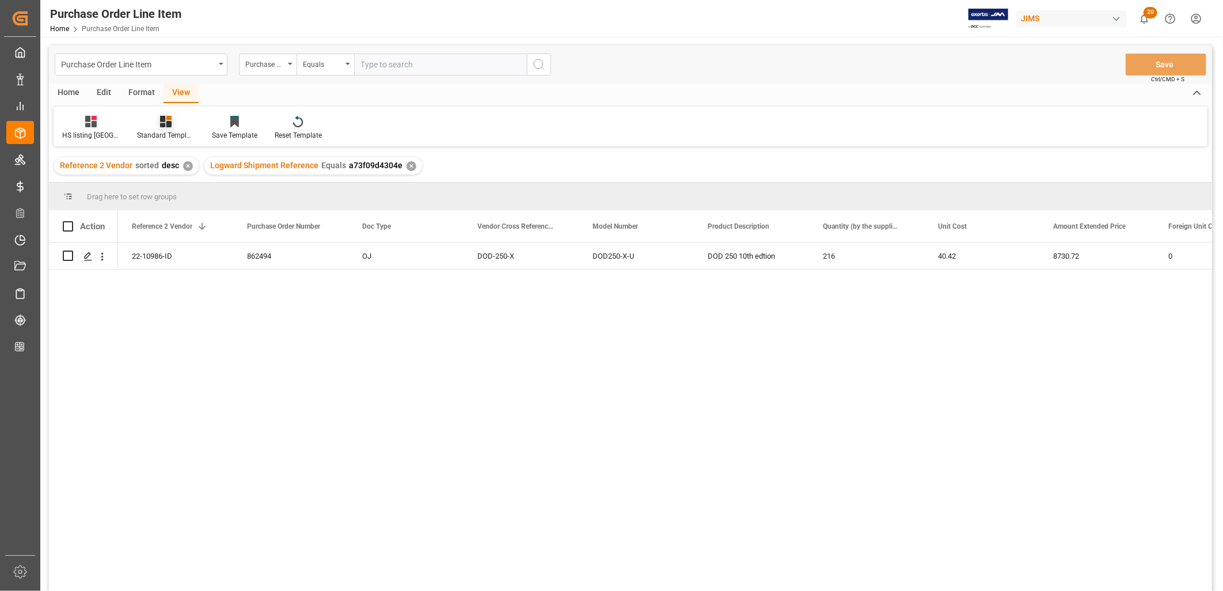
click at [160, 123] on icon at bounding box center [166, 122] width 12 height 12
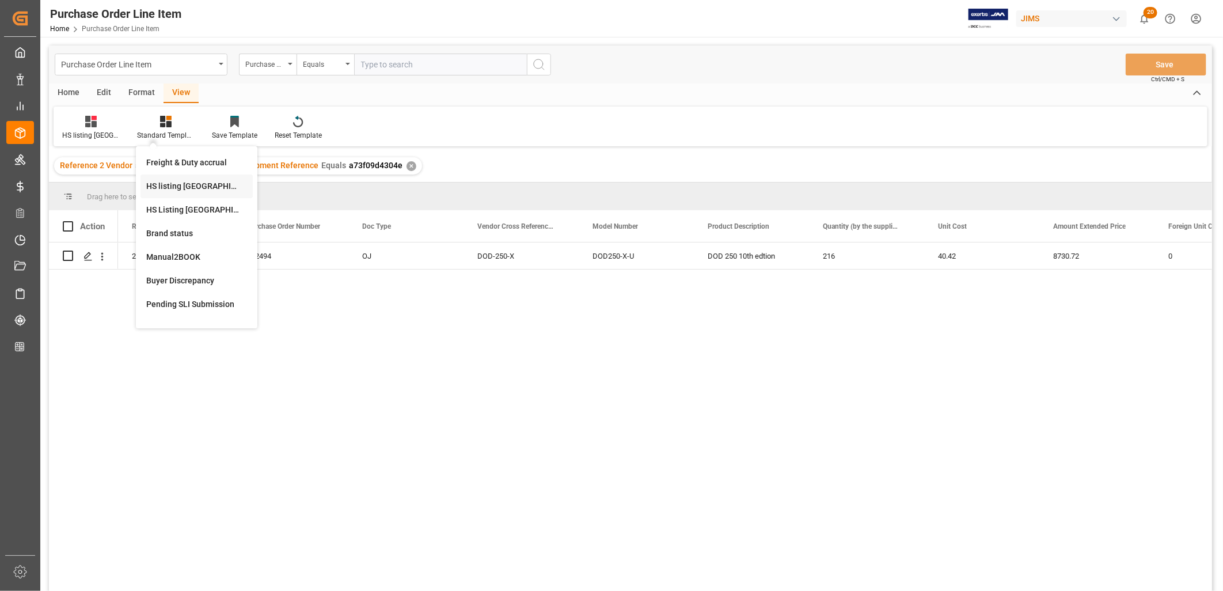
click at [164, 180] on div "HS listing [GEOGRAPHIC_DATA]" at bounding box center [196, 186] width 101 height 12
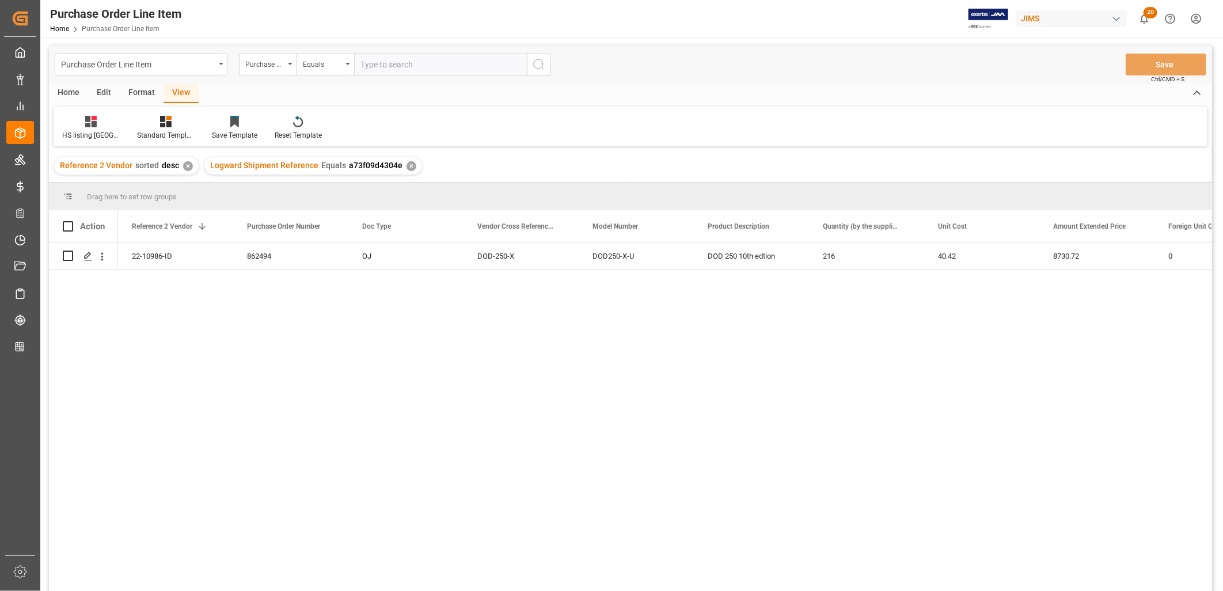
click at [73, 90] on div "Home" at bounding box center [68, 93] width 39 height 20
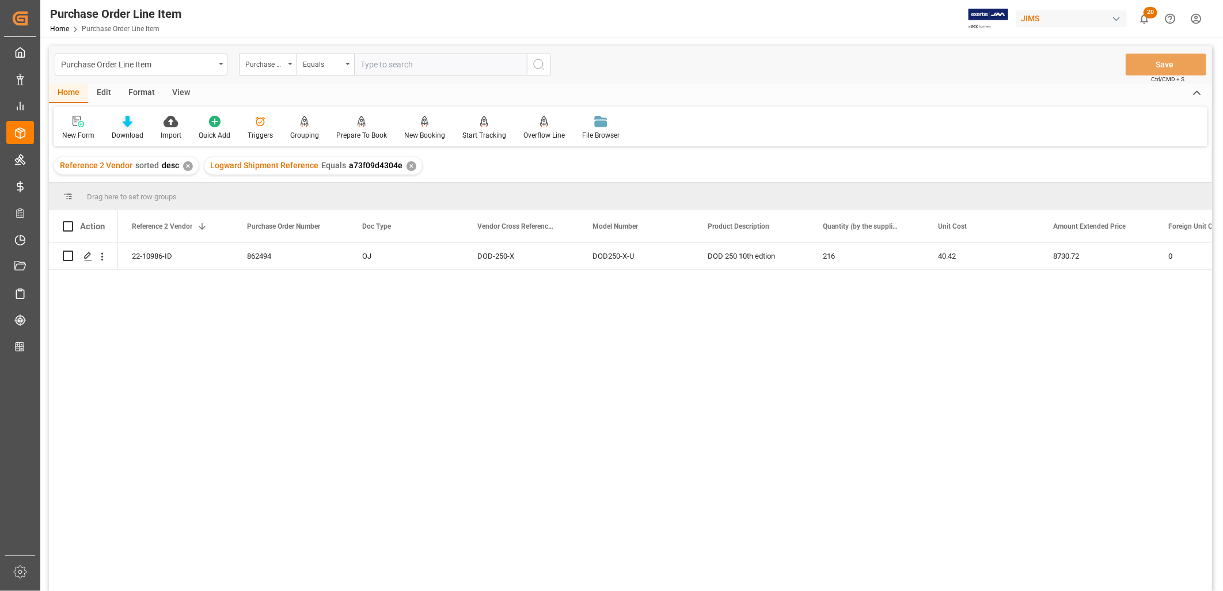
click at [128, 127] on icon at bounding box center [128, 122] width 10 height 12
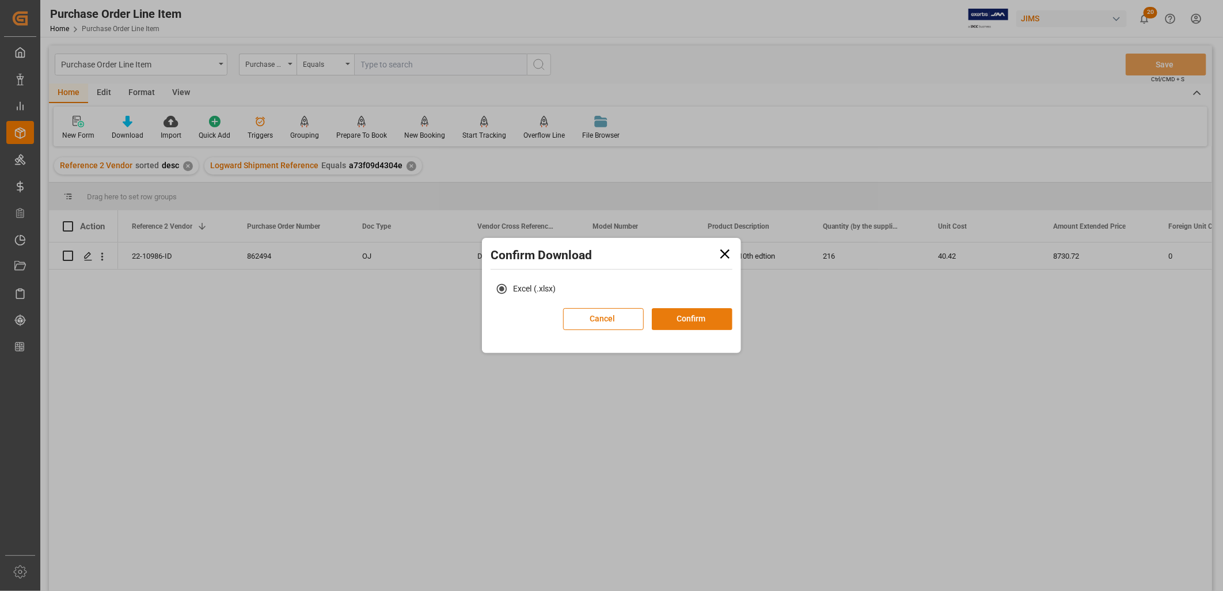
click at [705, 320] on button "Confirm" at bounding box center [692, 319] width 81 height 22
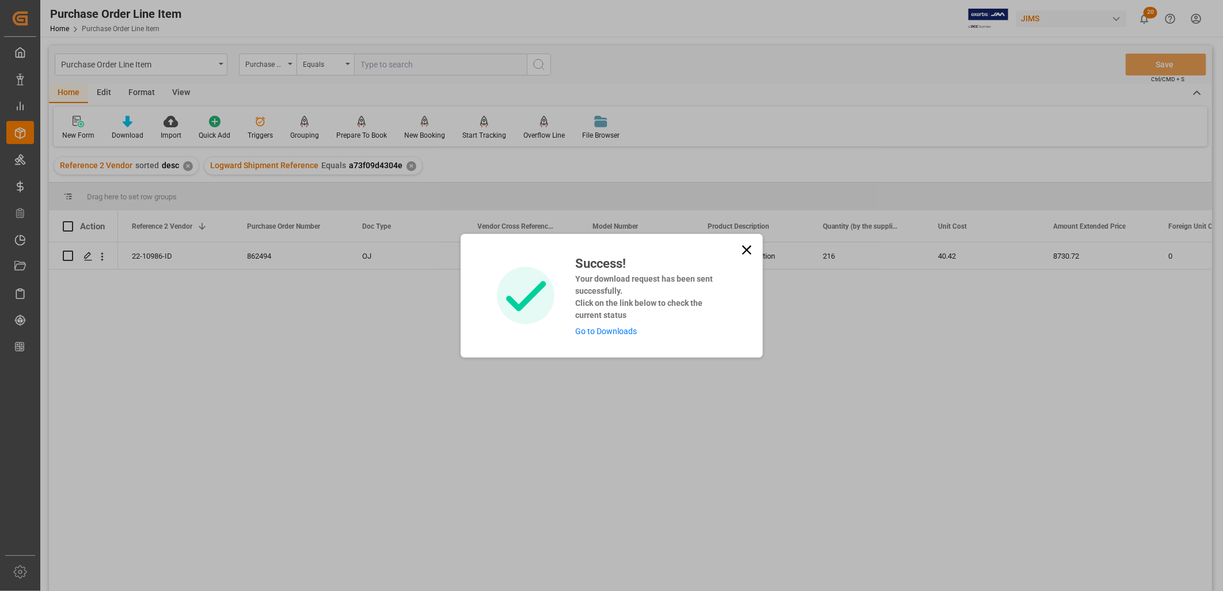
click at [596, 332] on link "Go to Downloads" at bounding box center [606, 330] width 62 height 9
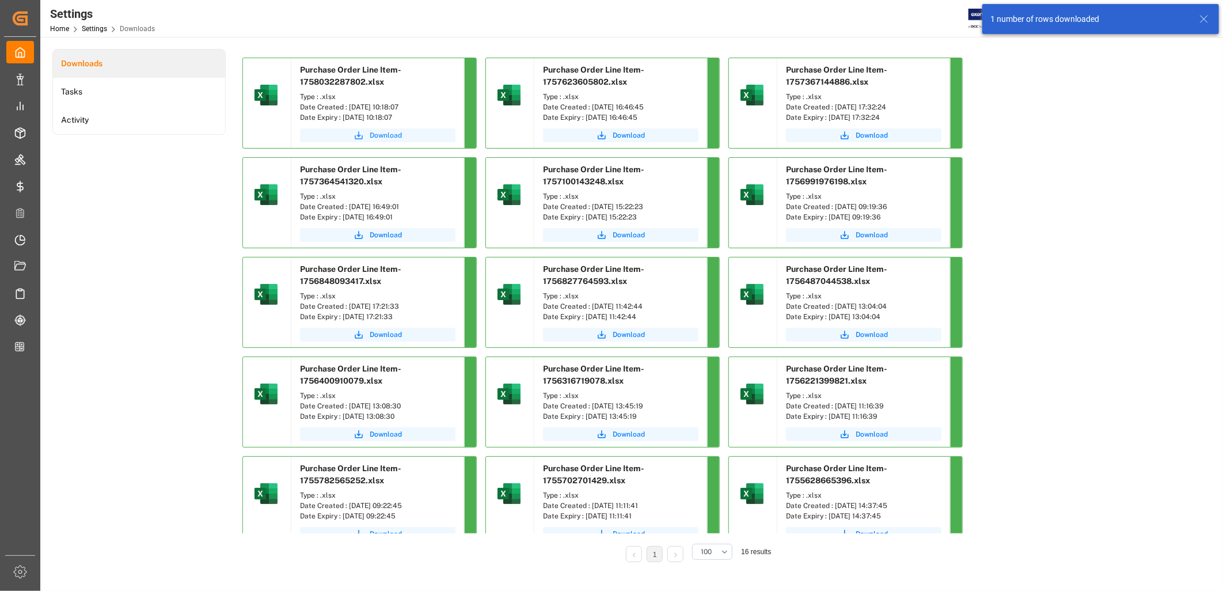
click at [389, 134] on span "Download" at bounding box center [386, 135] width 32 height 10
